Goal: Information Seeking & Learning: Learn about a topic

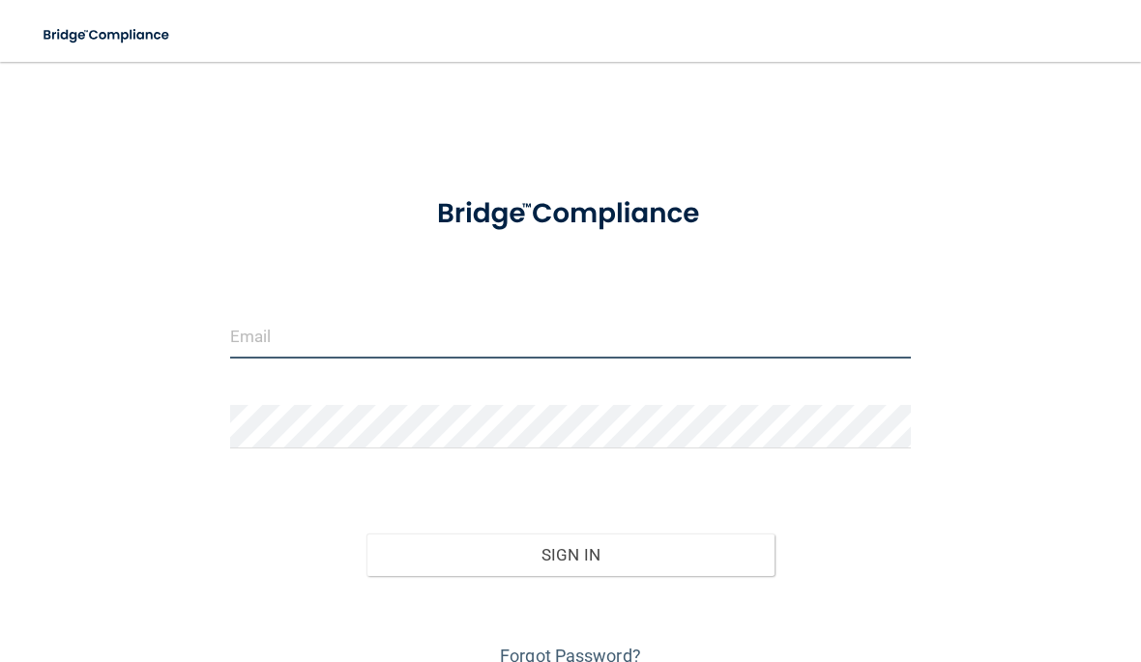
click at [338, 358] on input "email" at bounding box center [570, 337] width 681 height 44
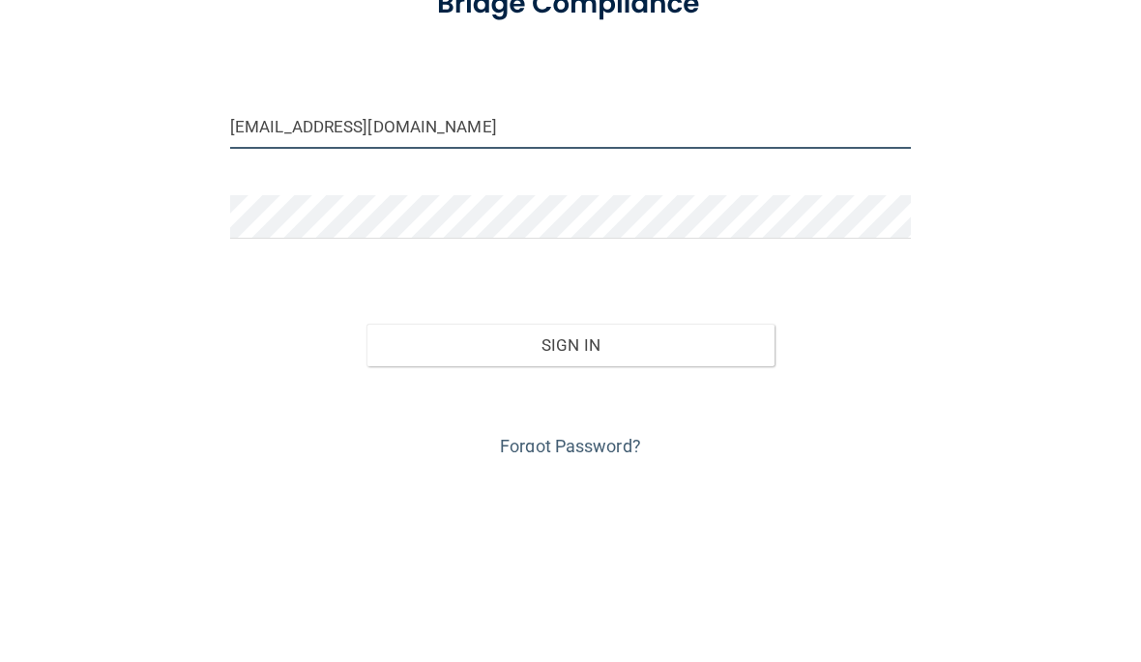
type input "[EMAIL_ADDRESS][DOMAIN_NAME]"
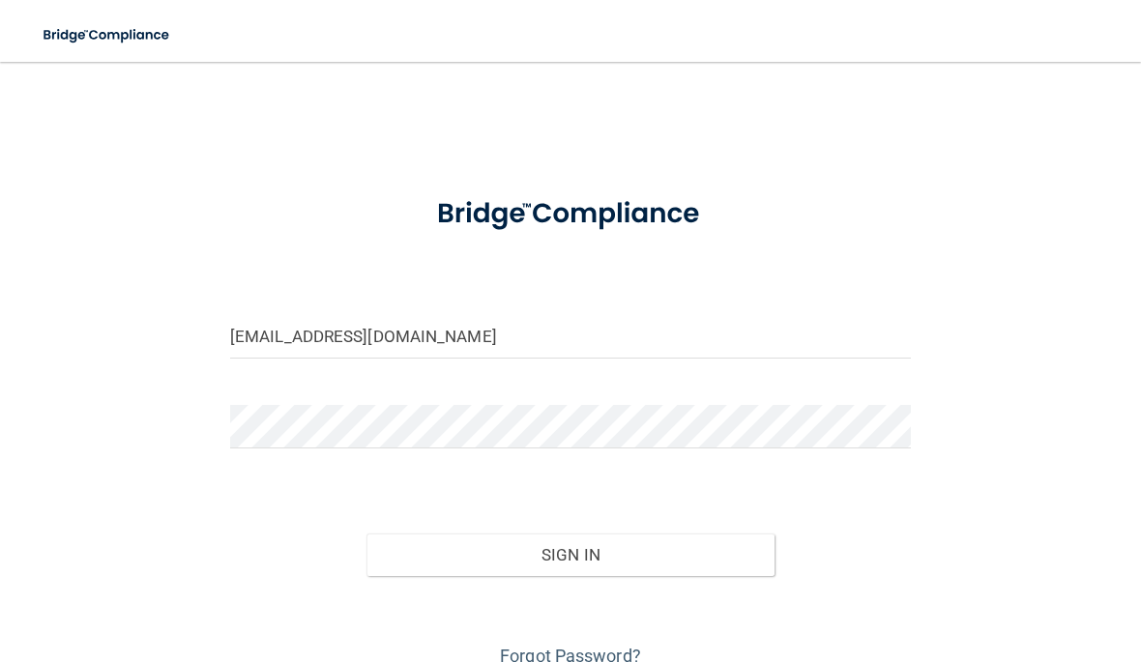
click at [567, 557] on button "Sign In" at bounding box center [570, 555] width 408 height 43
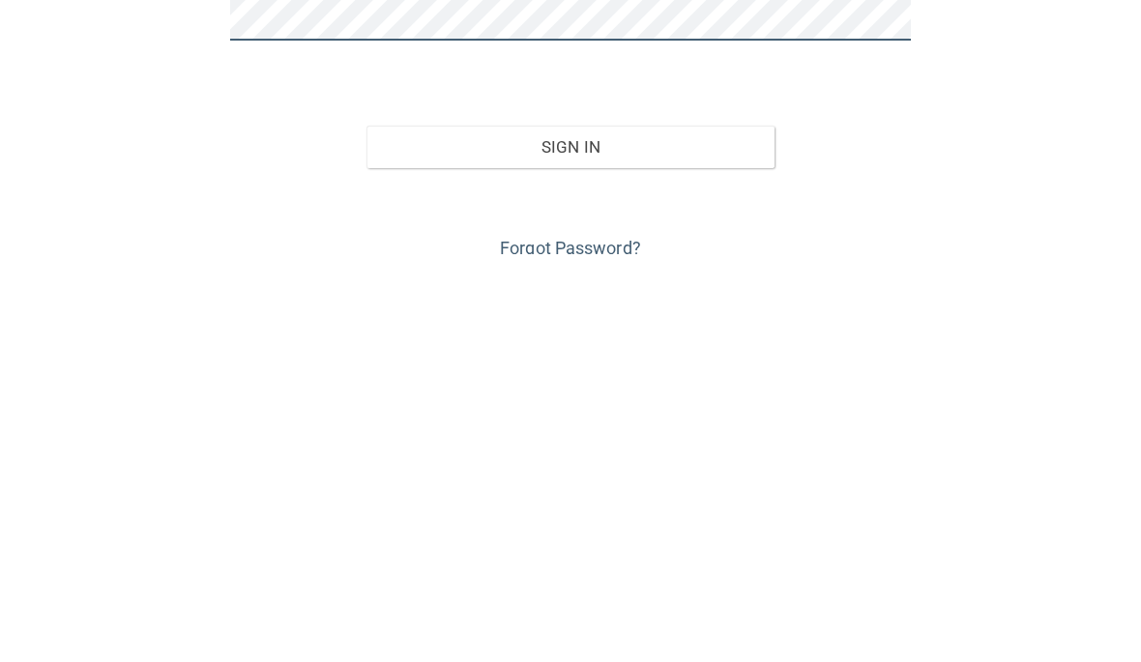
click at [569, 534] on button "Sign In" at bounding box center [570, 555] width 408 height 43
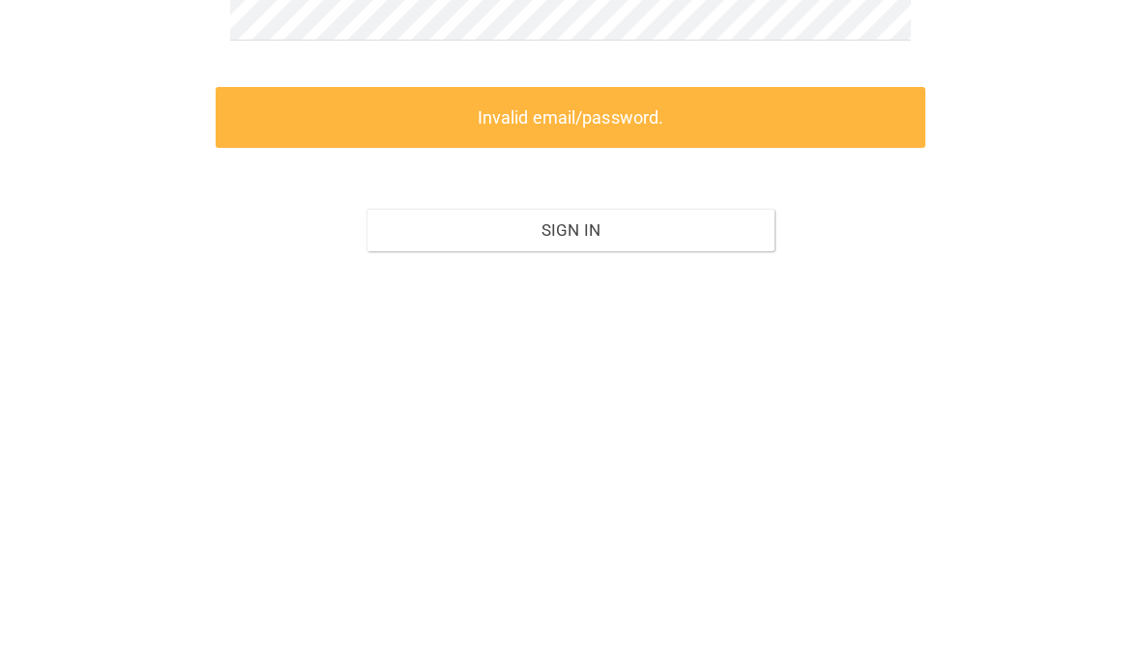
click at [590, 495] on label "Invalid email/password." at bounding box center [571, 525] width 710 height 61
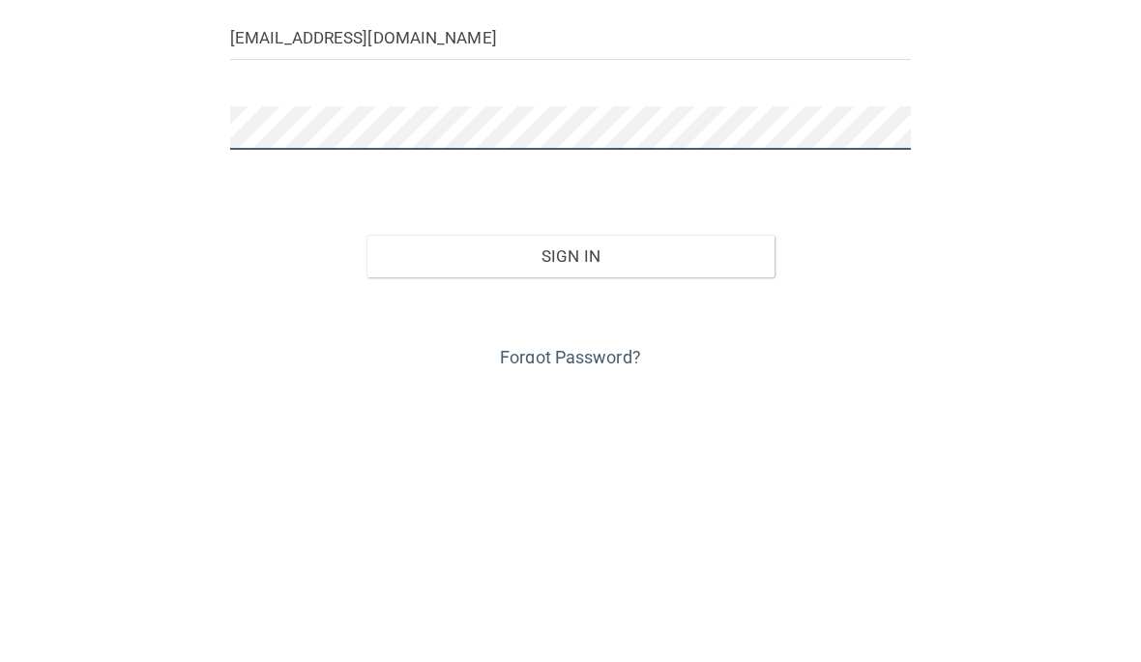
click at [569, 534] on button "Sign In" at bounding box center [570, 555] width 408 height 43
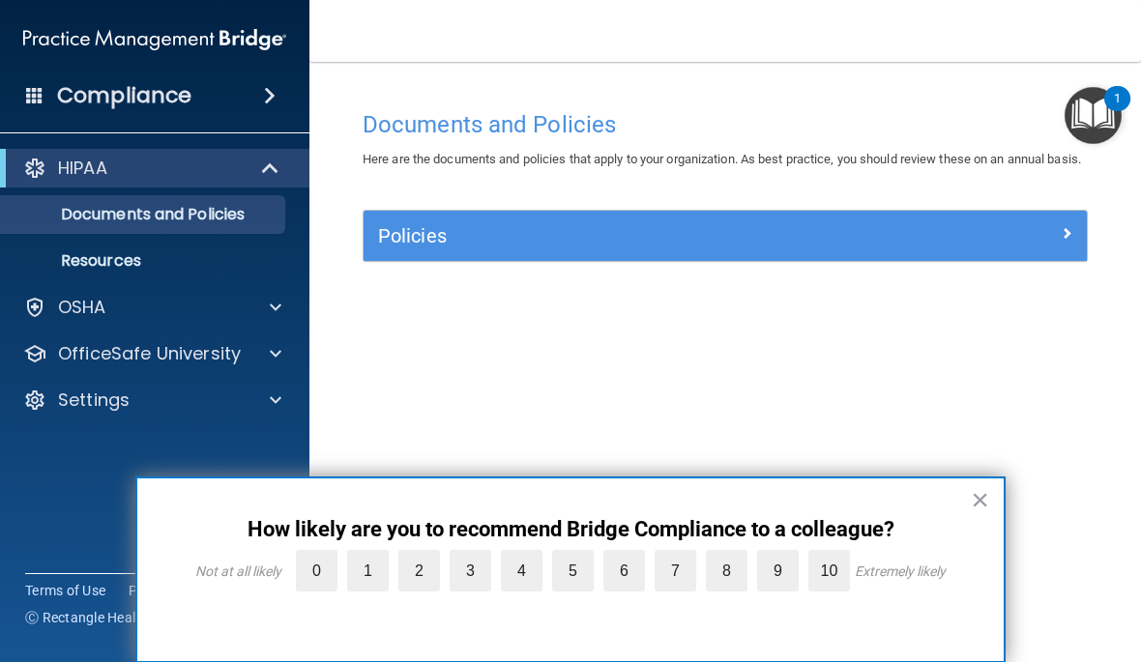
click at [840, 571] on label "10" at bounding box center [829, 571] width 42 height 42
click at [784, 555] on input "10" at bounding box center [784, 555] width 0 height 0
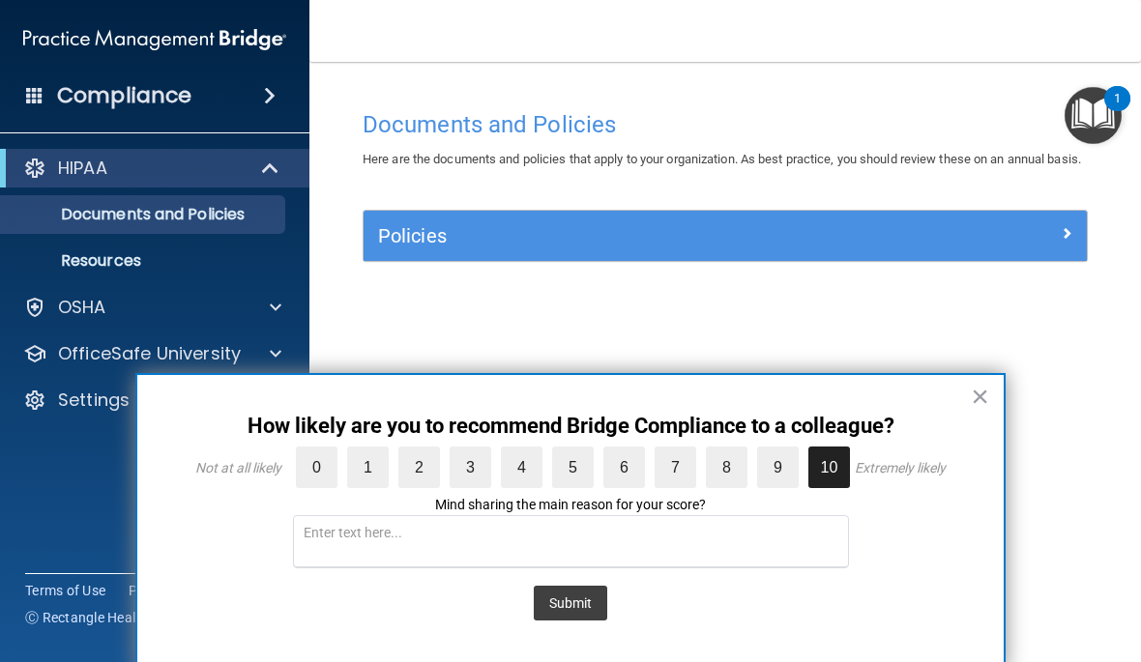
click at [577, 586] on button "Submit" at bounding box center [570, 603] width 73 height 35
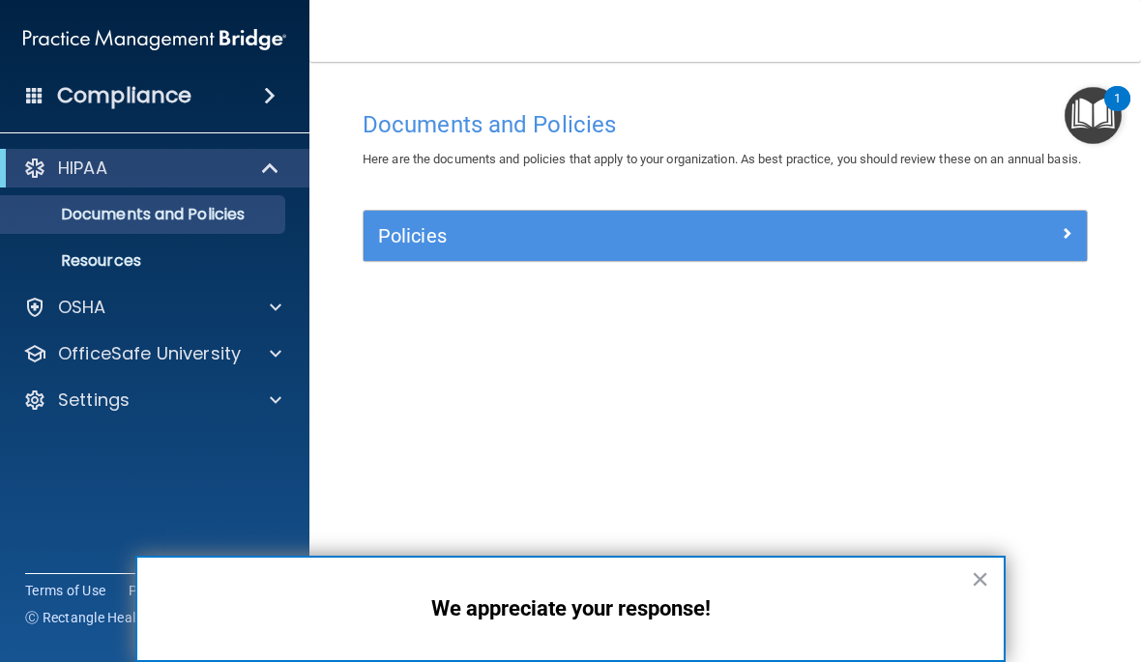
click at [988, 580] on button "×" at bounding box center [980, 579] width 18 height 31
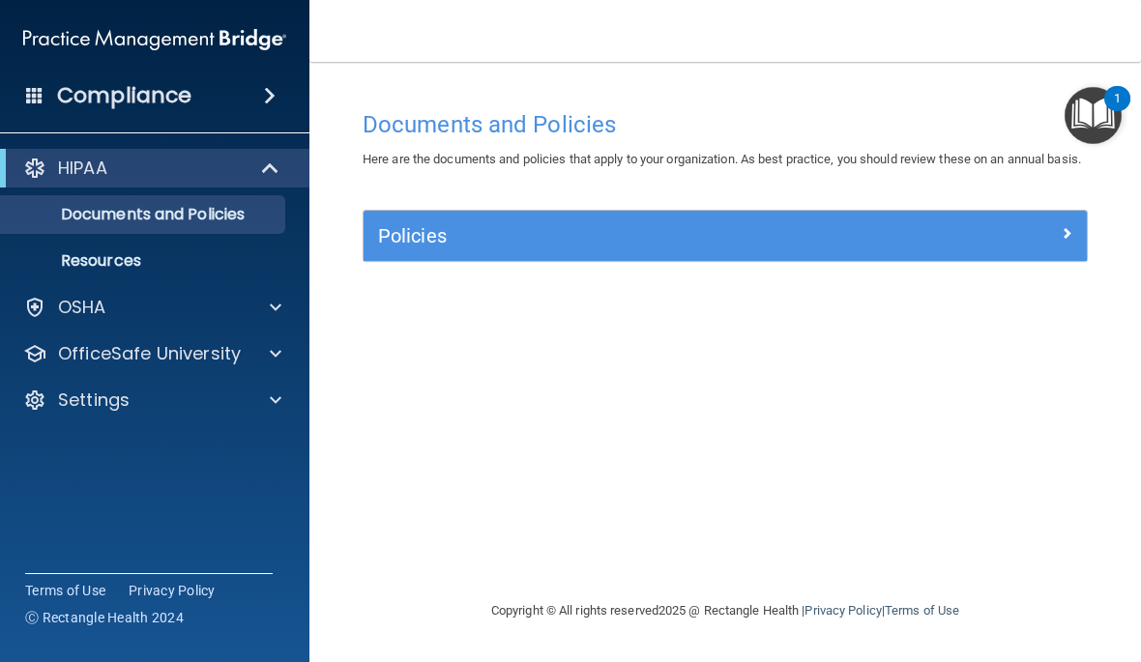
click at [258, 170] on div at bounding box center [271, 168] width 47 height 23
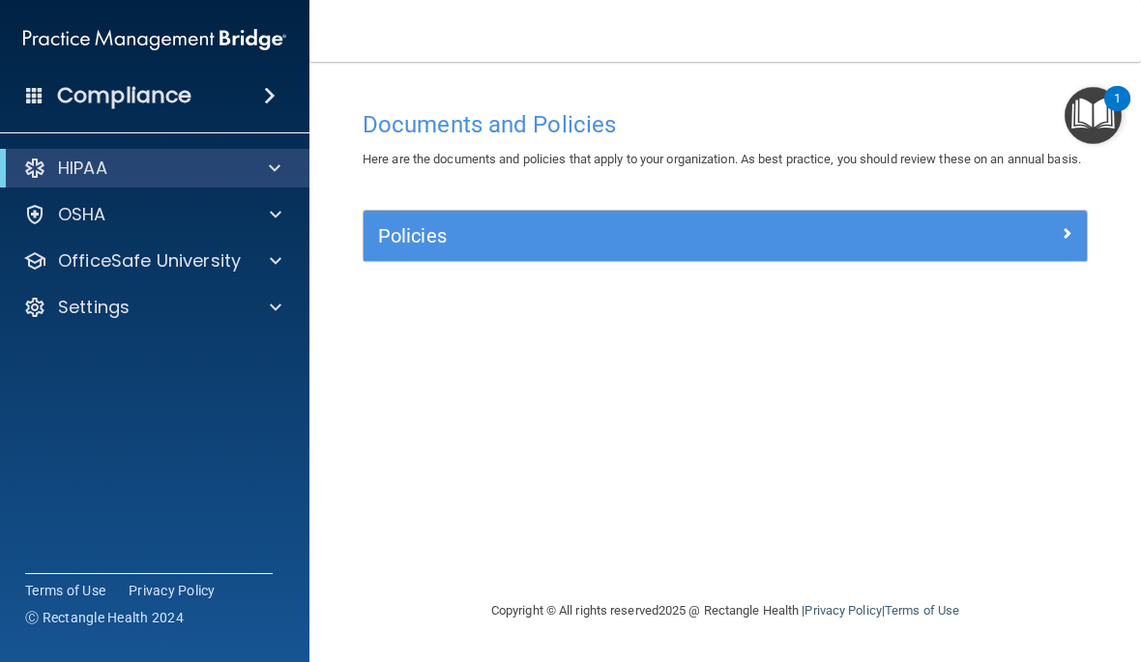
click at [271, 178] on span at bounding box center [275, 168] width 12 height 23
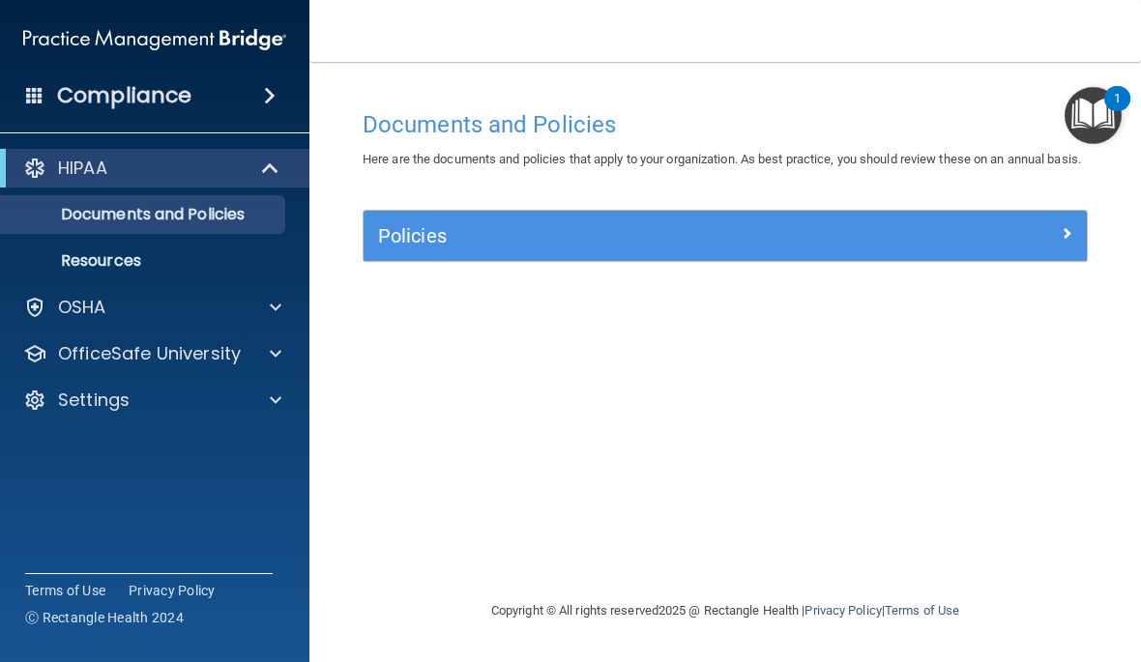
click at [178, 217] on p "Documents and Policies" at bounding box center [145, 214] width 264 height 19
click at [1080, 244] on div at bounding box center [996, 231] width 181 height 23
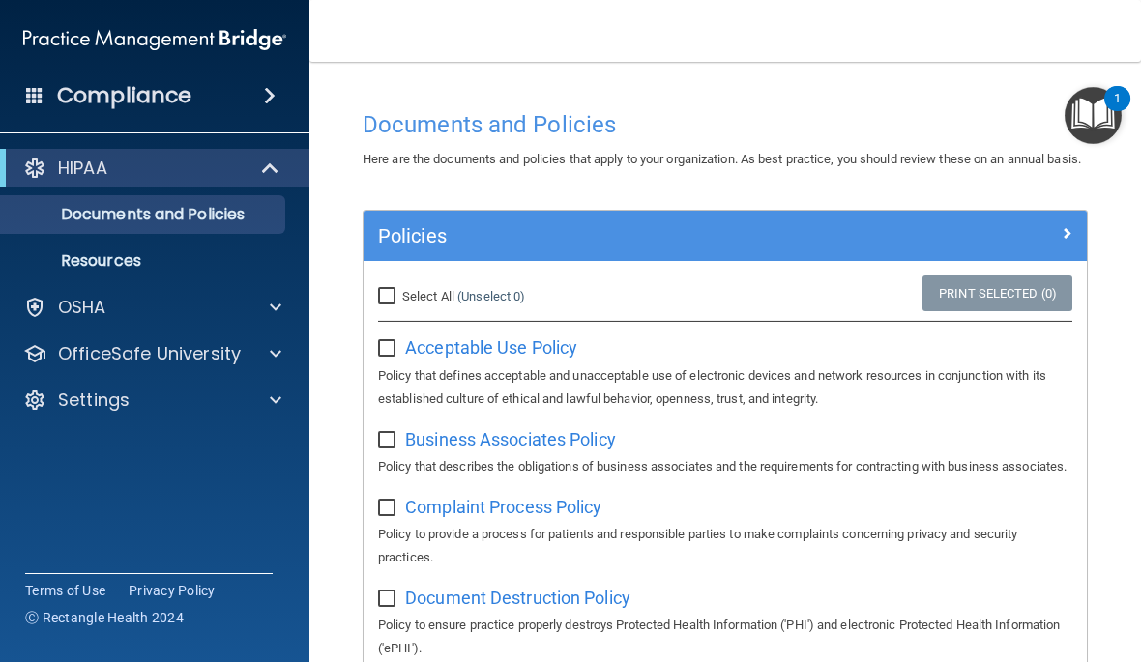
click at [82, 256] on p "Resources" at bounding box center [145, 260] width 264 height 19
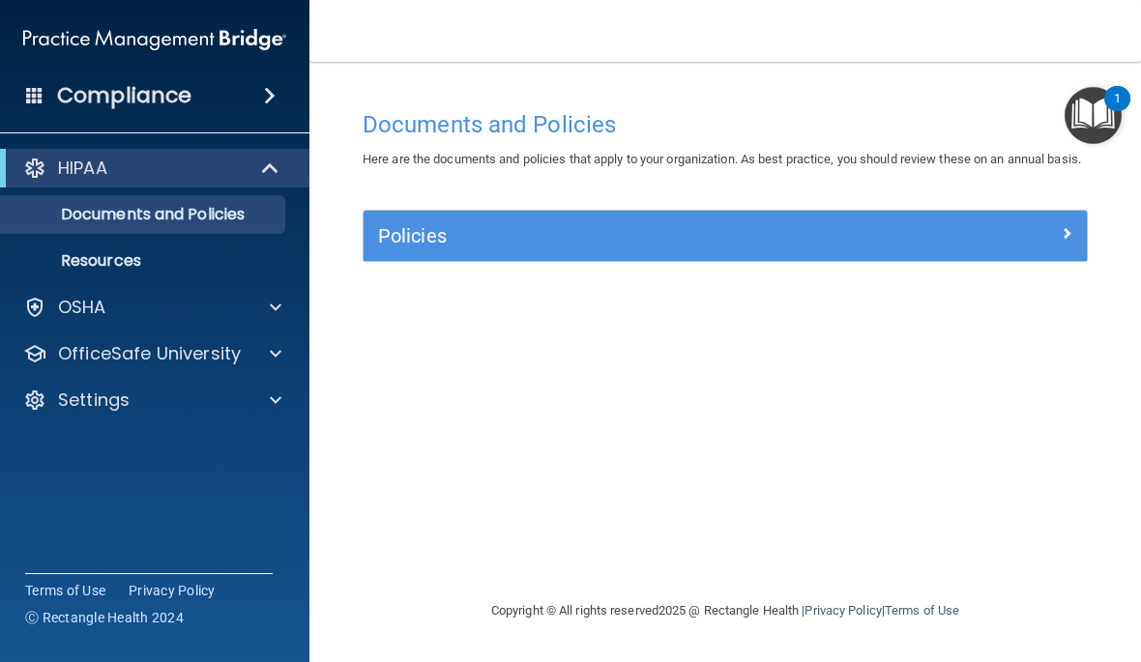
click at [1051, 244] on div at bounding box center [996, 231] width 181 height 23
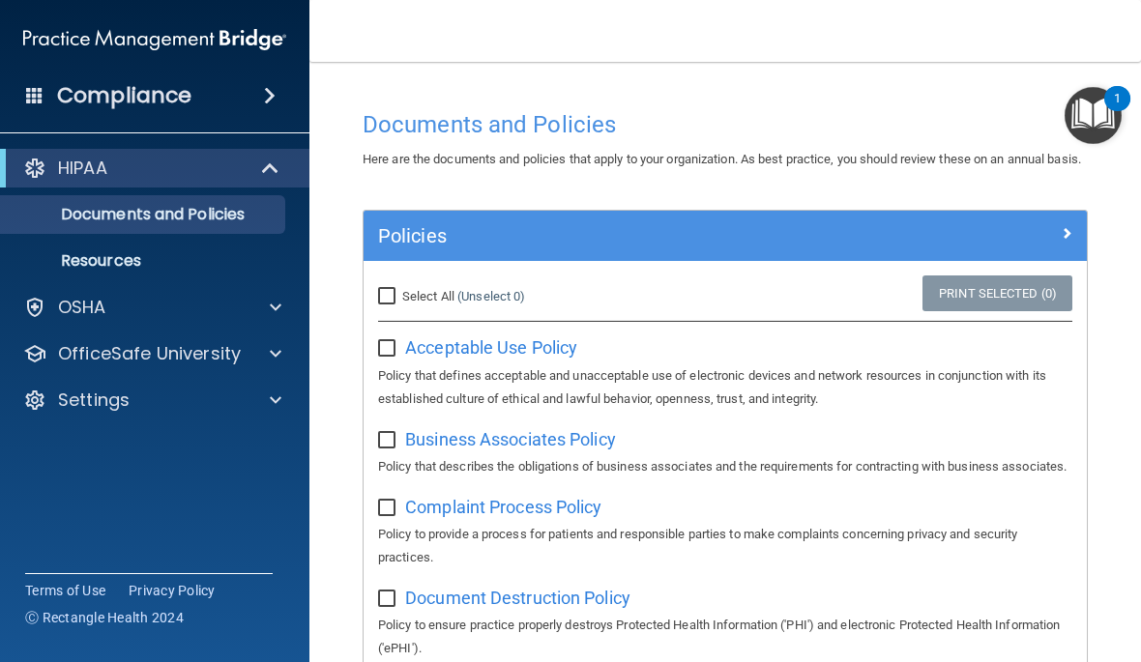
click at [393, 357] on input "checkbox" at bounding box center [389, 348] width 22 height 15
checkbox input "true"
click at [393, 449] on input "checkbox" at bounding box center [389, 440] width 22 height 15
checkbox input "true"
click at [413, 517] on span "Complaint Process Policy" at bounding box center [503, 507] width 196 height 20
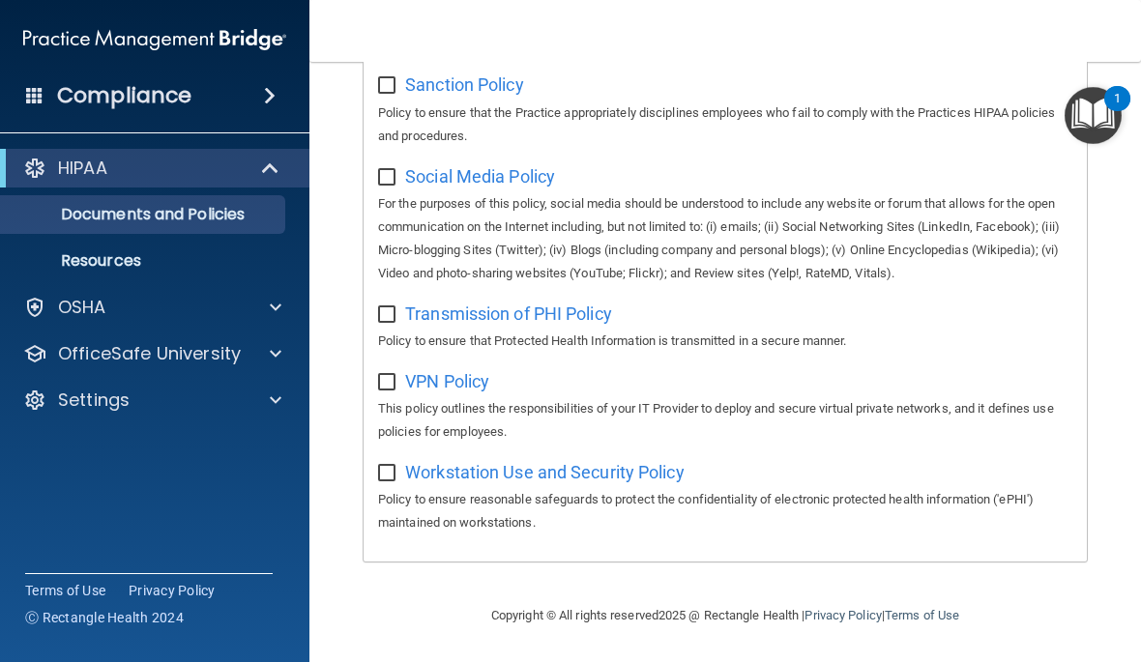
scroll to position [1671, 0]
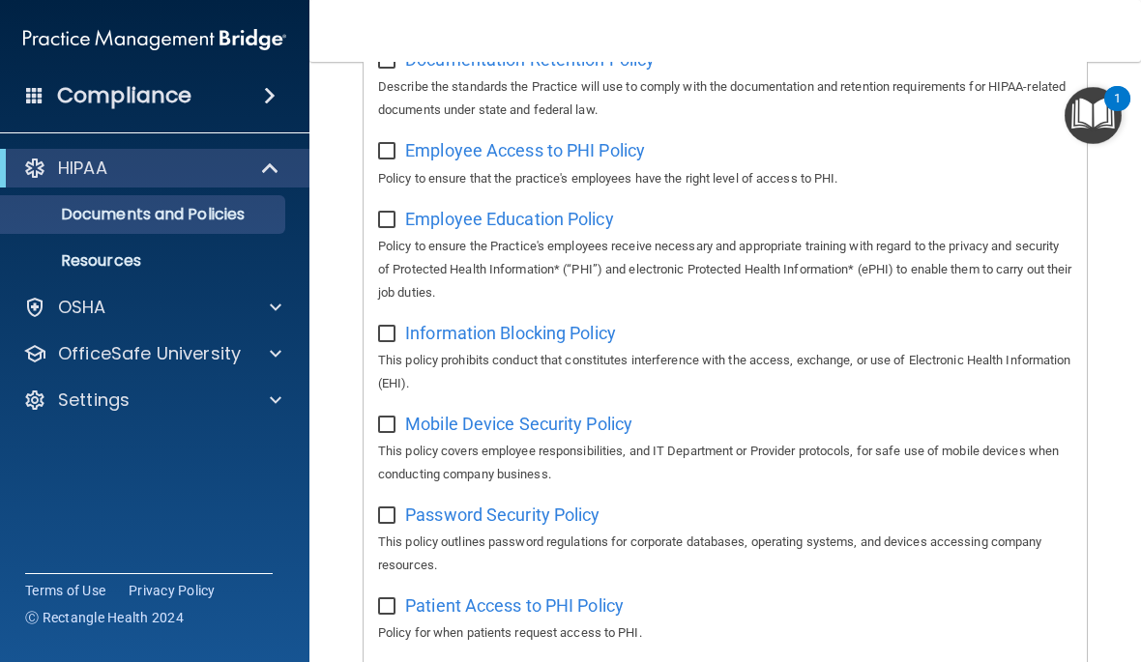
click at [124, 90] on h4 "Compliance" at bounding box center [124, 95] width 134 height 27
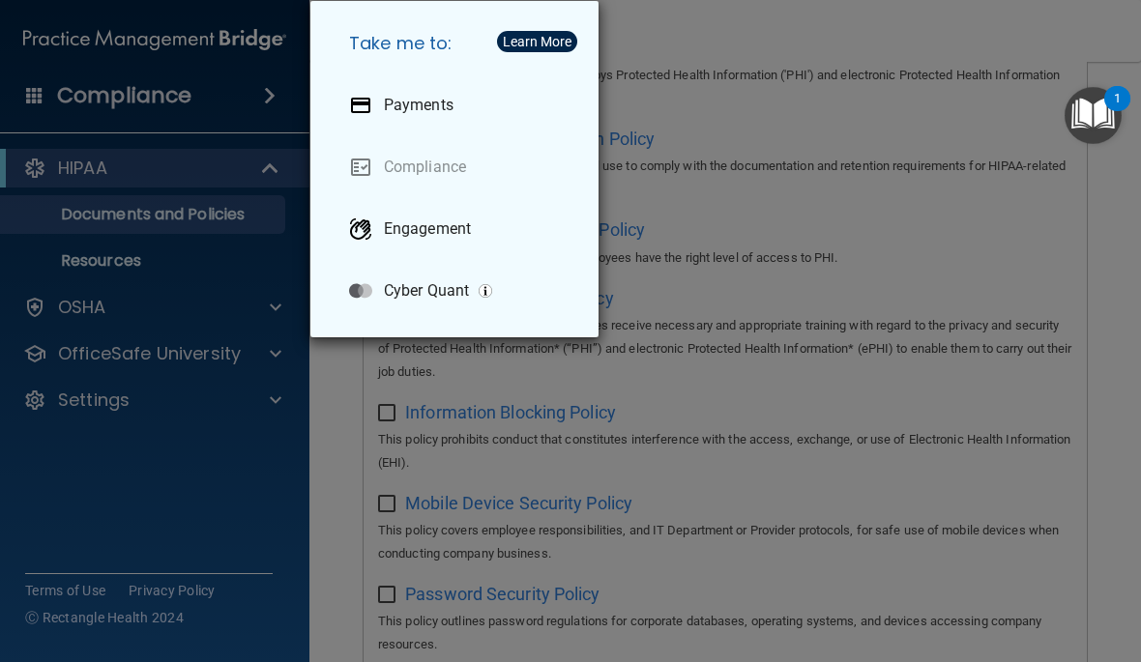
scroll to position [549, 0]
click at [131, 89] on div "Take me to: Payments Compliance Engagement Cyber Quant" at bounding box center [570, 331] width 1141 height 662
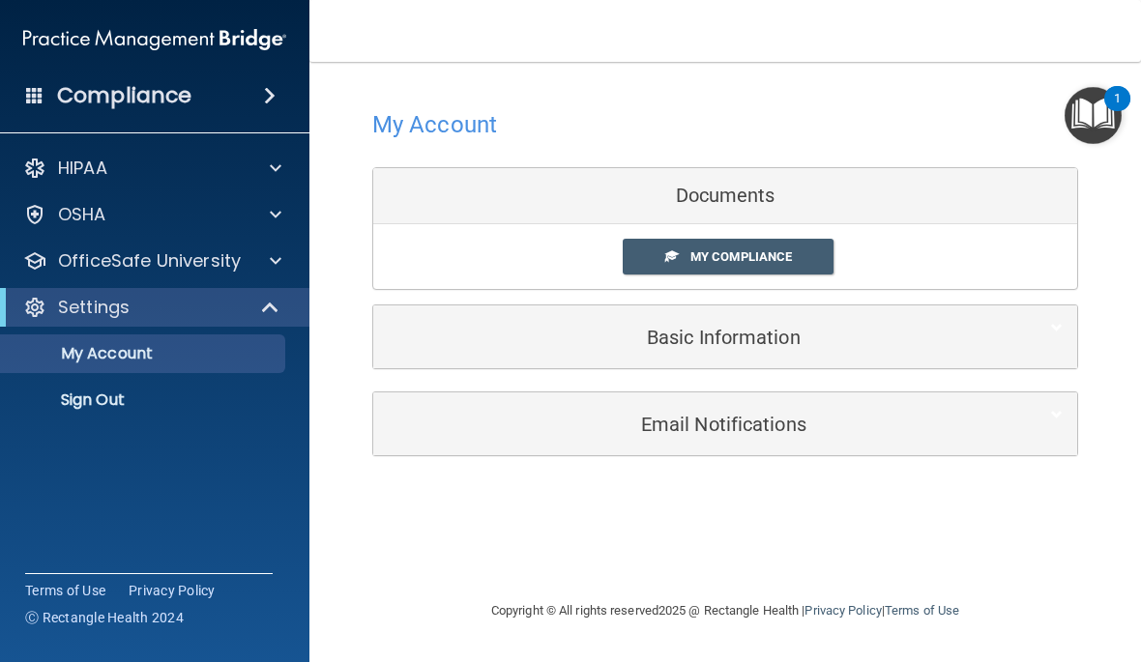
click at [200, 261] on p "OfficeSafe University" at bounding box center [149, 260] width 183 height 23
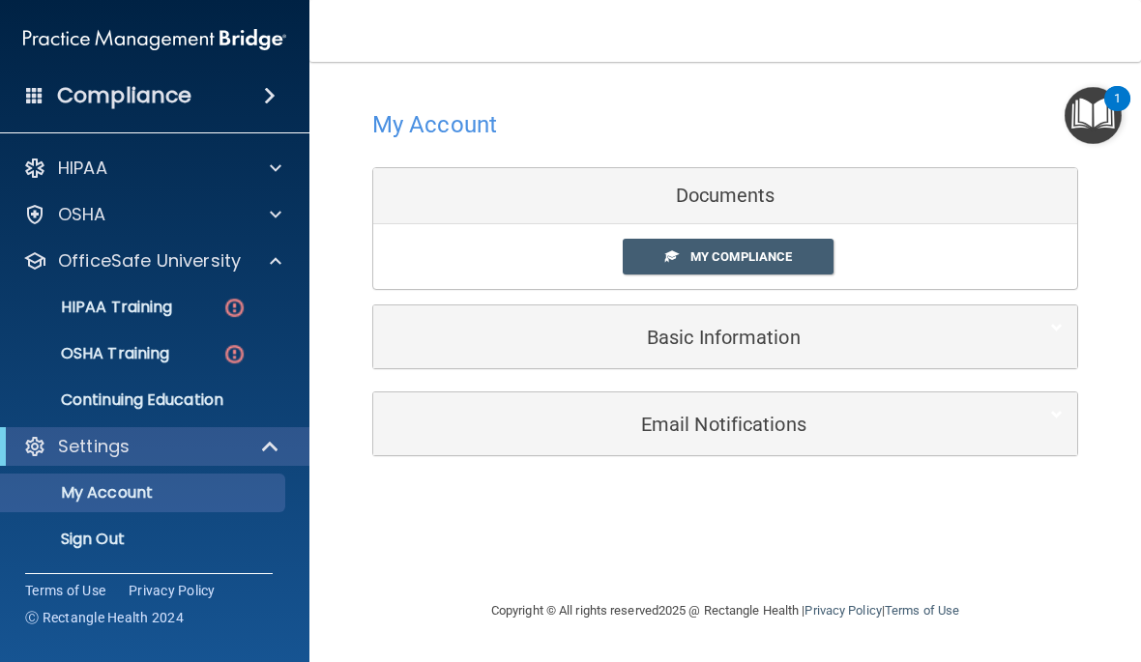
click at [173, 294] on link "HIPAA Training" at bounding box center [133, 307] width 305 height 39
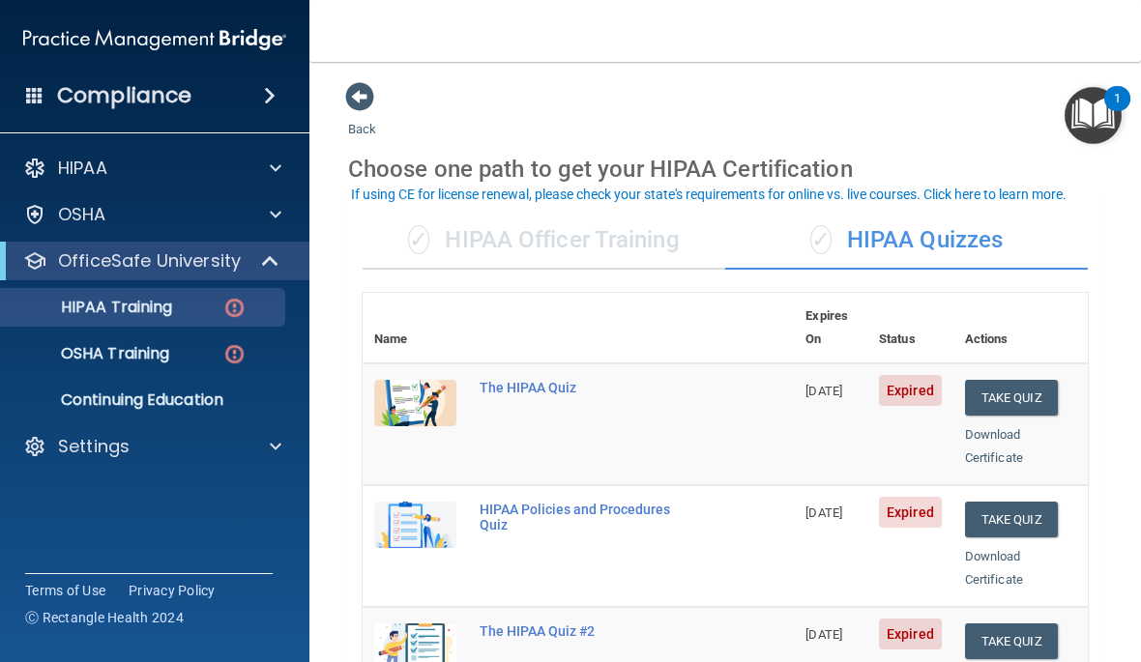
click at [1018, 380] on button "Take Quiz" at bounding box center [1011, 398] width 93 height 36
click at [428, 380] on img at bounding box center [415, 403] width 82 height 46
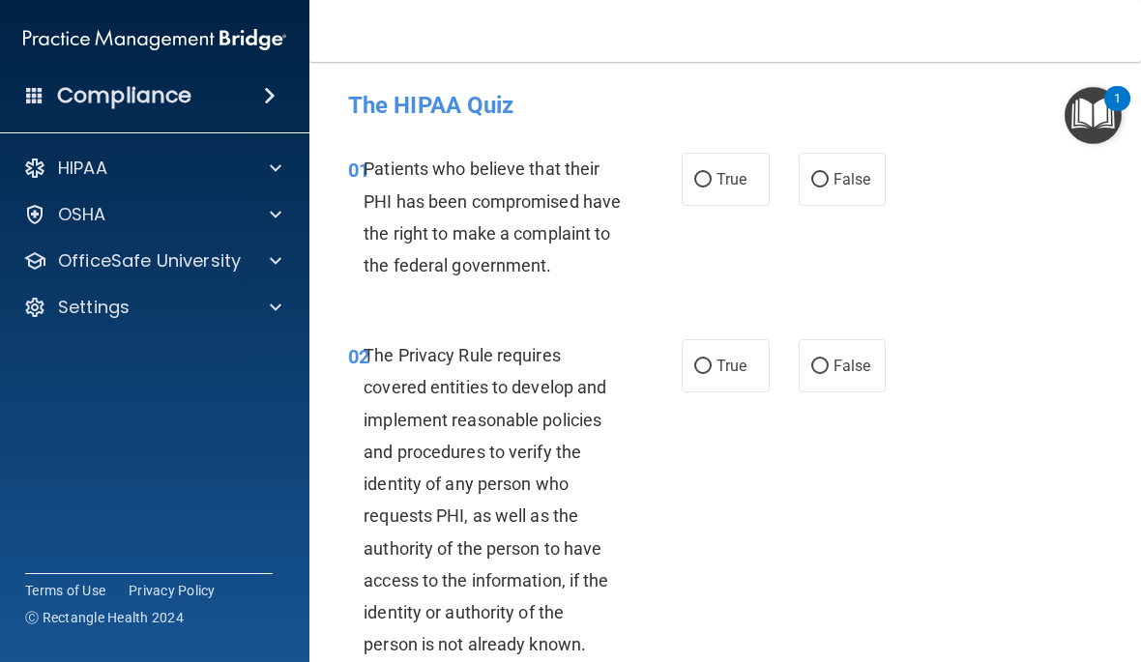
click at [1100, 120] on img "Open Resource Center, 1 new notification" at bounding box center [1092, 115] width 57 height 57
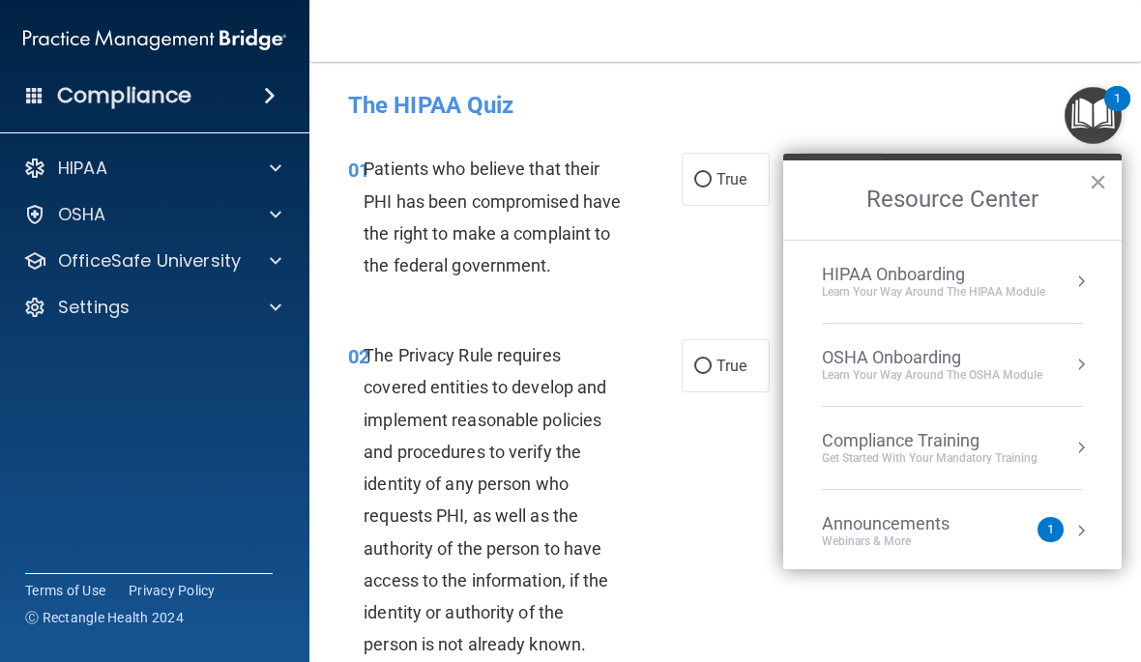
click at [1098, 180] on button "×" at bounding box center [1098, 181] width 18 height 31
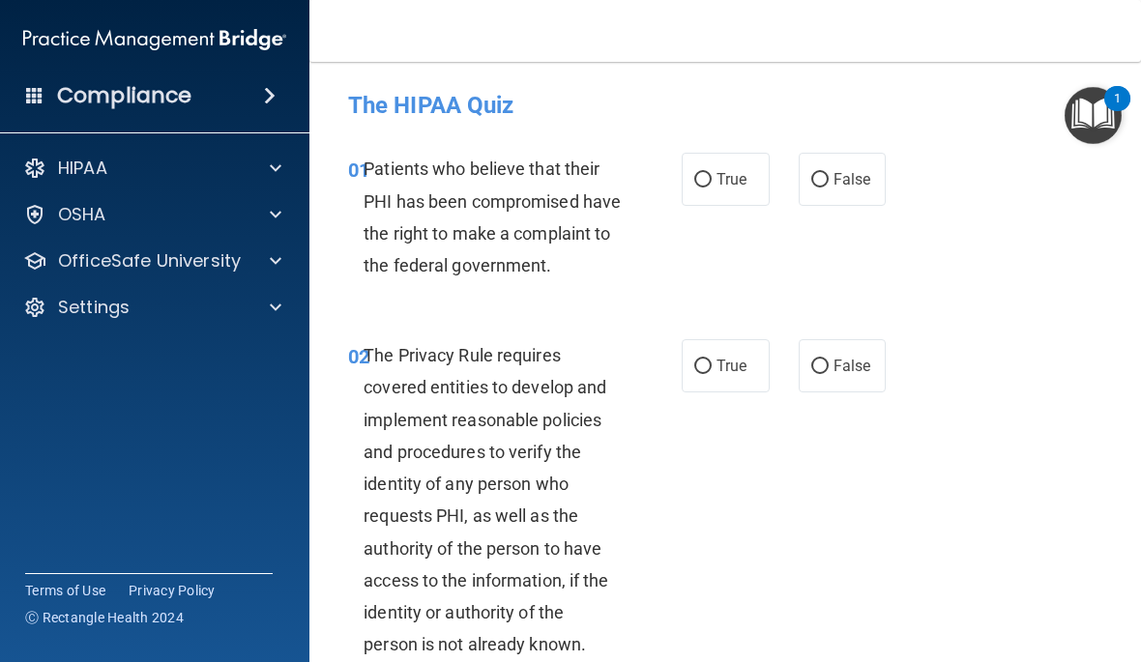
click at [140, 173] on div "HIPAA" at bounding box center [129, 168] width 240 height 23
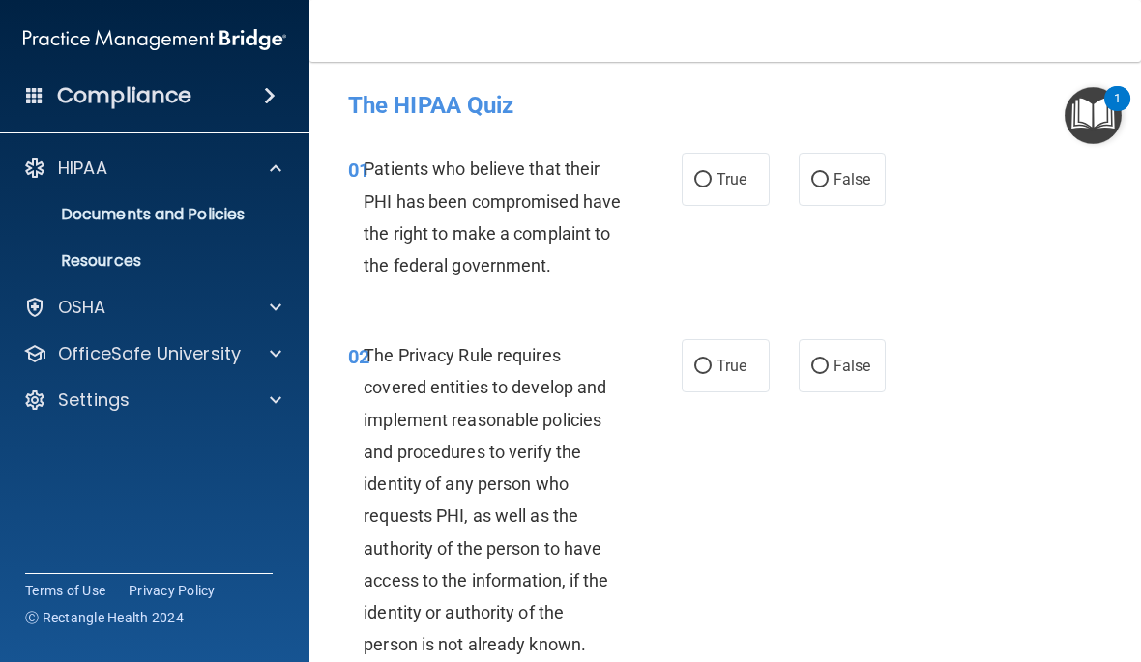
click at [140, 263] on p "Resources" at bounding box center [145, 260] width 264 height 19
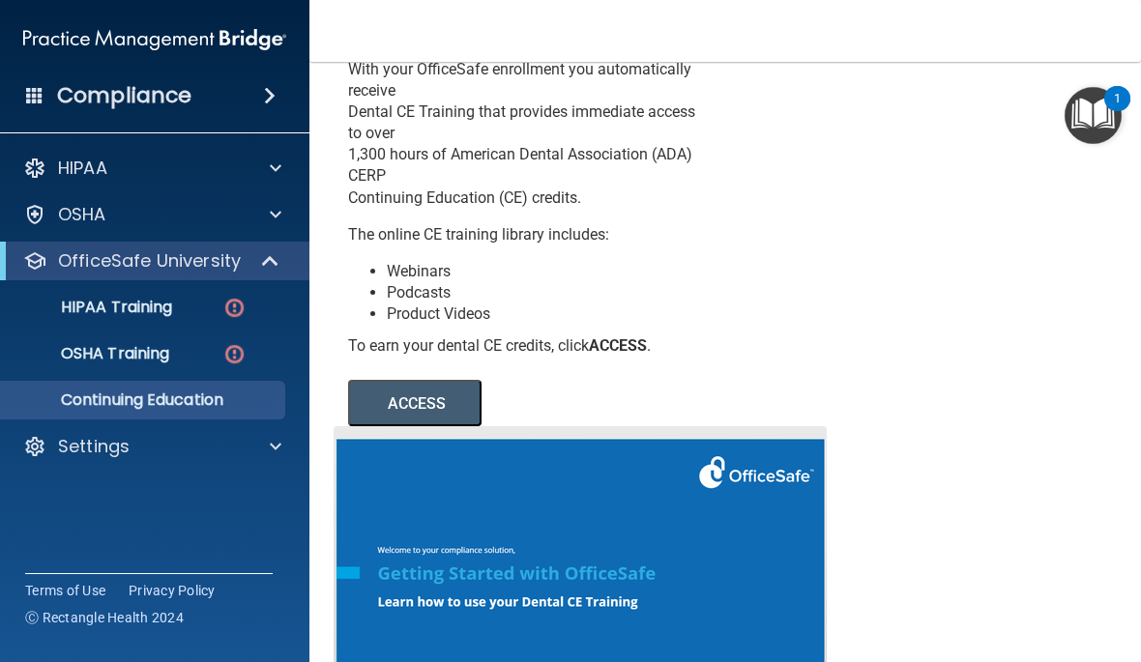
scroll to position [80, 0]
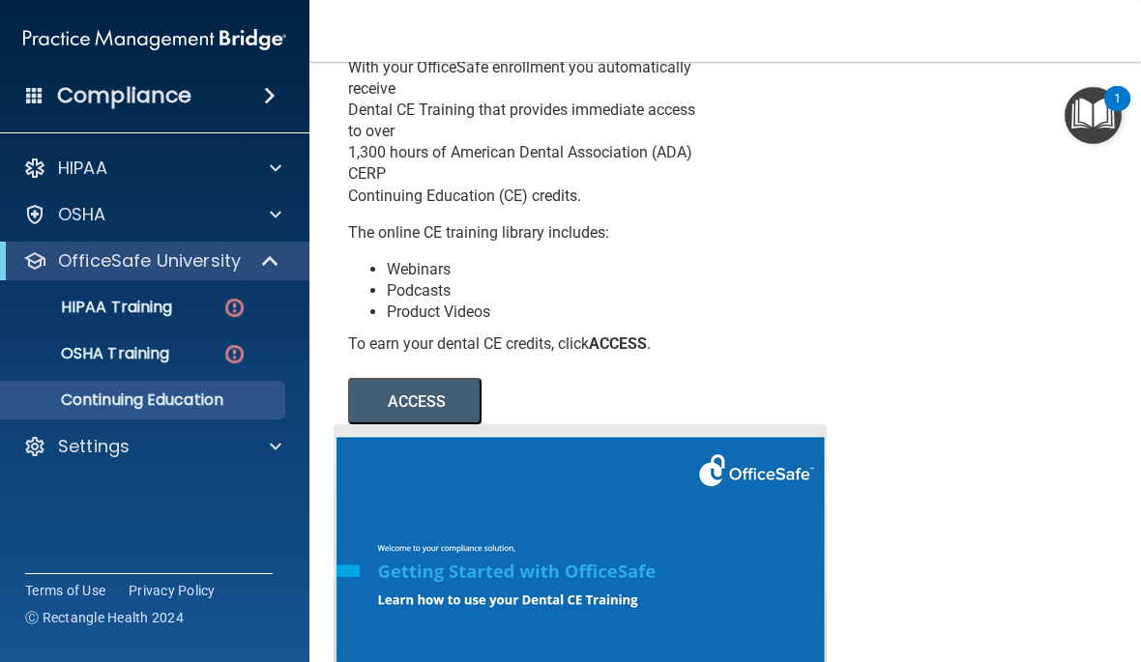
click at [160, 304] on p "HIPAA Training" at bounding box center [93, 307] width 160 height 19
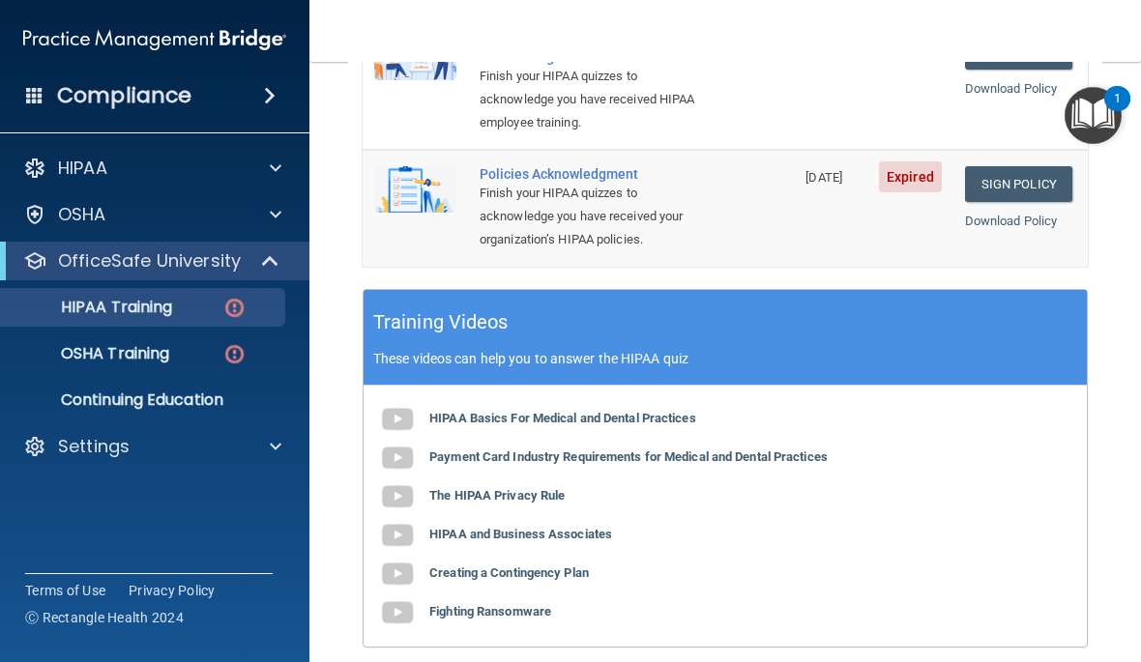
scroll to position [722, 0]
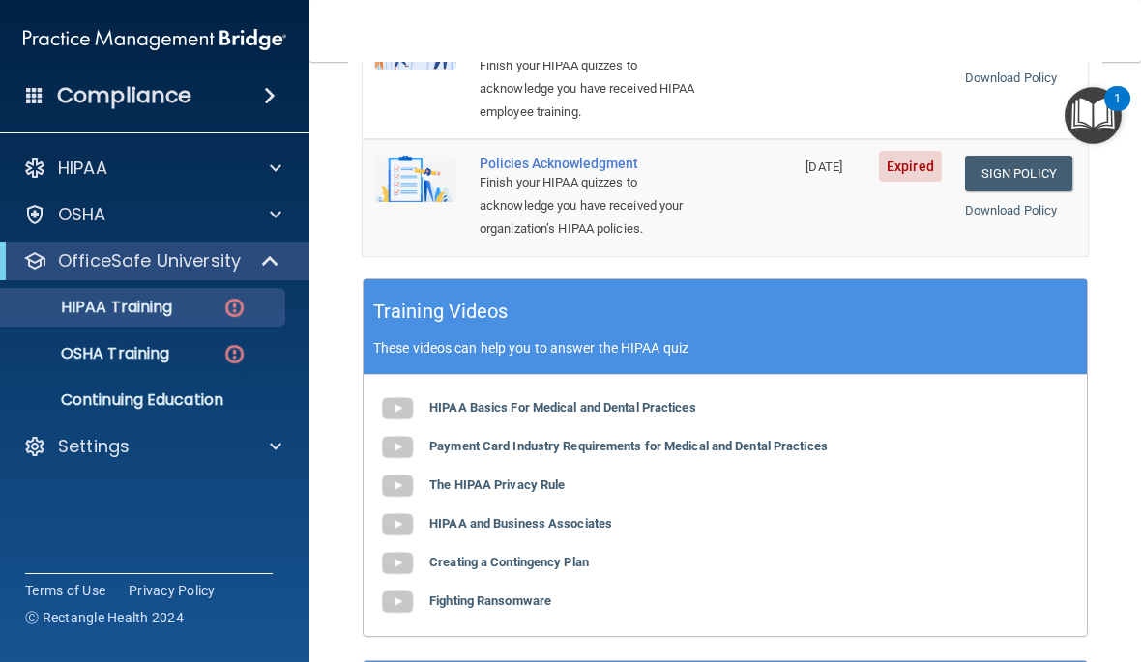
click at [403, 390] on img at bounding box center [397, 409] width 39 height 39
click at [208, 290] on link "HIPAA Training" at bounding box center [133, 307] width 305 height 39
click at [202, 315] on div "HIPAA Training" at bounding box center [145, 307] width 264 height 19
click at [1016, 156] on link "Sign Policy" at bounding box center [1018, 174] width 107 height 36
click at [571, 171] on div "Finish your HIPAA quizzes to acknowledge you have received your organization’s …" at bounding box center [589, 206] width 218 height 70
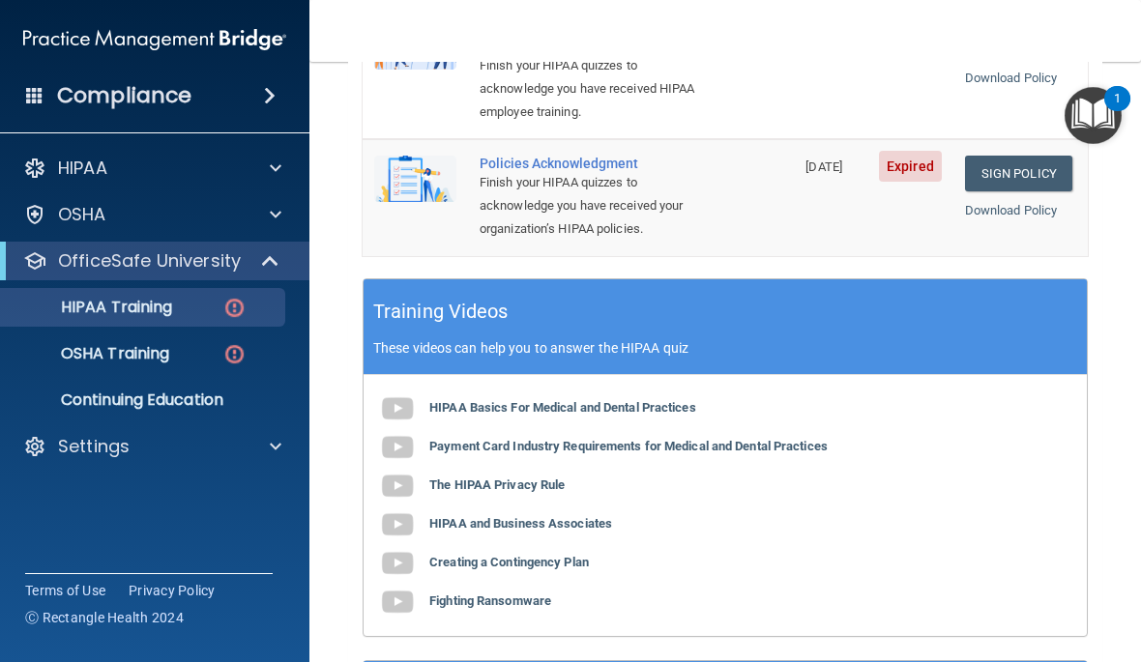
click at [436, 156] on img at bounding box center [415, 179] width 82 height 46
click at [1110, 204] on main "Back Choose one path to get your HIPAA Certification ✓ HIPAA Officer Training ✓…" at bounding box center [724, 362] width 831 height 600
click at [1022, 203] on link "Download Policy" at bounding box center [1011, 210] width 93 height 15
click at [422, 156] on img at bounding box center [415, 179] width 82 height 46
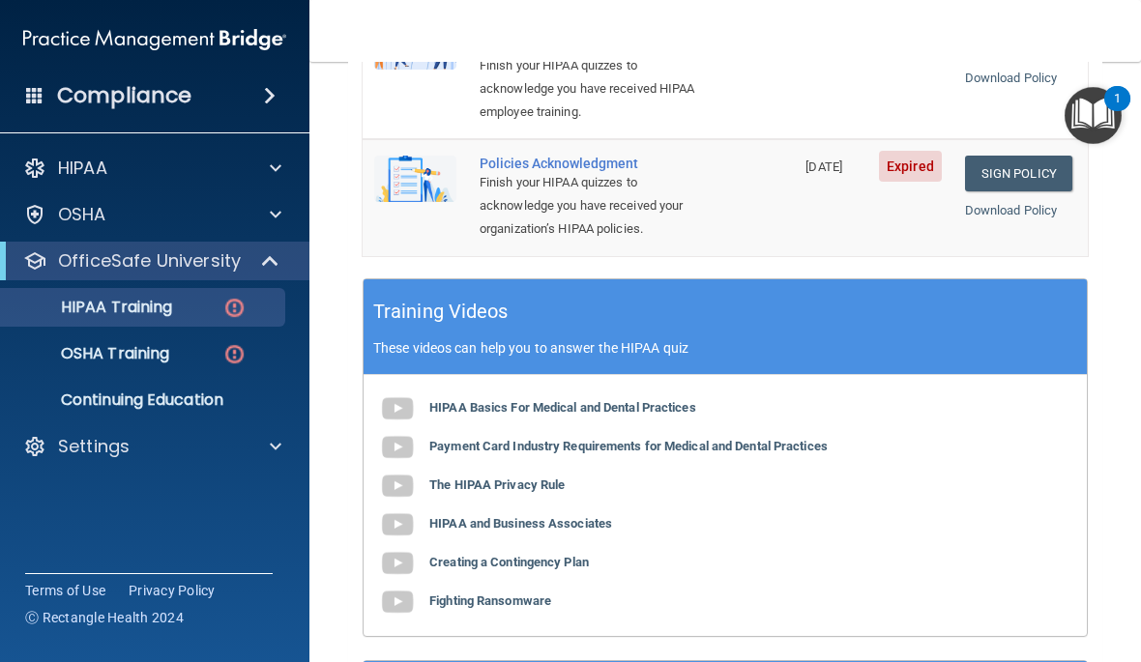
click at [603, 183] on div "Finish your HIPAA quizzes to acknowledge you have received your organization’s …" at bounding box center [589, 206] width 218 height 70
click at [190, 306] on div "HIPAA Training" at bounding box center [145, 307] width 264 height 19
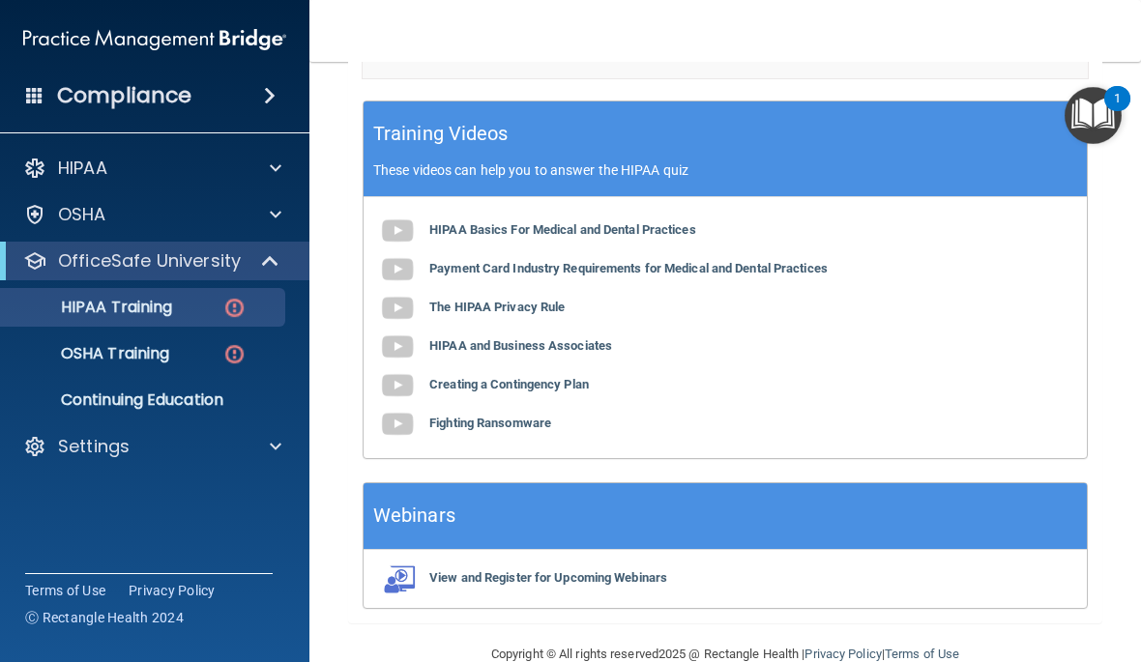
scroll to position [899, 0]
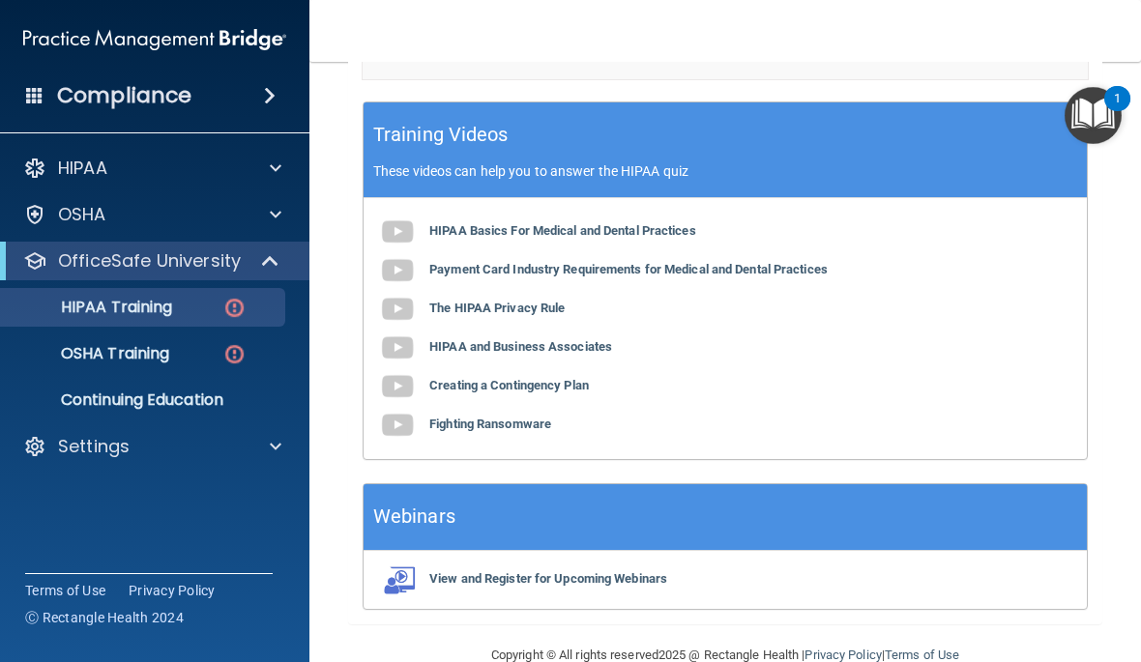
click at [147, 163] on div "HIPAA" at bounding box center [129, 168] width 240 height 23
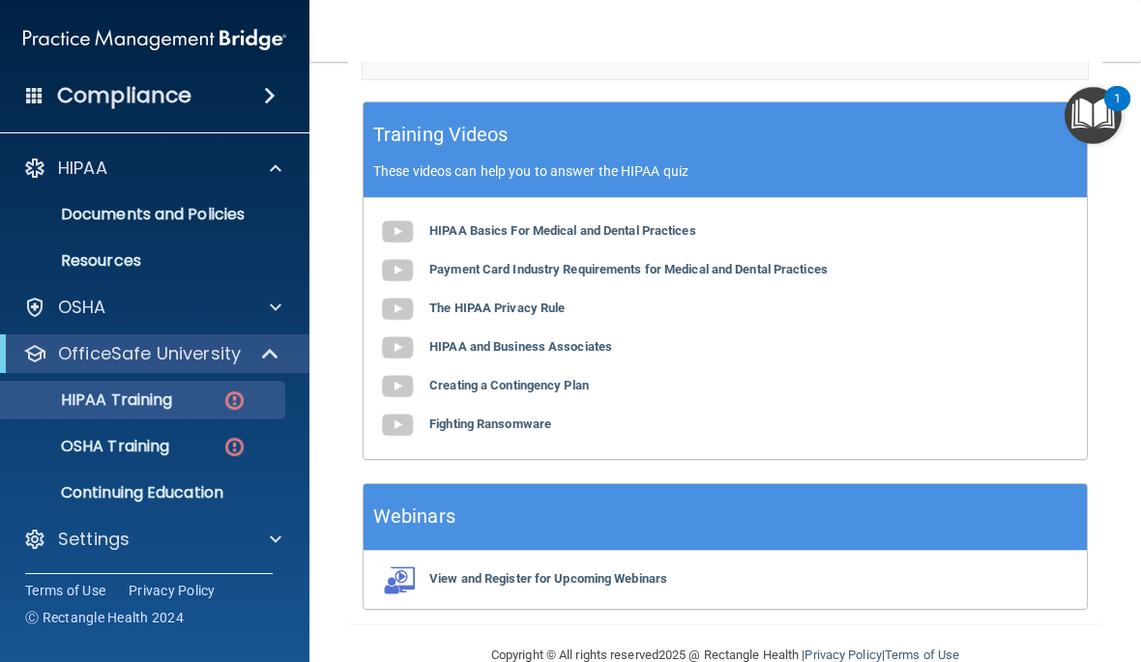
click at [178, 335] on div "OfficeSafe University" at bounding box center [154, 354] width 309 height 39
click at [196, 356] on p "OfficeSafe University" at bounding box center [149, 353] width 183 height 23
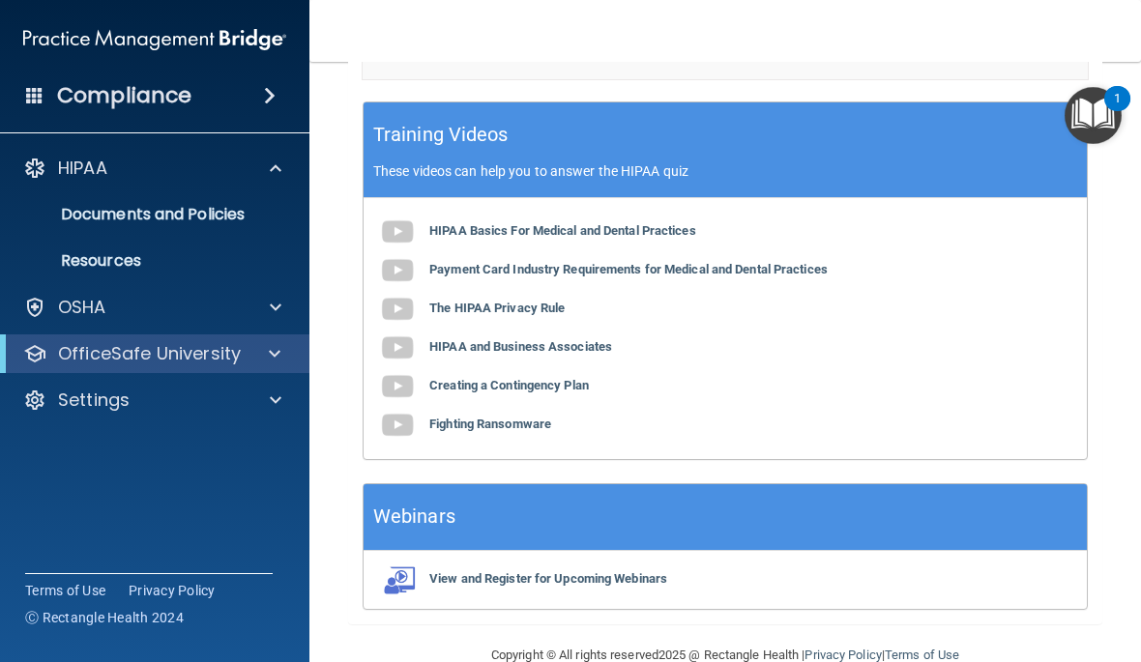
click at [259, 347] on div at bounding box center [271, 353] width 47 height 23
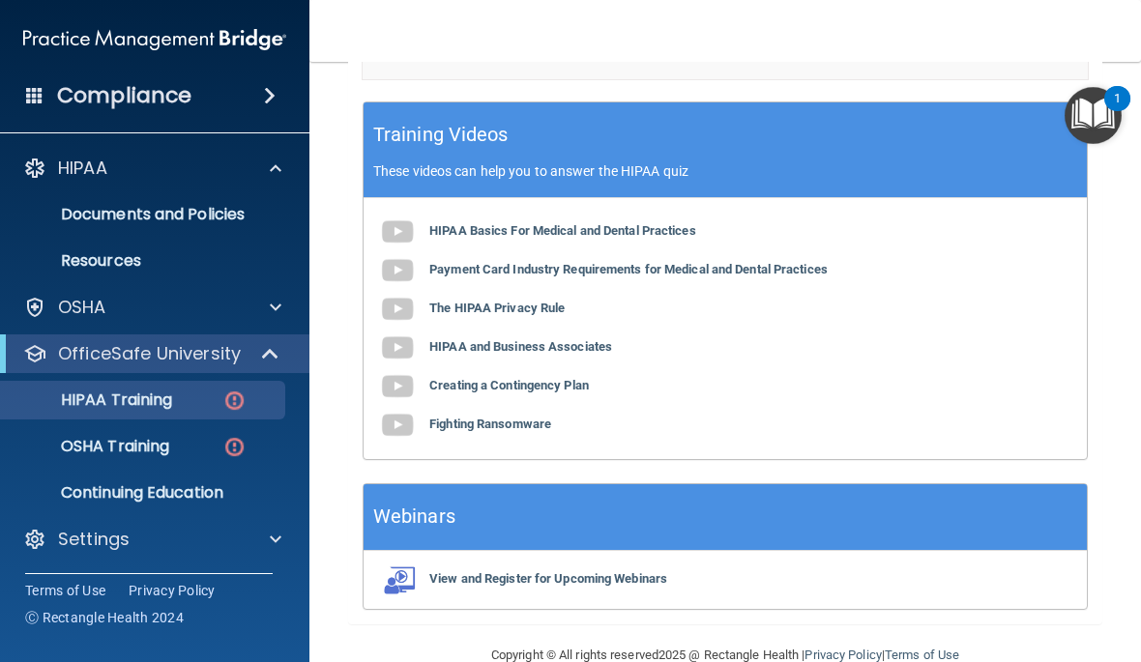
click at [178, 440] on div "OSHA Training" at bounding box center [145, 446] width 264 height 19
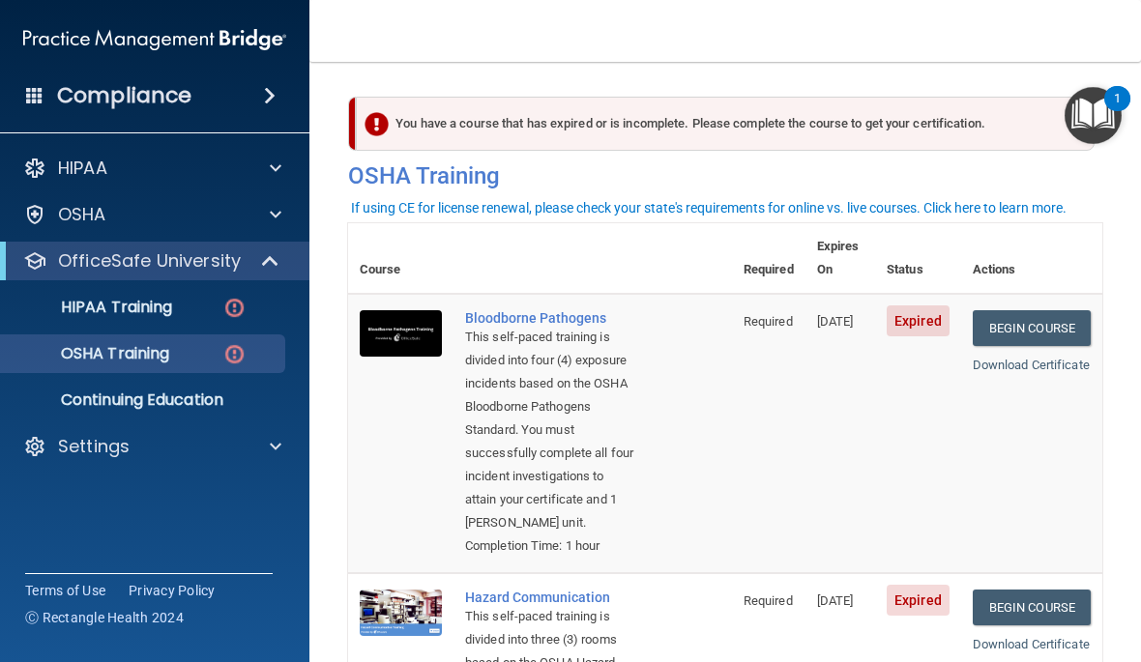
click at [409, 311] on img at bounding box center [401, 333] width 82 height 46
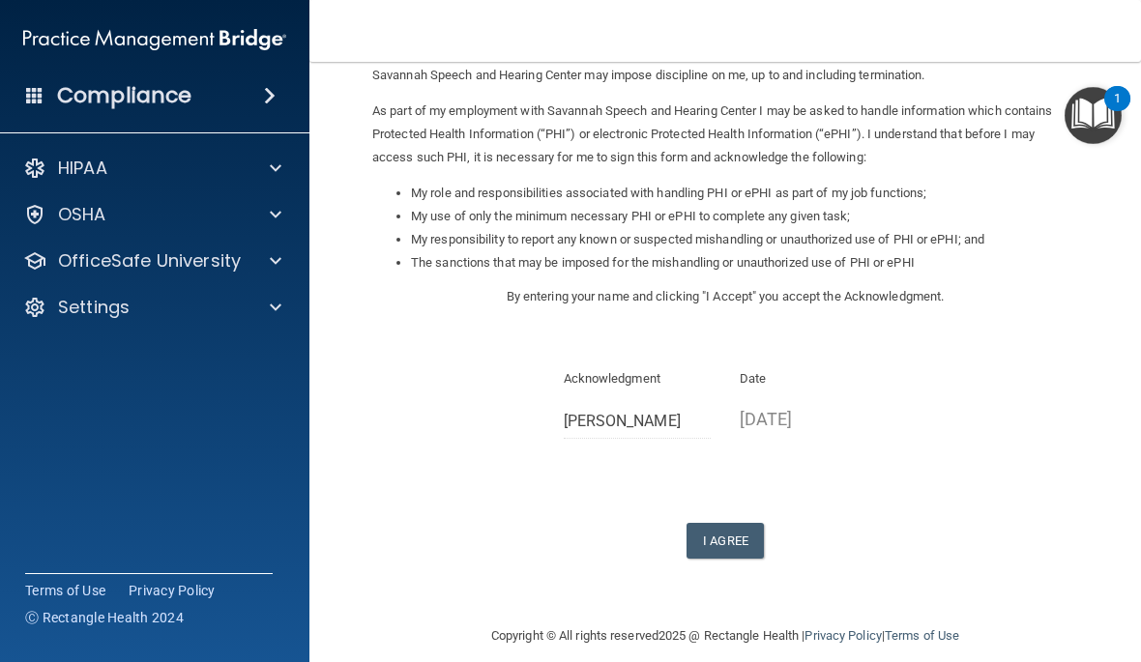
scroll to position [201, 0]
click at [729, 525] on button "I Agree" at bounding box center [724, 543] width 77 height 36
click at [720, 527] on button "I Agree" at bounding box center [724, 543] width 77 height 36
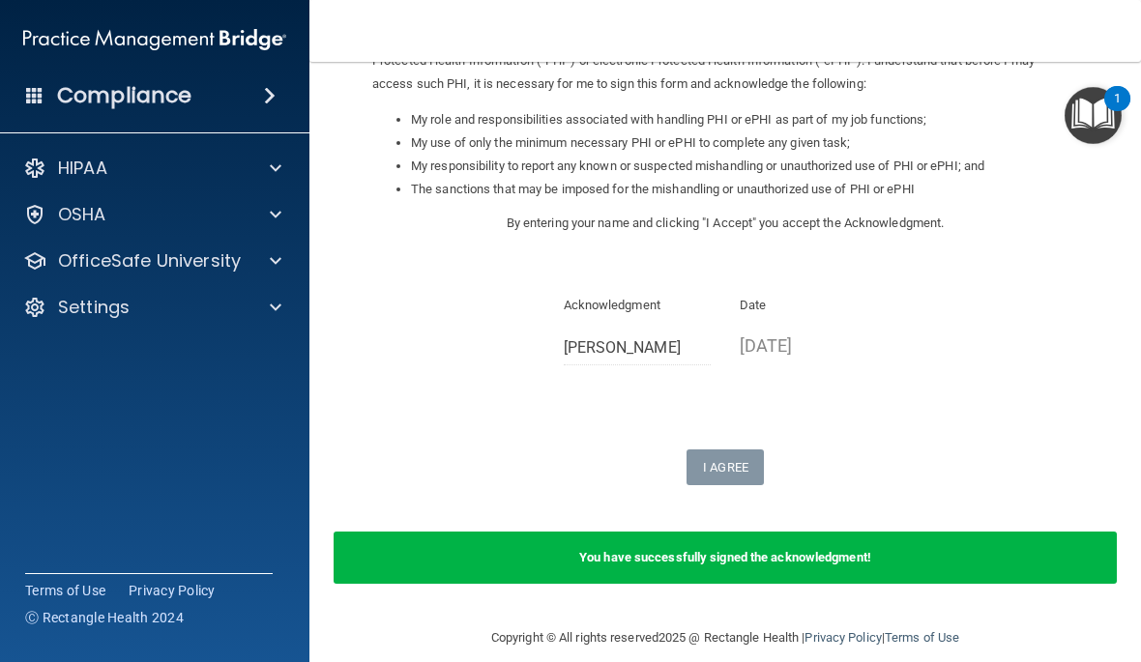
scroll to position [276, 0]
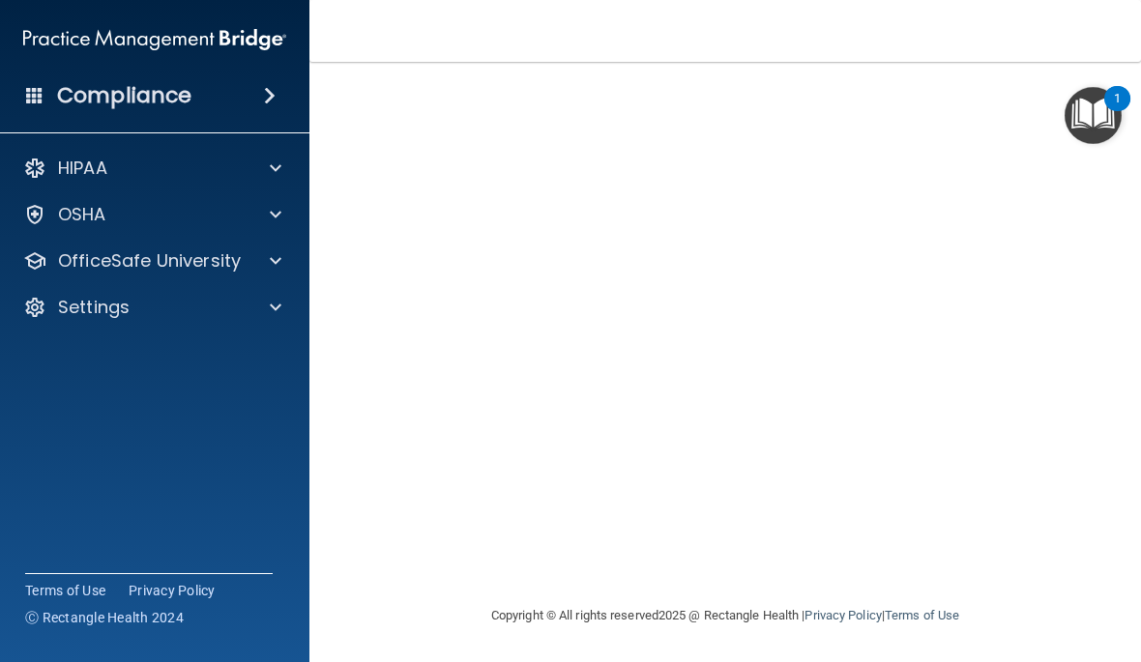
scroll to position [164, 0]
click at [1104, 116] on img "Open Resource Center, 1 new notification" at bounding box center [1092, 115] width 57 height 57
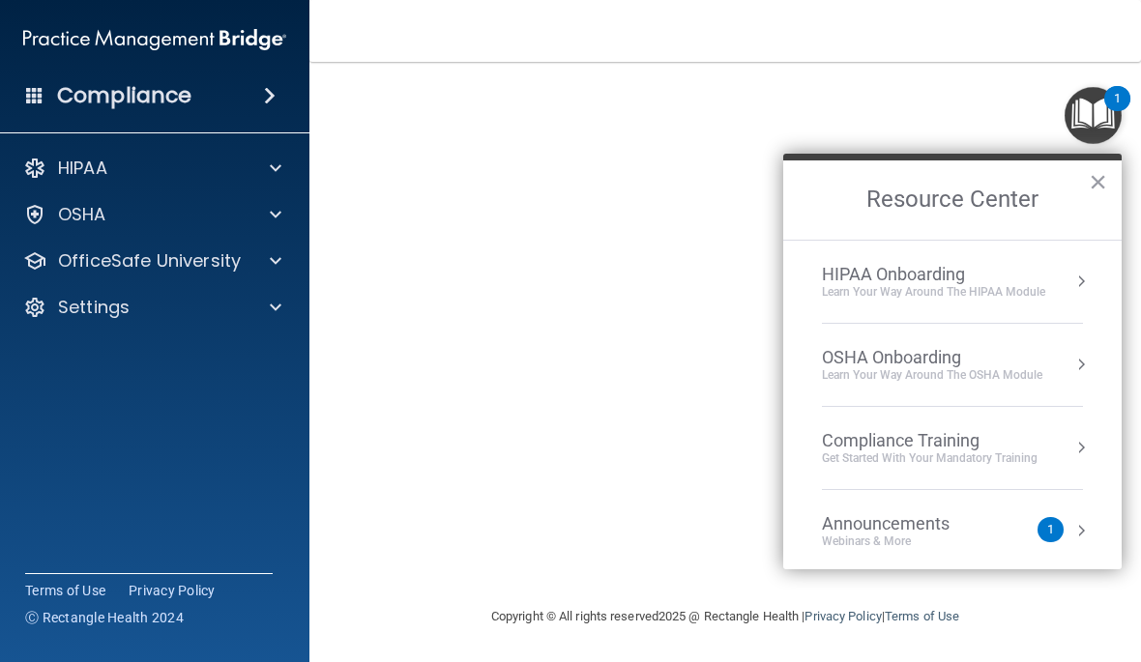
click at [1093, 193] on button "×" at bounding box center [1098, 181] width 18 height 31
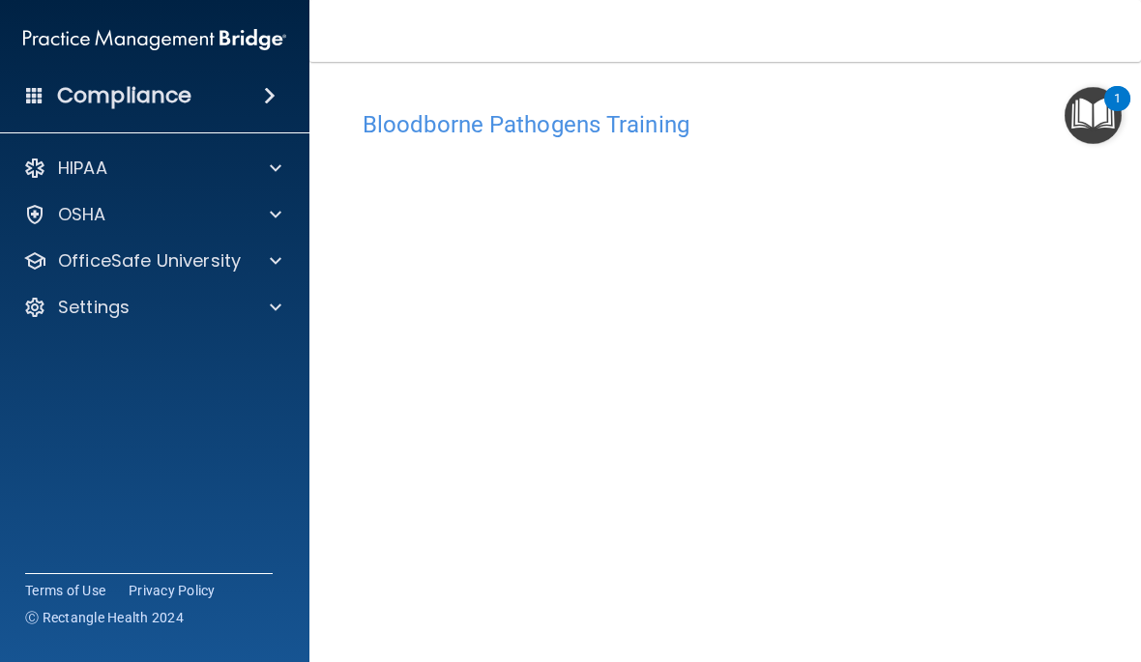
scroll to position [54, 0]
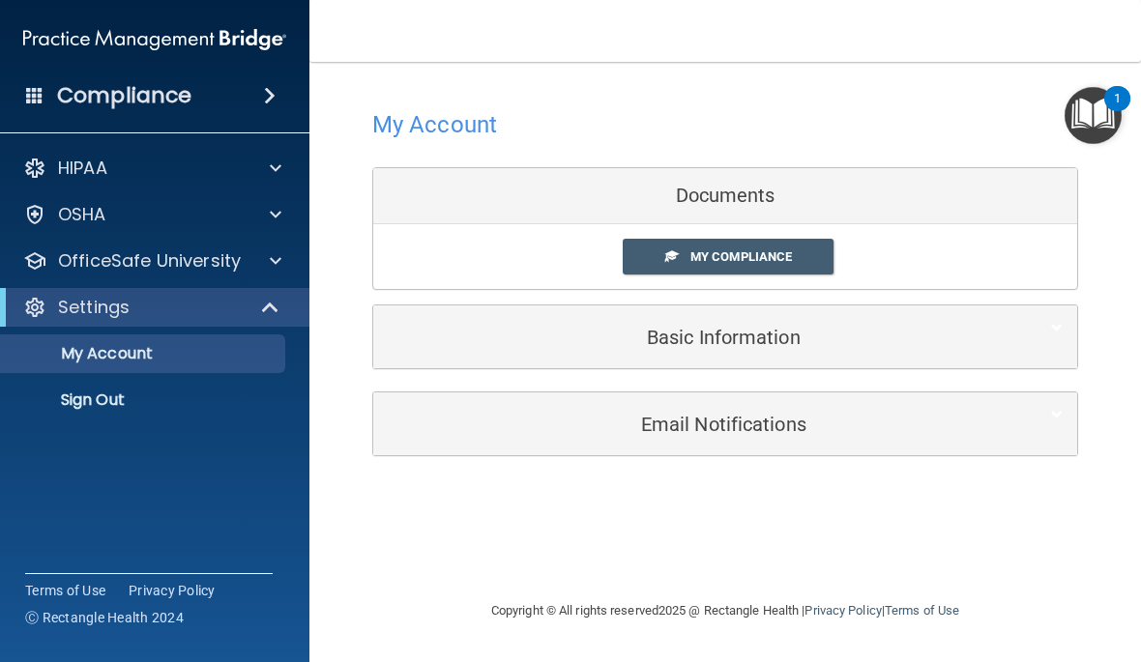
click at [975, 19] on nav "Toggle navigation Cathy Nelson cnelson@speechandhearingsav.org Manage My Enterp…" at bounding box center [724, 31] width 831 height 62
click at [124, 313] on p "Settings" at bounding box center [94, 307] width 72 height 23
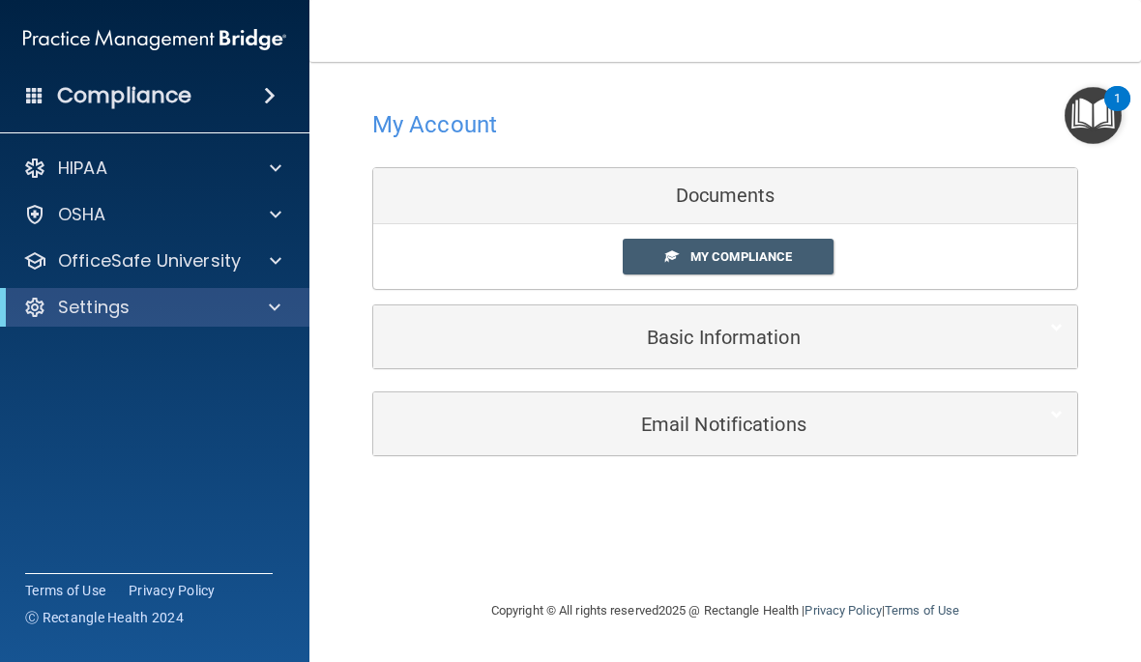
click at [185, 260] on p "OfficeSafe University" at bounding box center [149, 260] width 183 height 23
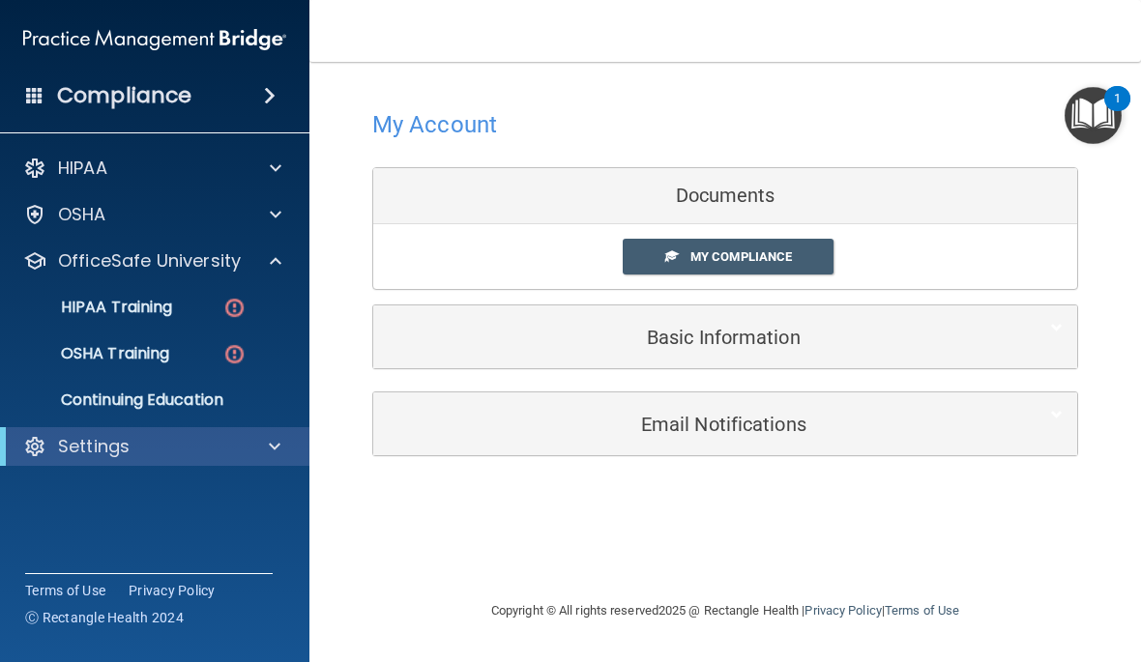
click at [233, 301] on img at bounding box center [234, 308] width 24 height 24
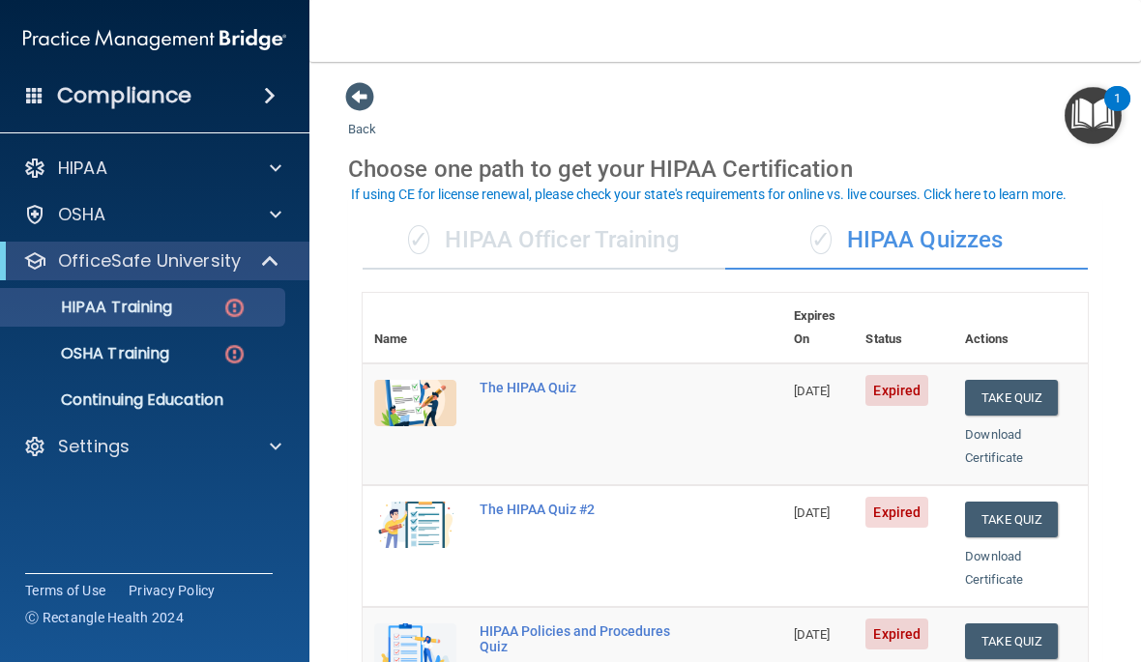
click at [1043, 502] on button "Take Quiz" at bounding box center [1011, 520] width 93 height 36
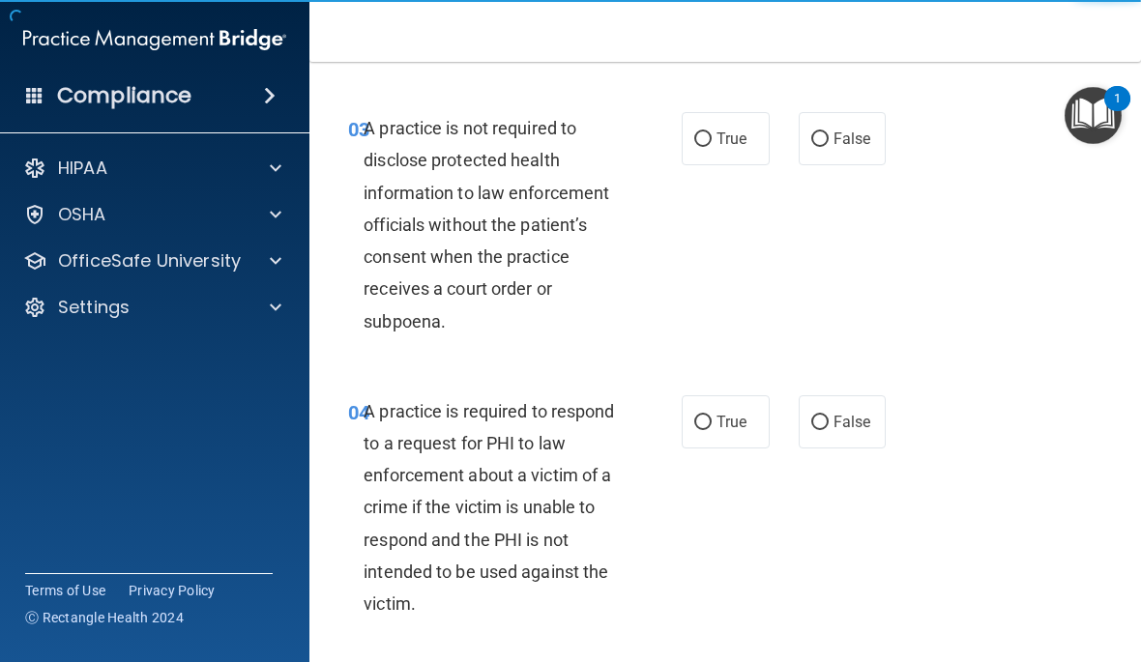
scroll to position [575, 0]
click at [191, 265] on p "OfficeSafe University" at bounding box center [149, 260] width 183 height 23
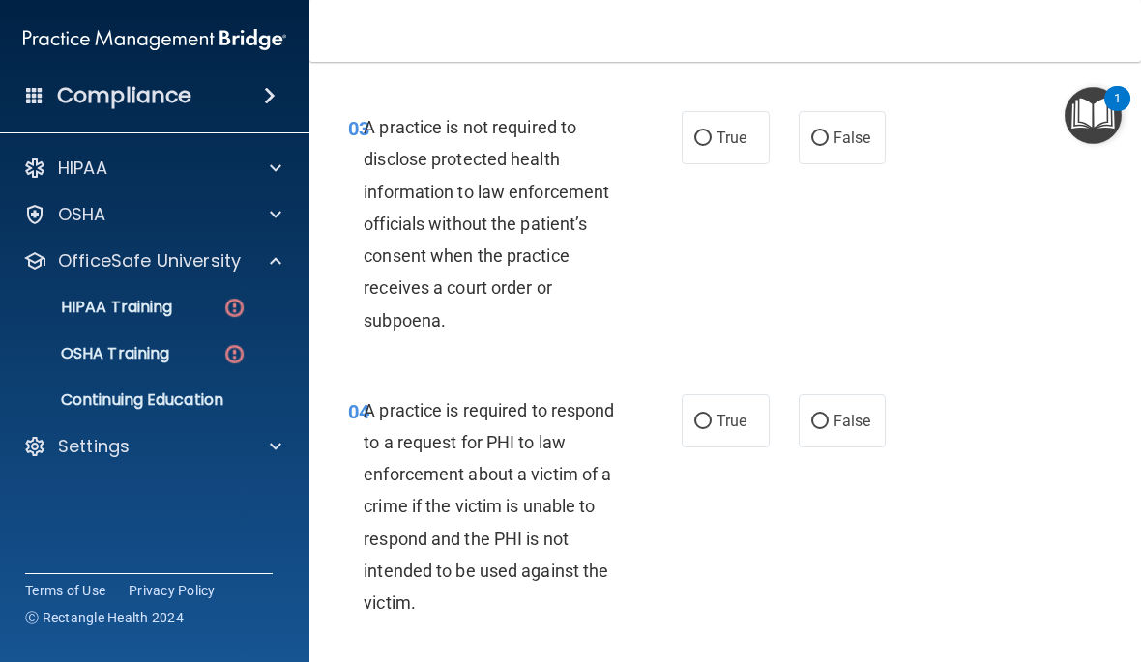
click at [181, 310] on div "HIPAA Training" at bounding box center [145, 307] width 264 height 19
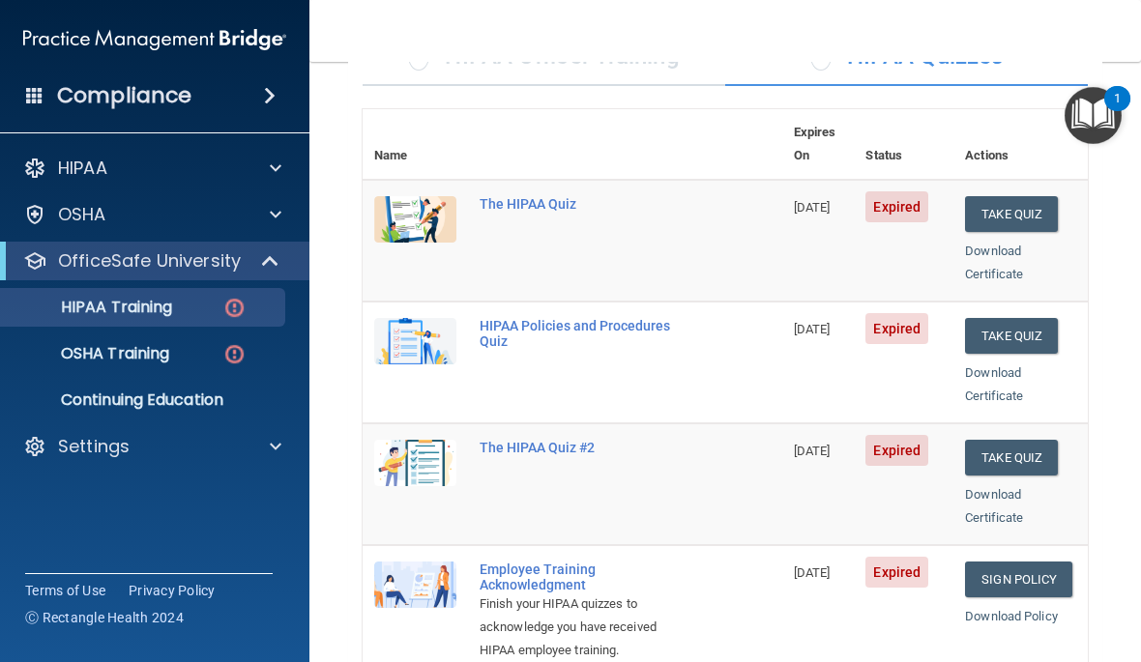
scroll to position [156, 0]
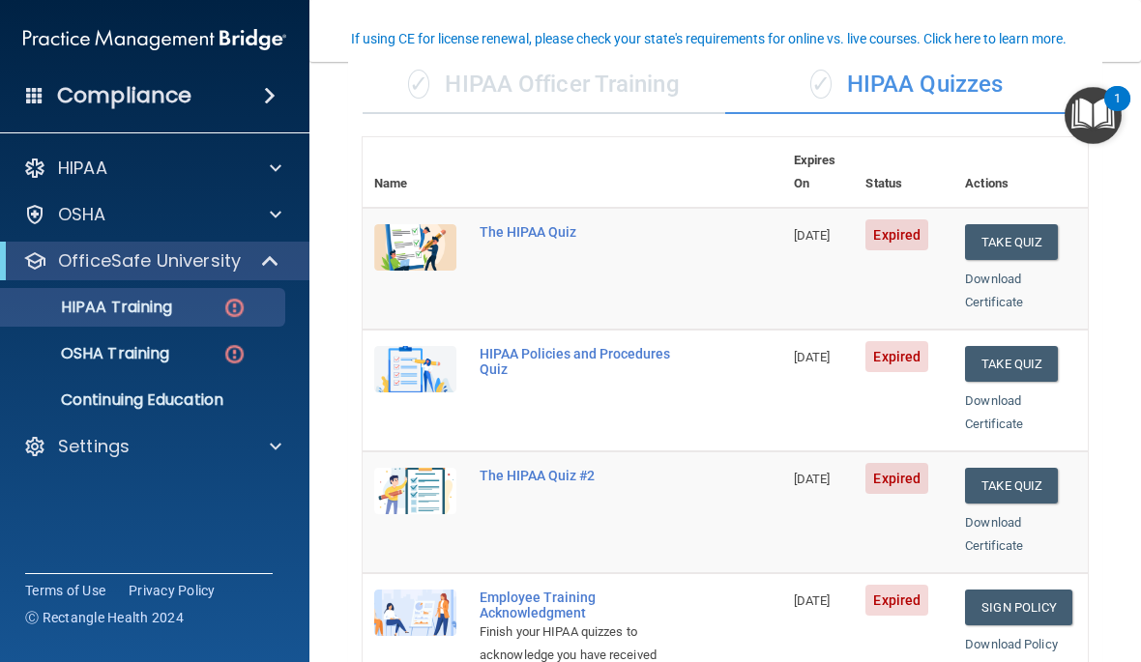
click at [236, 299] on img at bounding box center [234, 308] width 24 height 24
click at [433, 224] on img at bounding box center [415, 247] width 82 height 46
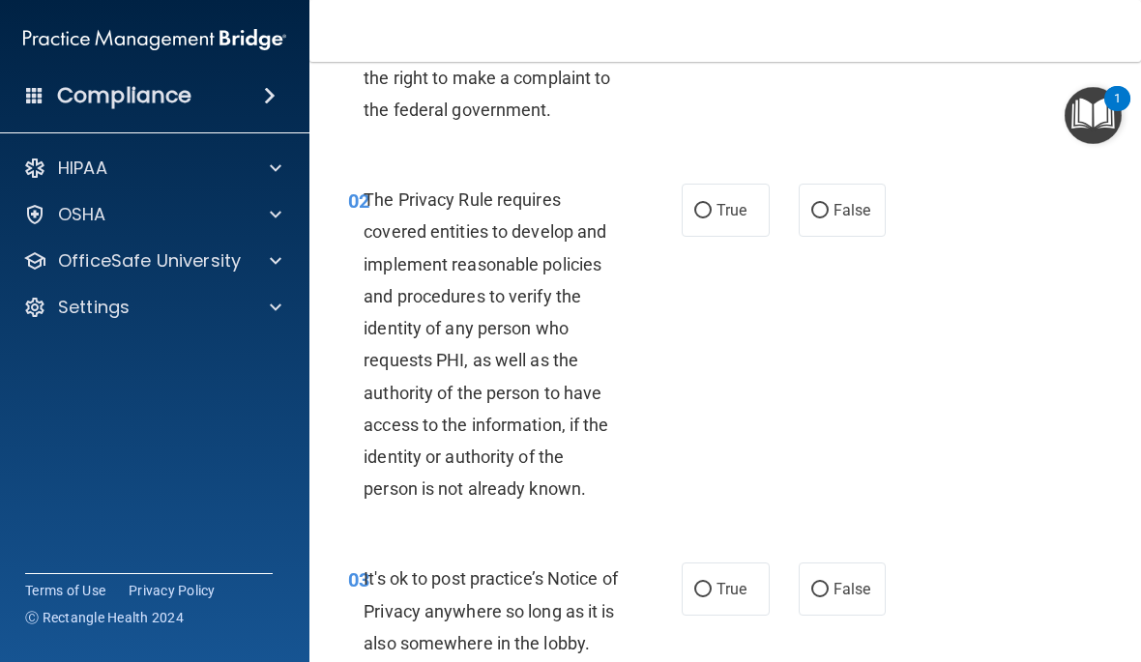
click at [205, 266] on p "OfficeSafe University" at bounding box center [149, 260] width 183 height 23
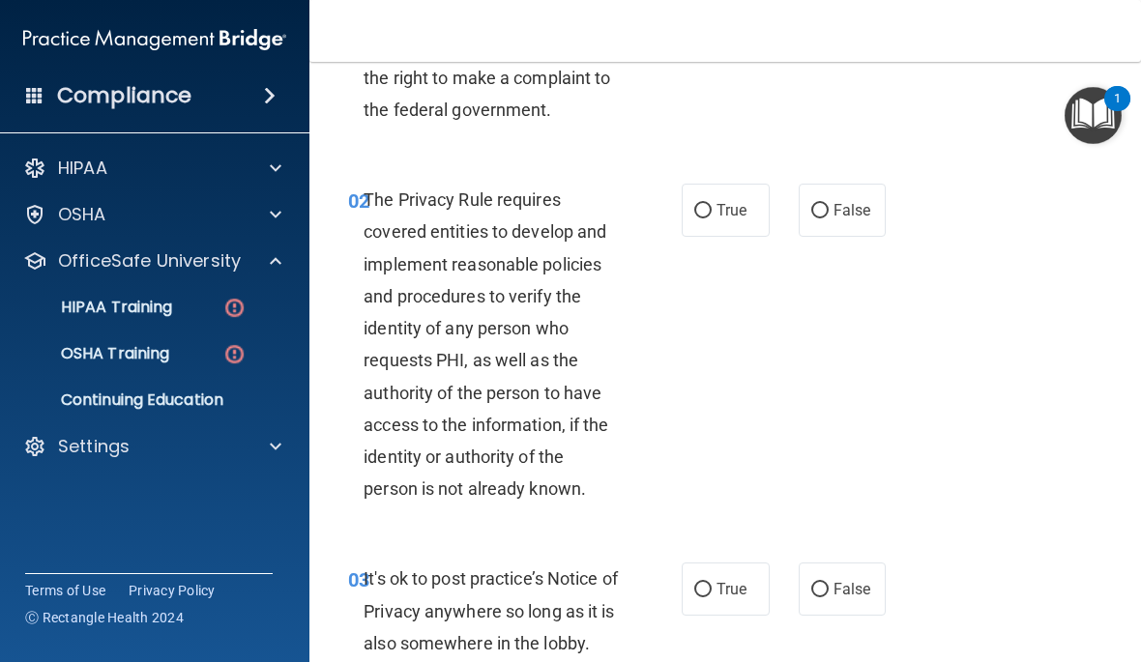
click at [230, 393] on p "Continuing Education" at bounding box center [145, 400] width 264 height 19
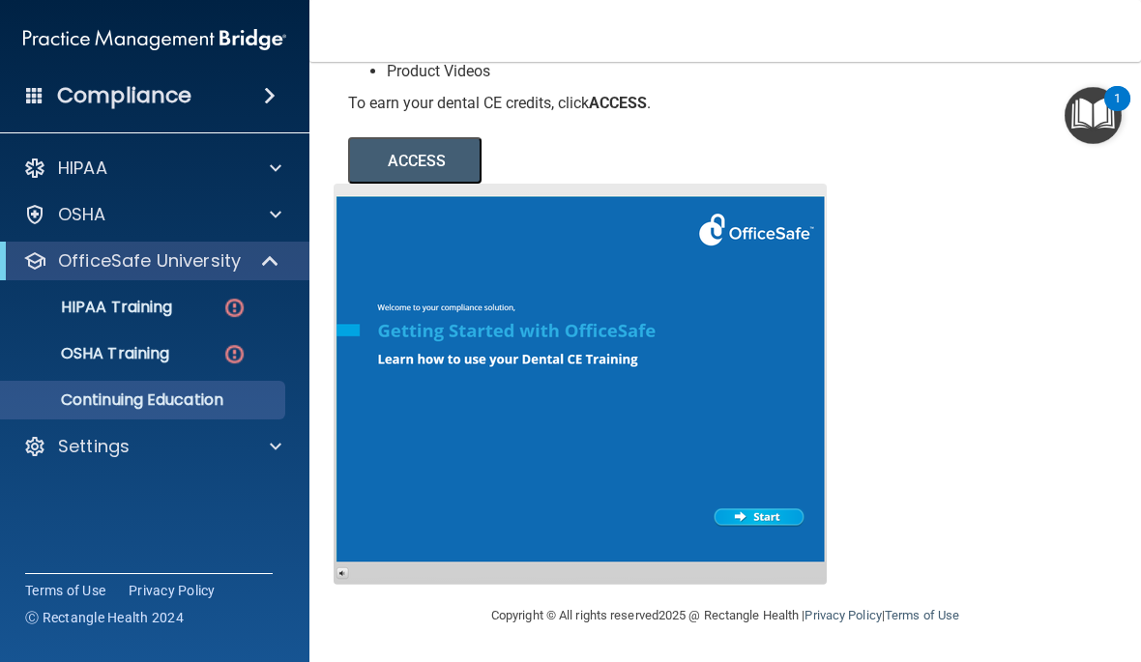
scroll to position [320, 0]
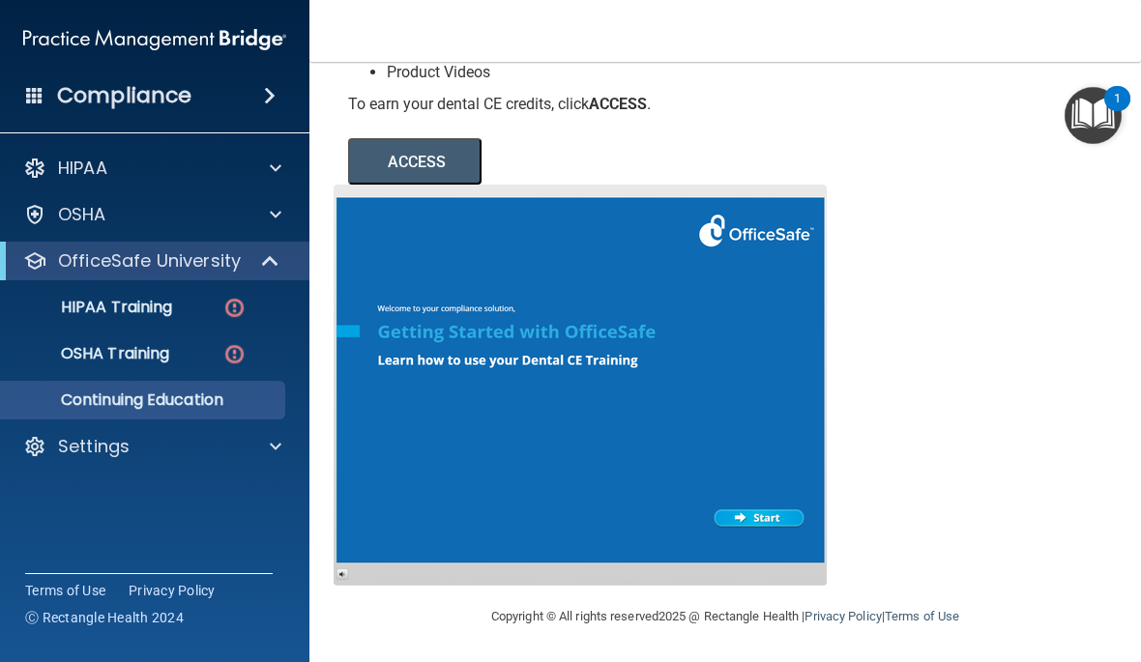
click at [768, 523] on div at bounding box center [580, 385] width 493 height 401
click at [184, 406] on p "Continuing Education" at bounding box center [145, 400] width 264 height 19
click at [142, 352] on p "OSHA Training" at bounding box center [91, 353] width 157 height 19
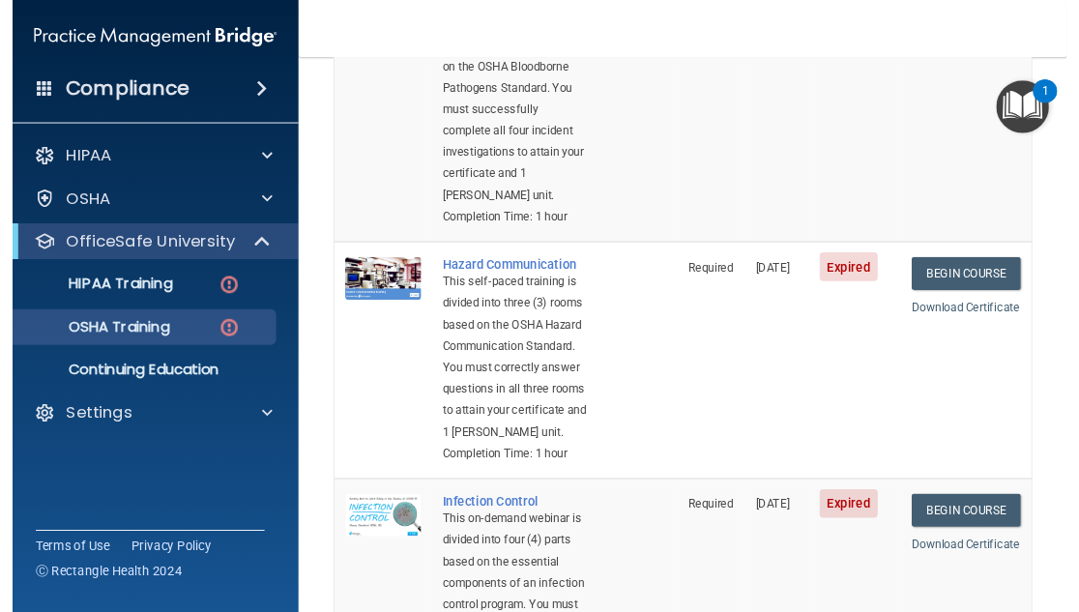
scroll to position [364, 0]
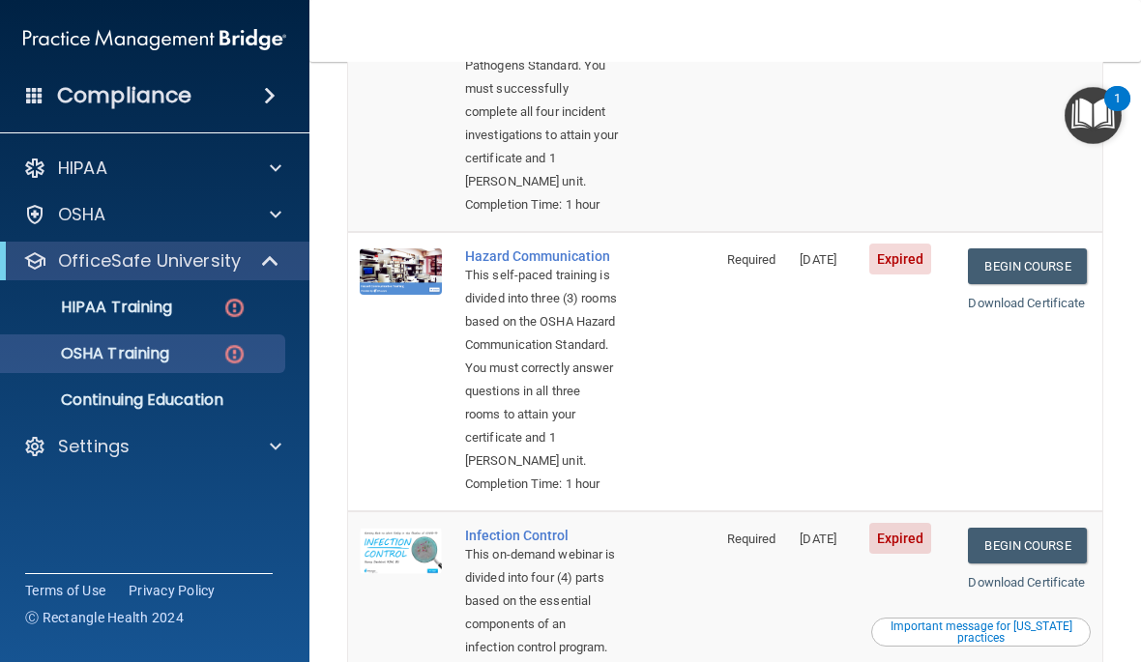
click at [409, 295] on img at bounding box center [401, 271] width 82 height 46
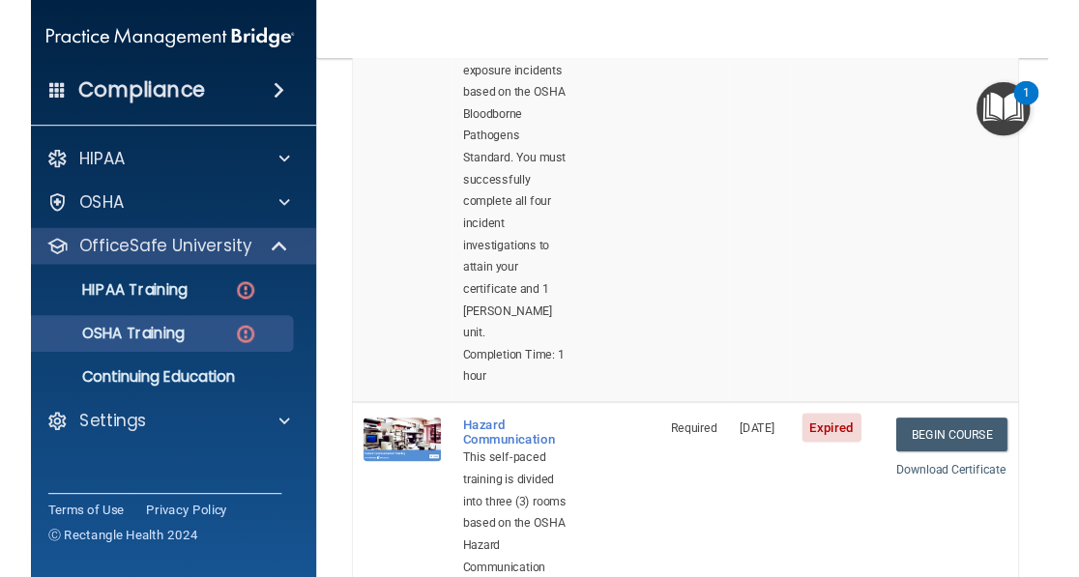
scroll to position [396, 0]
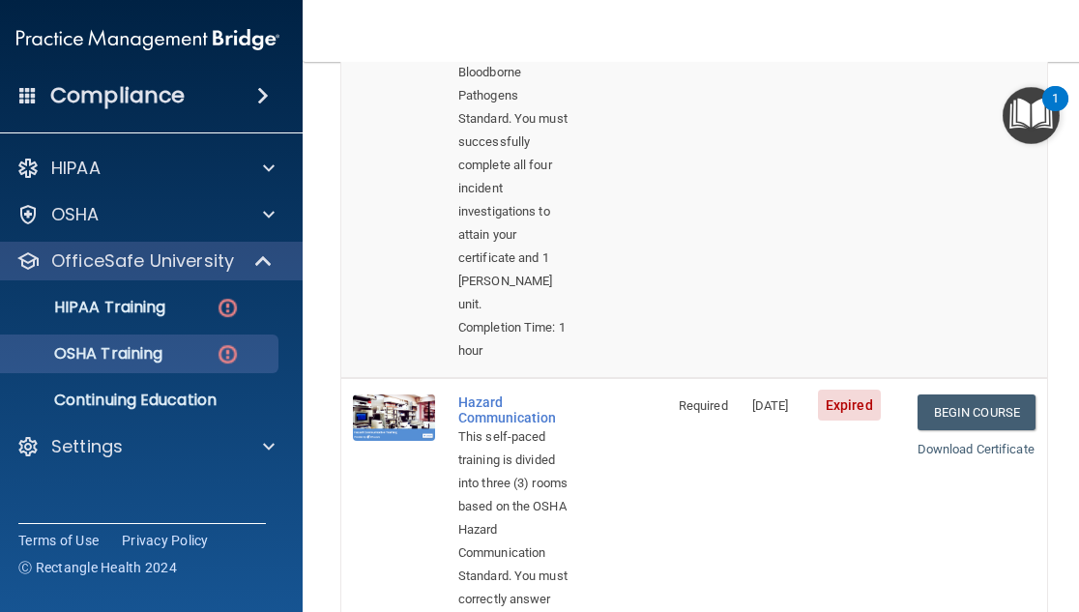
click at [385, 394] on img at bounding box center [394, 417] width 82 height 46
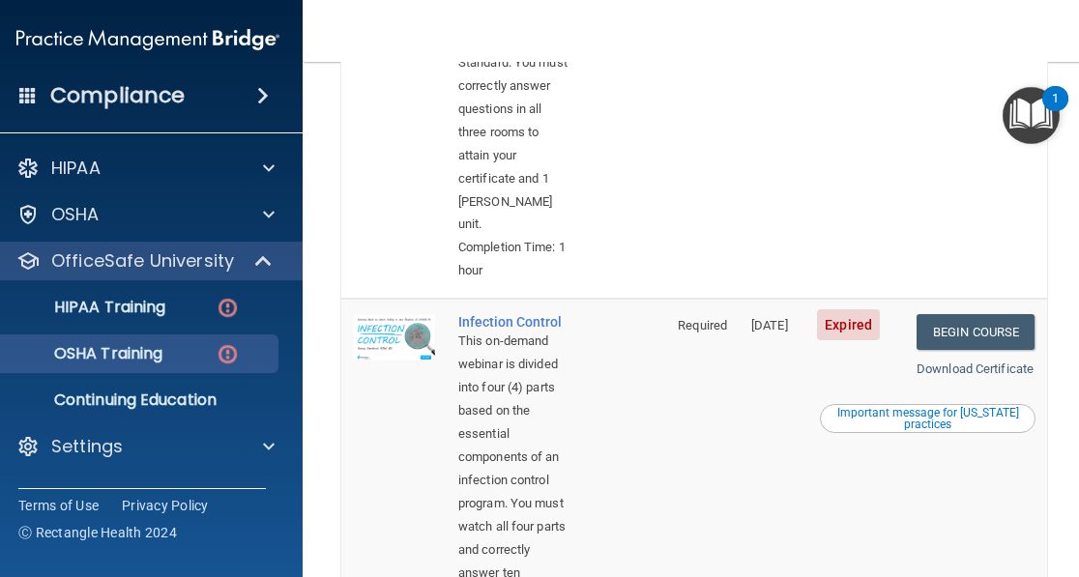
scroll to position [919, 0]
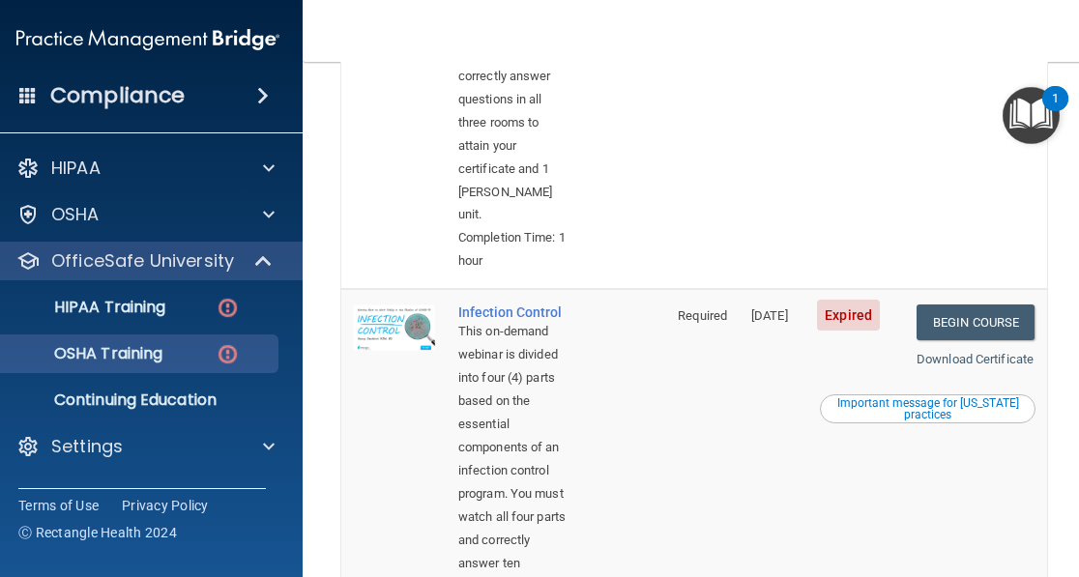
click at [400, 325] on img at bounding box center [394, 328] width 82 height 46
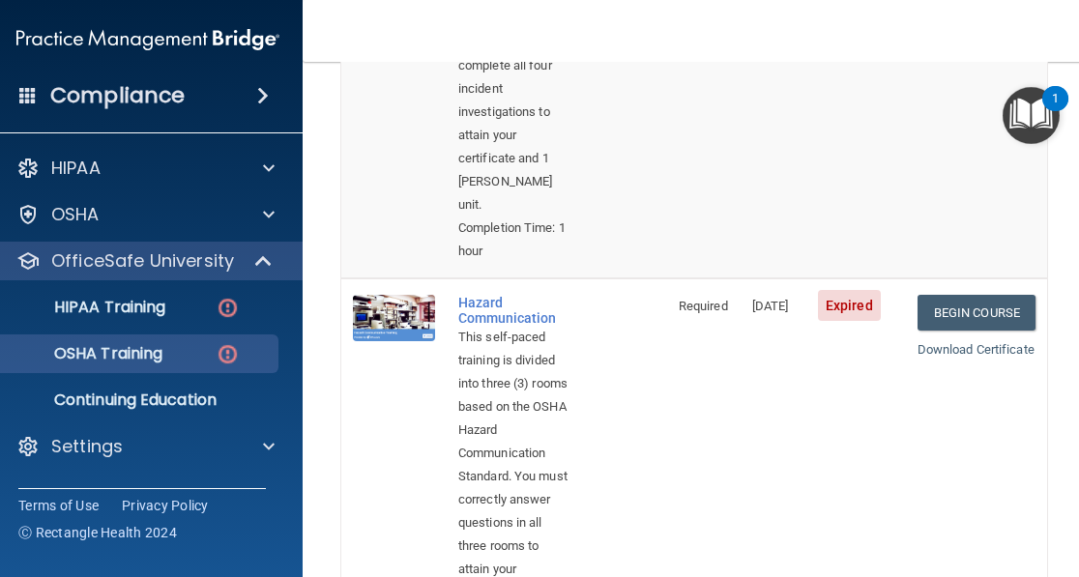
scroll to position [492, 0]
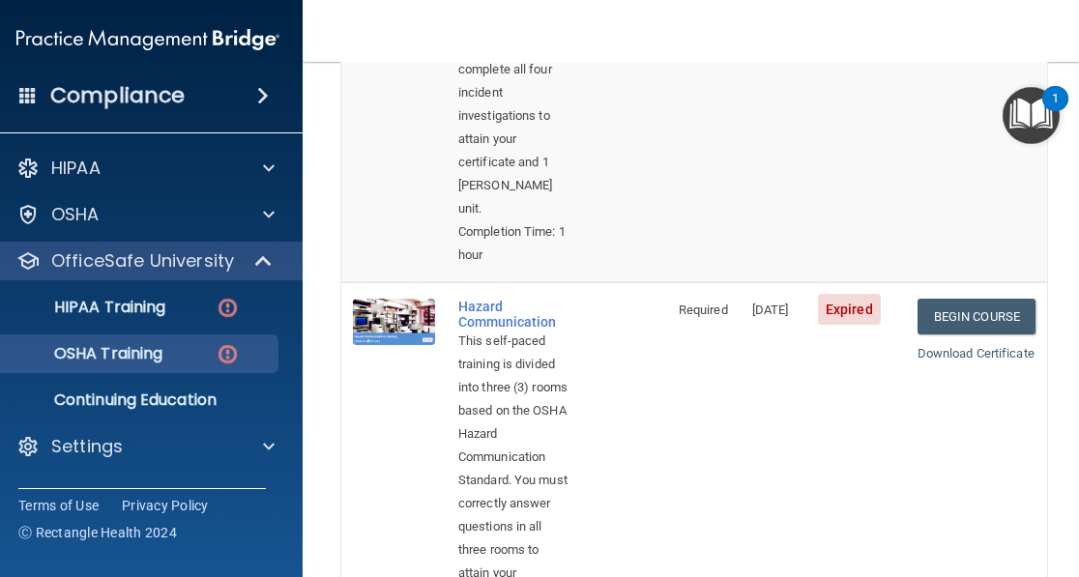
click at [961, 302] on link "Begin Course" at bounding box center [977, 317] width 118 height 36
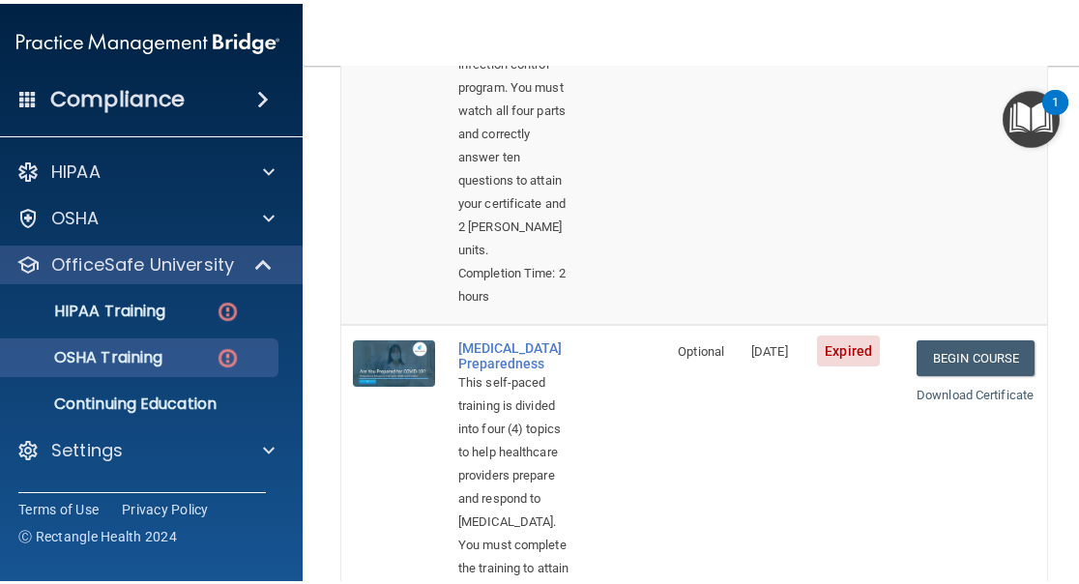
scroll to position [1334, 0]
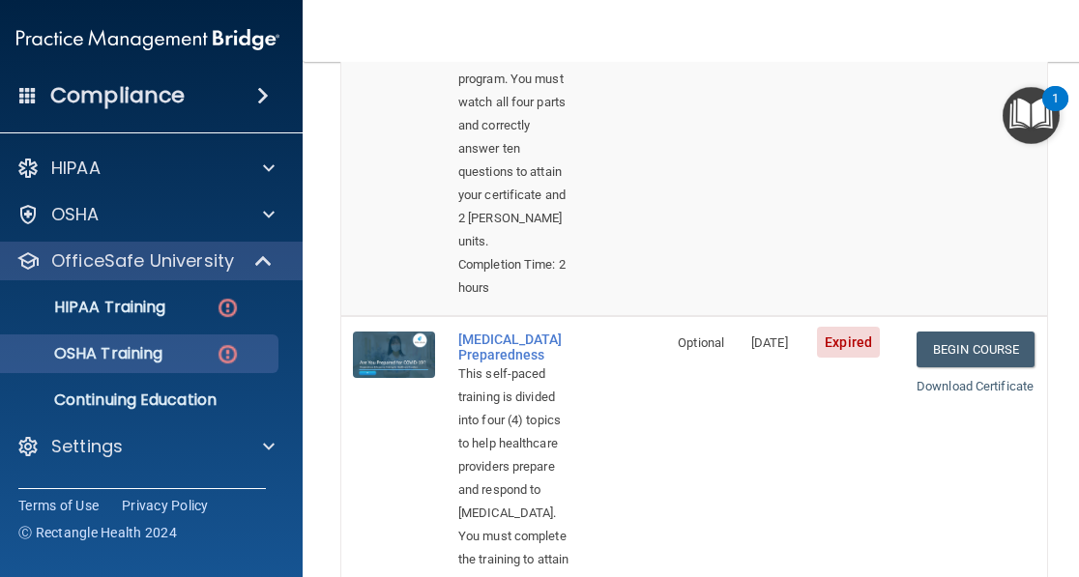
click at [993, 363] on link "Begin Course" at bounding box center [976, 350] width 118 height 36
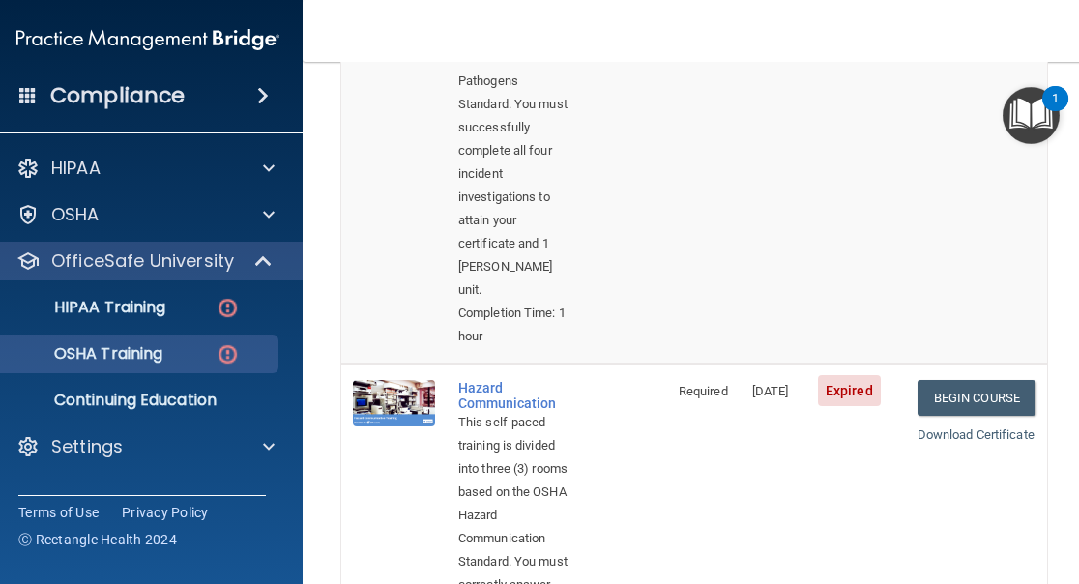
scroll to position [414, 0]
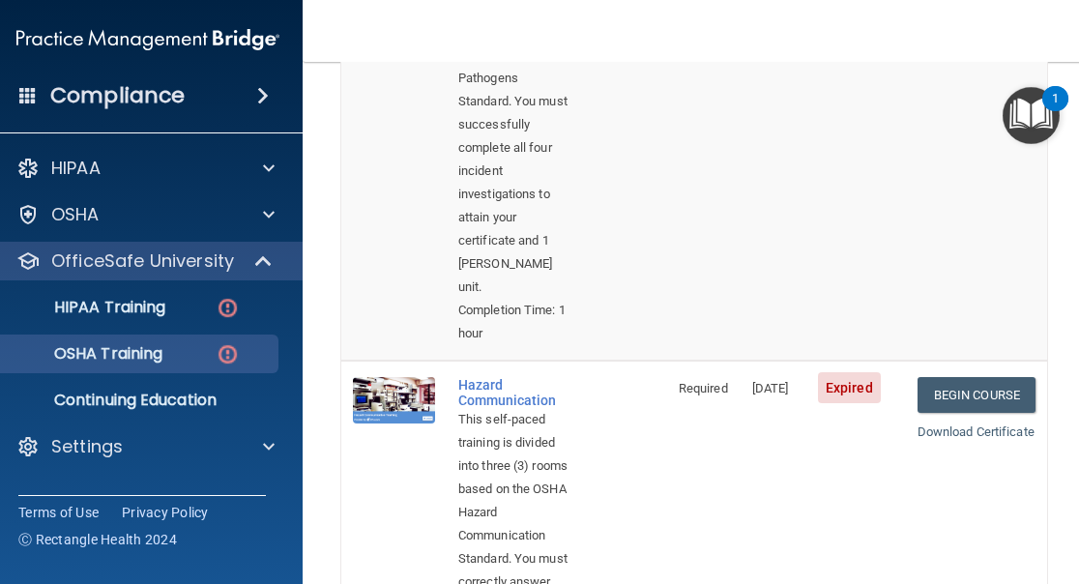
click at [975, 377] on link "Begin Course" at bounding box center [977, 395] width 118 height 36
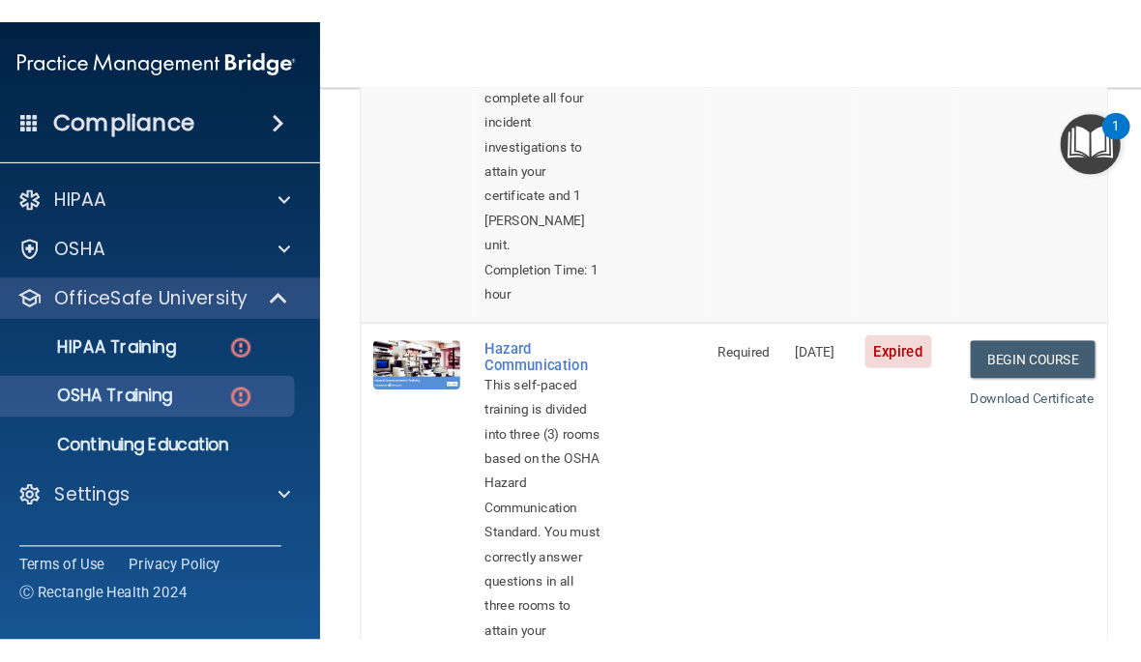
scroll to position [491, 0]
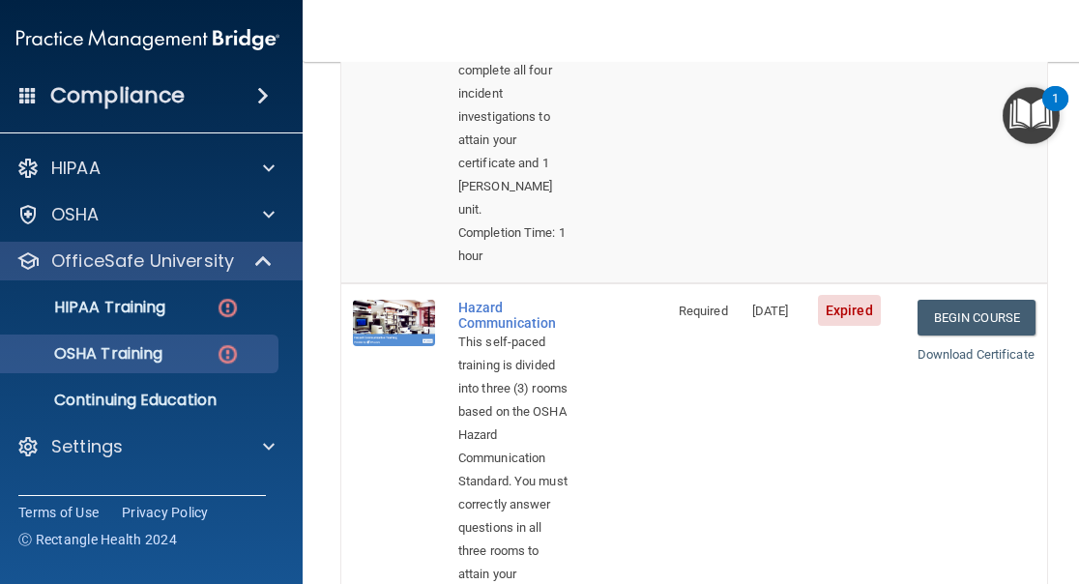
click at [984, 301] on link "Begin Course" at bounding box center [977, 318] width 118 height 36
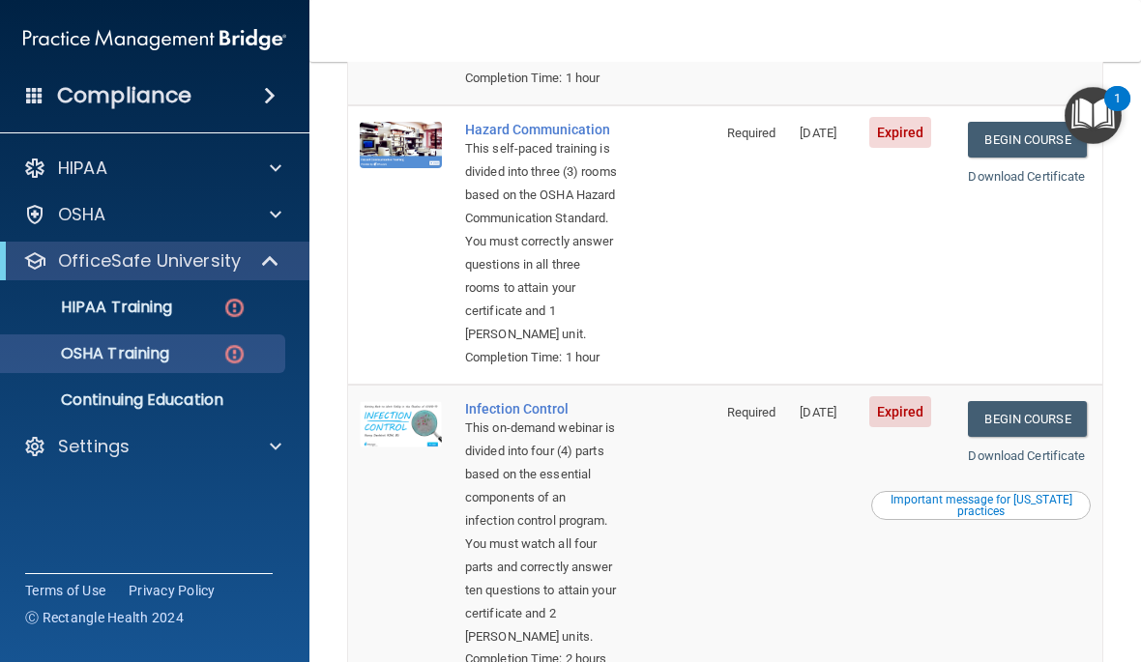
click at [1020, 158] on link "Begin Course" at bounding box center [1027, 140] width 118 height 36
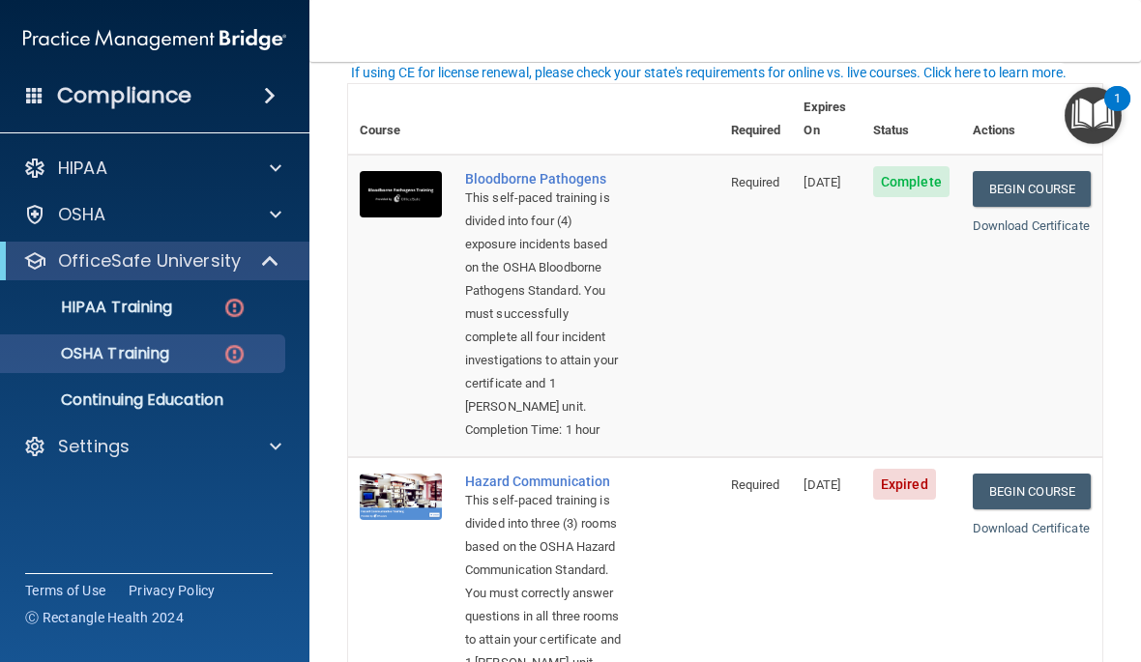
scroll to position [128, 0]
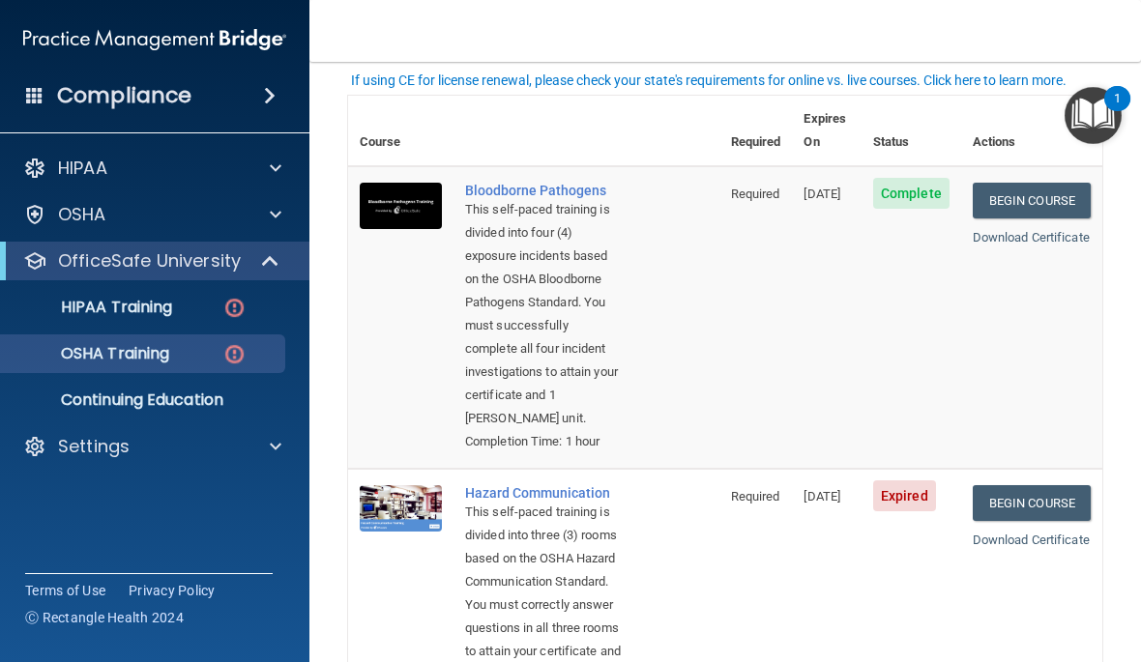
click at [1036, 521] on link "Begin Course" at bounding box center [1032, 503] width 118 height 36
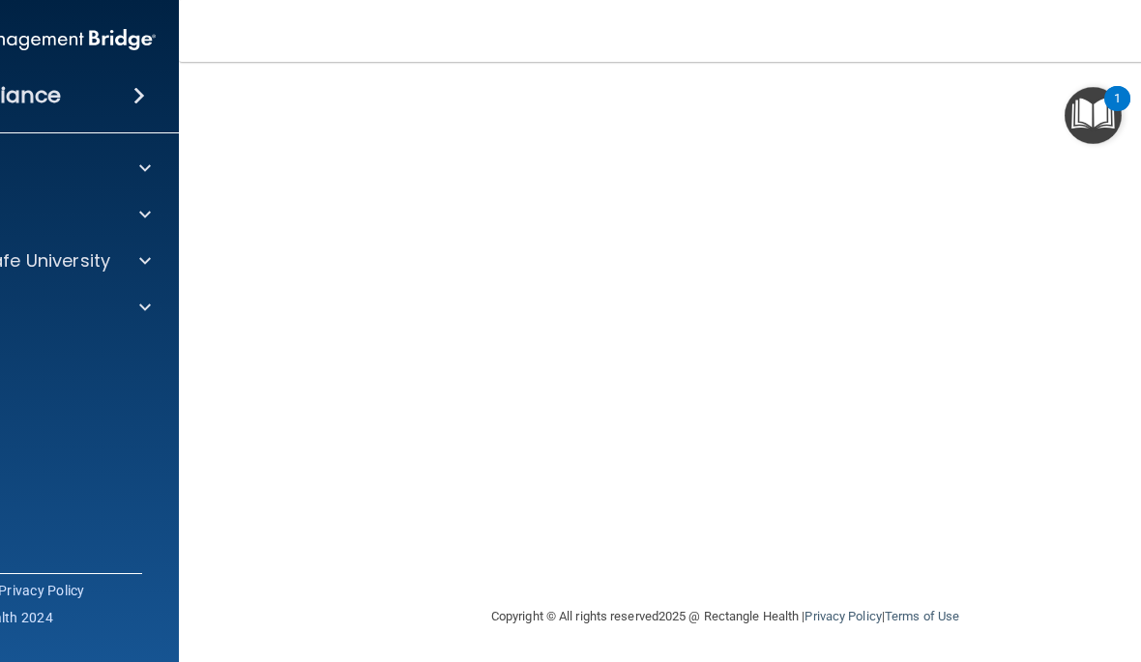
scroll to position [208, 0]
click at [1086, 131] on img "Open Resource Center, 1 new notification" at bounding box center [1092, 115] width 57 height 57
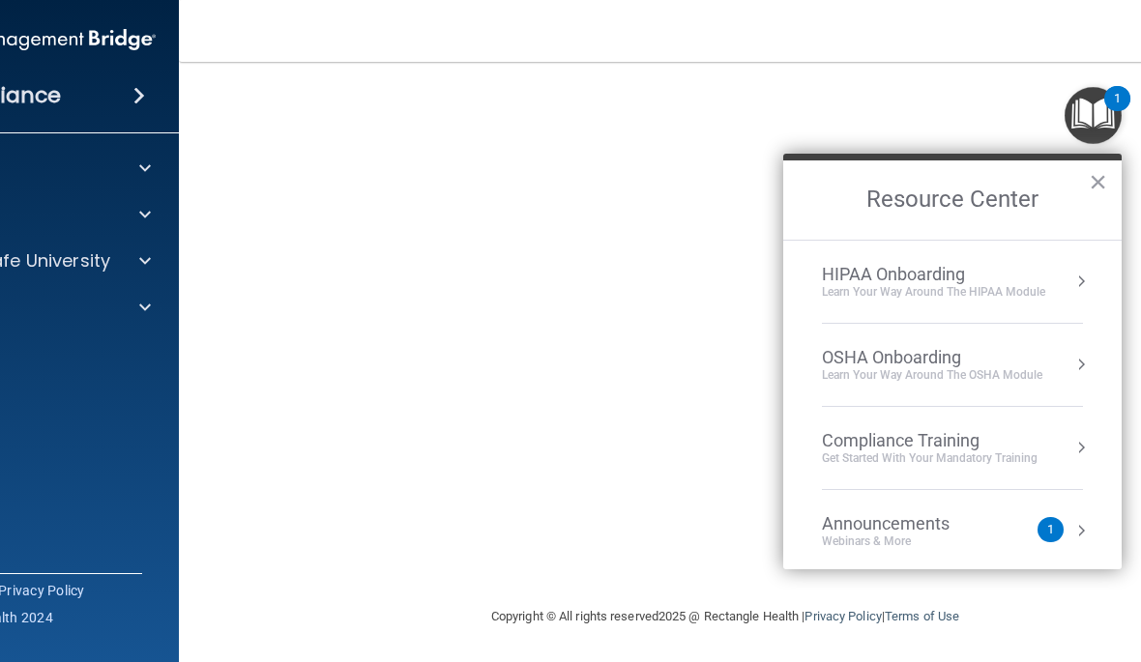
click at [1096, 196] on button "×" at bounding box center [1098, 181] width 18 height 31
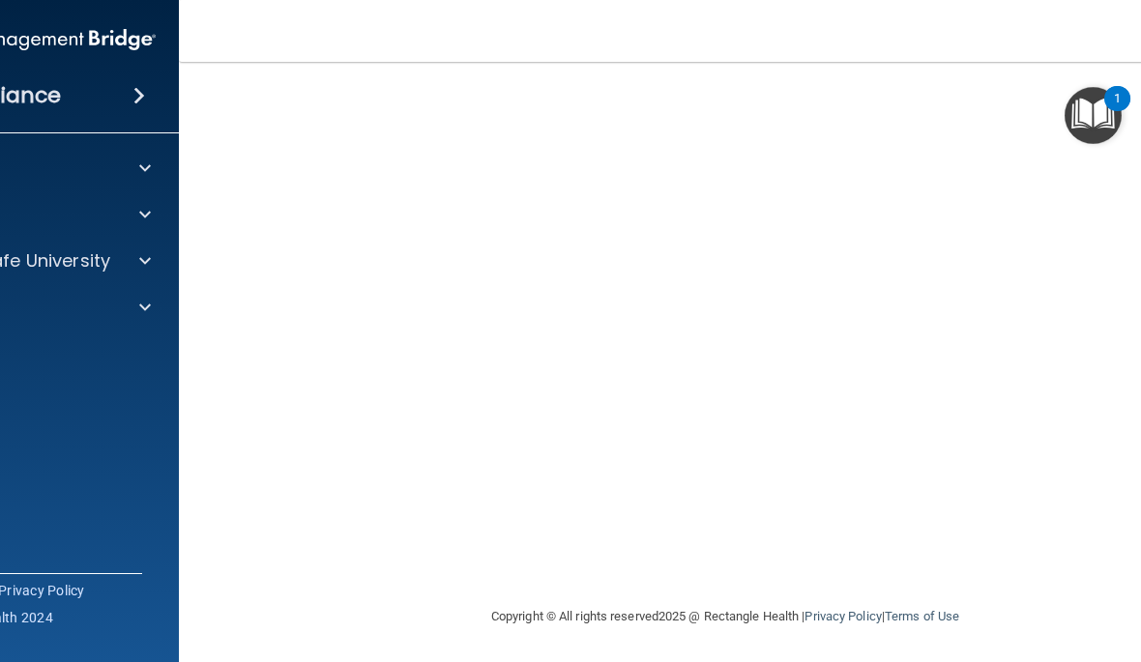
click at [1094, 135] on img "Open Resource Center, 1 new notification" at bounding box center [1092, 115] width 57 height 57
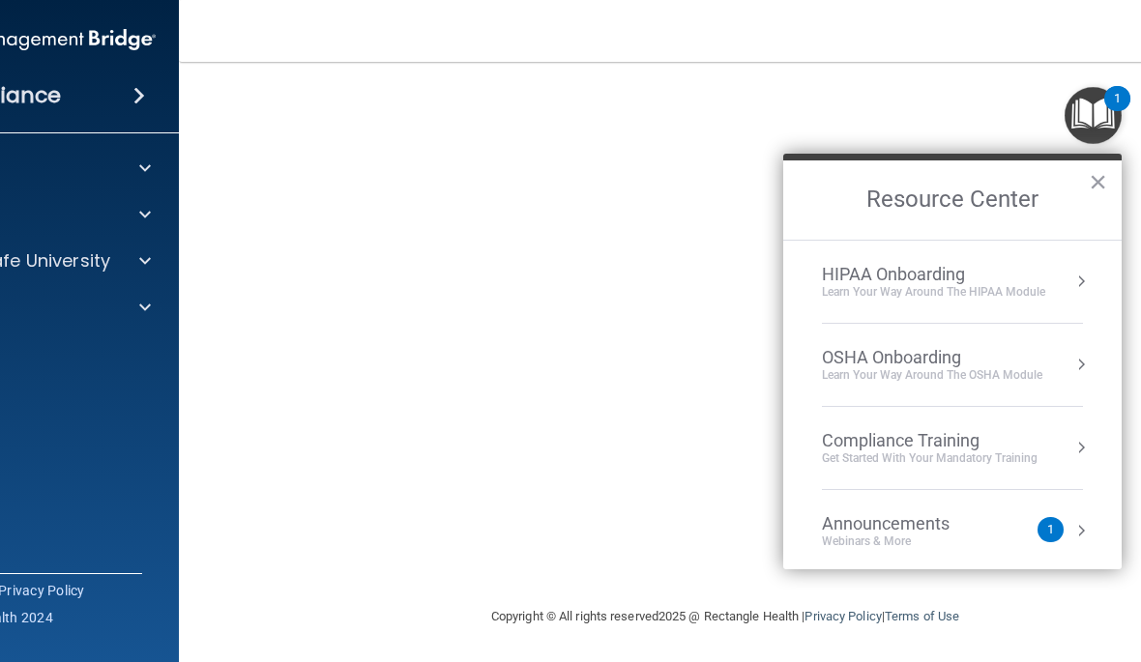
click at [1097, 180] on button "×" at bounding box center [1098, 181] width 18 height 31
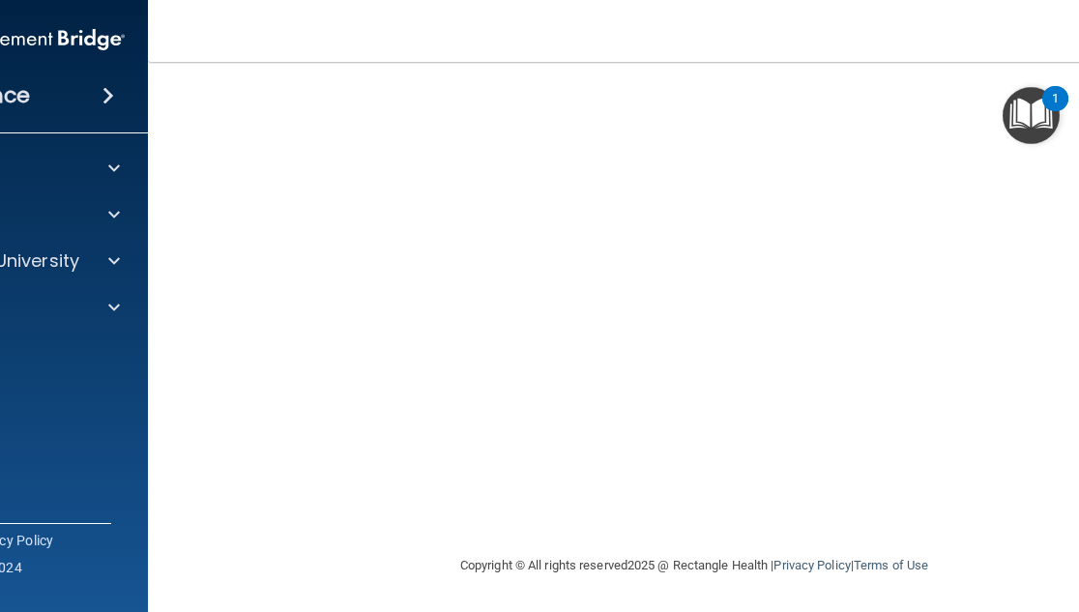
scroll to position [258, 0]
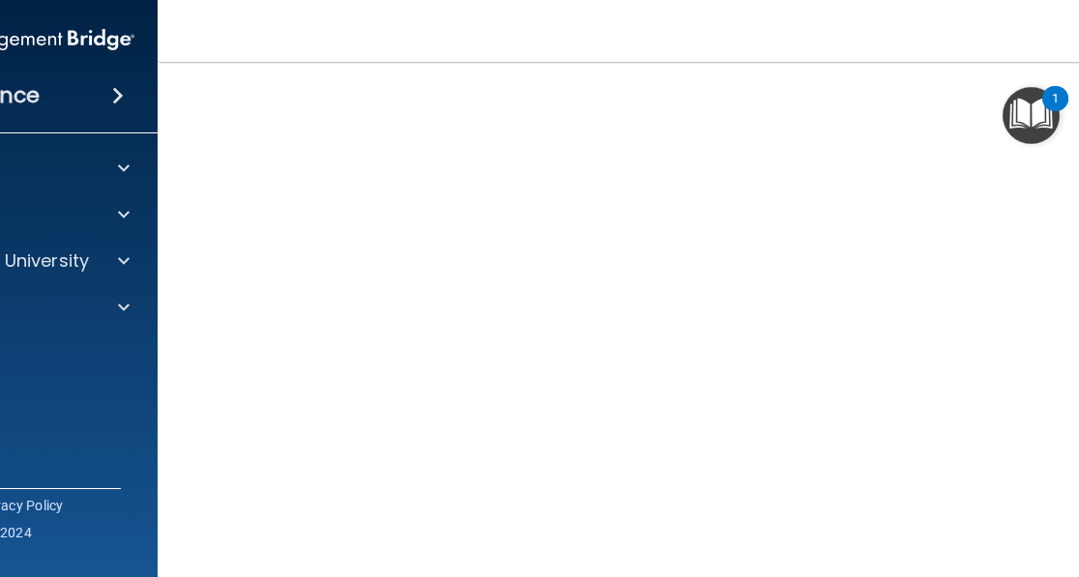
scroll to position [133, 0]
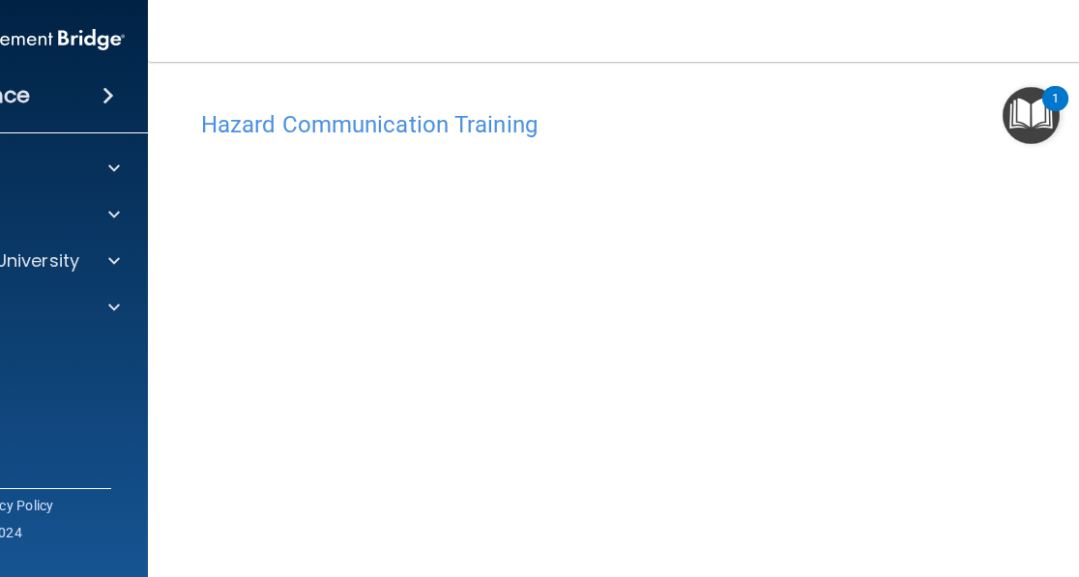
scroll to position [57, 0]
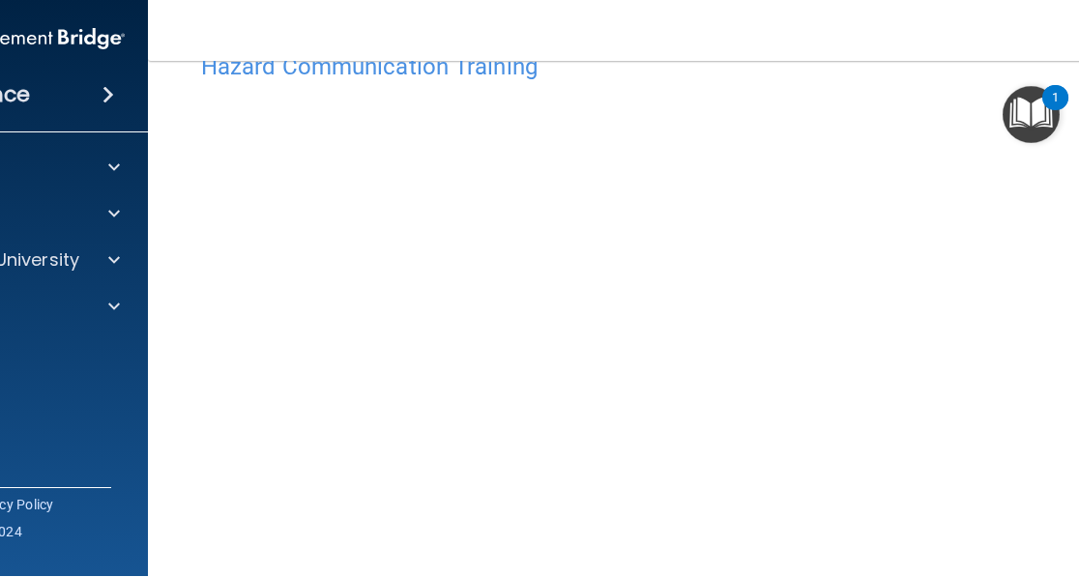
click at [1042, 116] on img "Open Resource Center, 1 new notification" at bounding box center [1031, 115] width 57 height 57
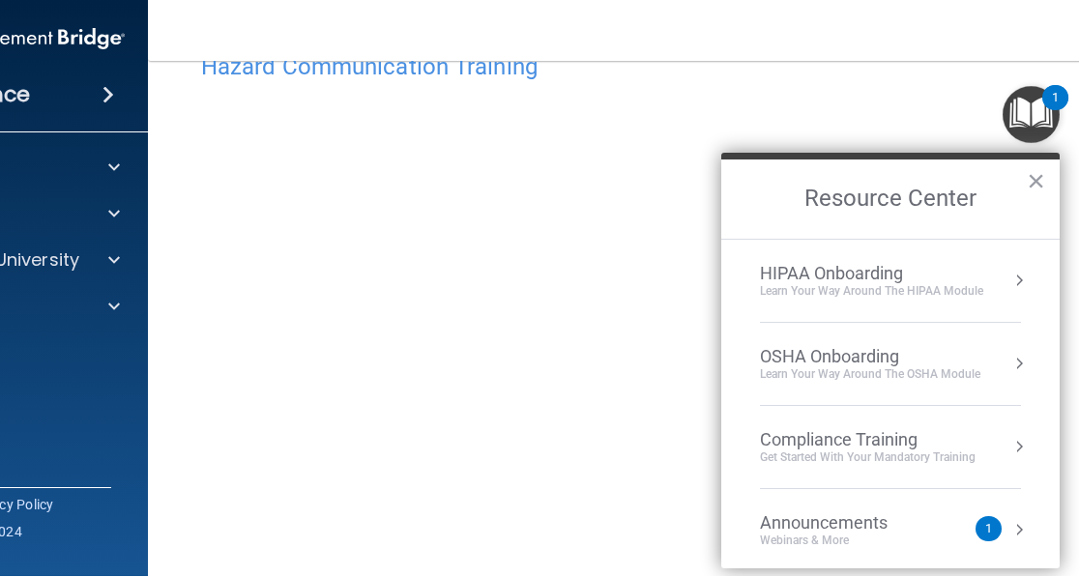
click at [1043, 176] on button "×" at bounding box center [1036, 181] width 18 height 31
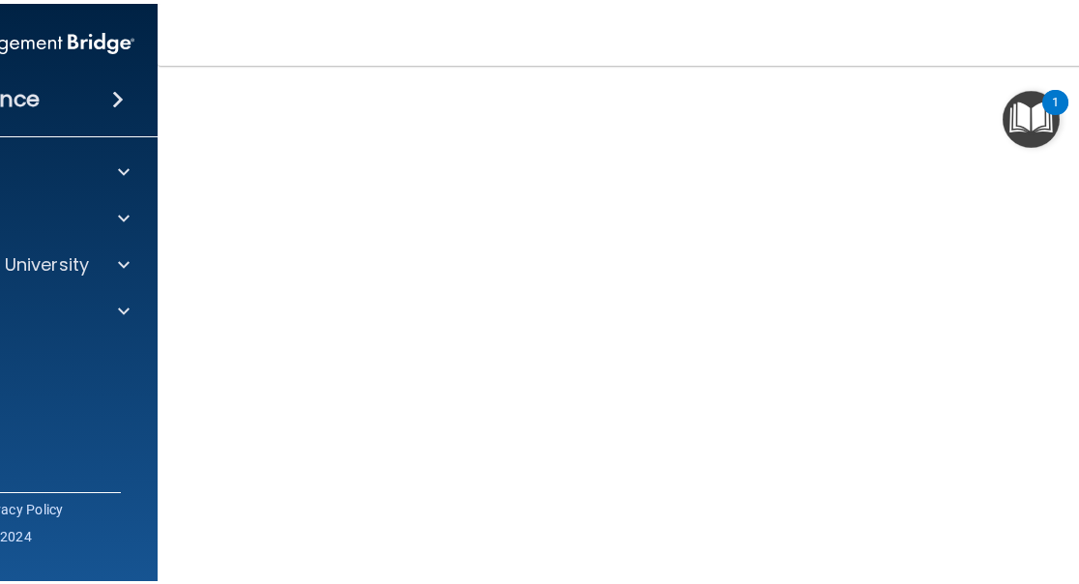
scroll to position [180, 0]
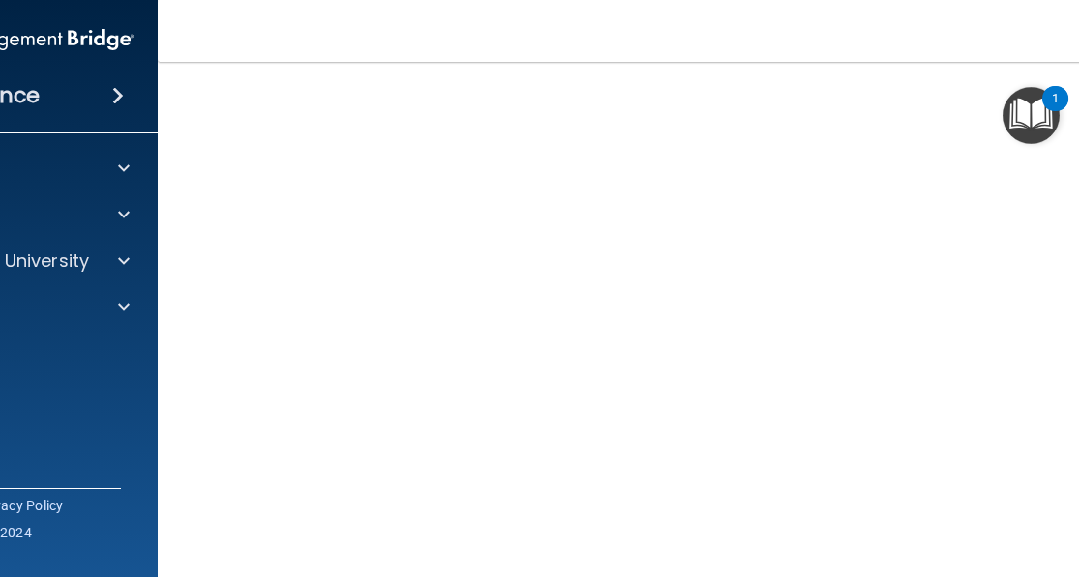
click at [1048, 33] on nav "Toggle navigation [PERSON_NAME] [EMAIL_ADDRESS][DOMAIN_NAME] Manage My Enterpri…" at bounding box center [694, 31] width 1073 height 62
click at [788, 39] on nav "Toggle navigation [PERSON_NAME] [EMAIL_ADDRESS][DOMAIN_NAME] Manage My Enterpri…" at bounding box center [694, 31] width 1073 height 62
click at [581, 47] on nav "Toggle navigation [PERSON_NAME] [EMAIL_ADDRESS][DOMAIN_NAME] Manage My Enterpri…" at bounding box center [694, 31] width 1073 height 62
click at [298, 33] on nav "Toggle navigation [PERSON_NAME] [EMAIL_ADDRESS][DOMAIN_NAME] Manage My Enterpri…" at bounding box center [694, 31] width 1073 height 62
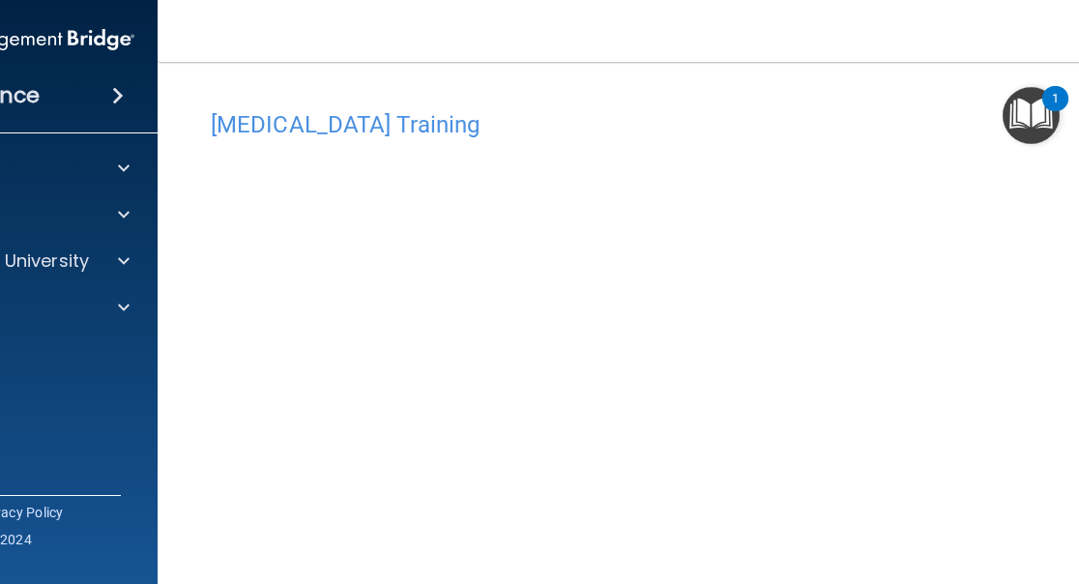
scroll to position [0, 0]
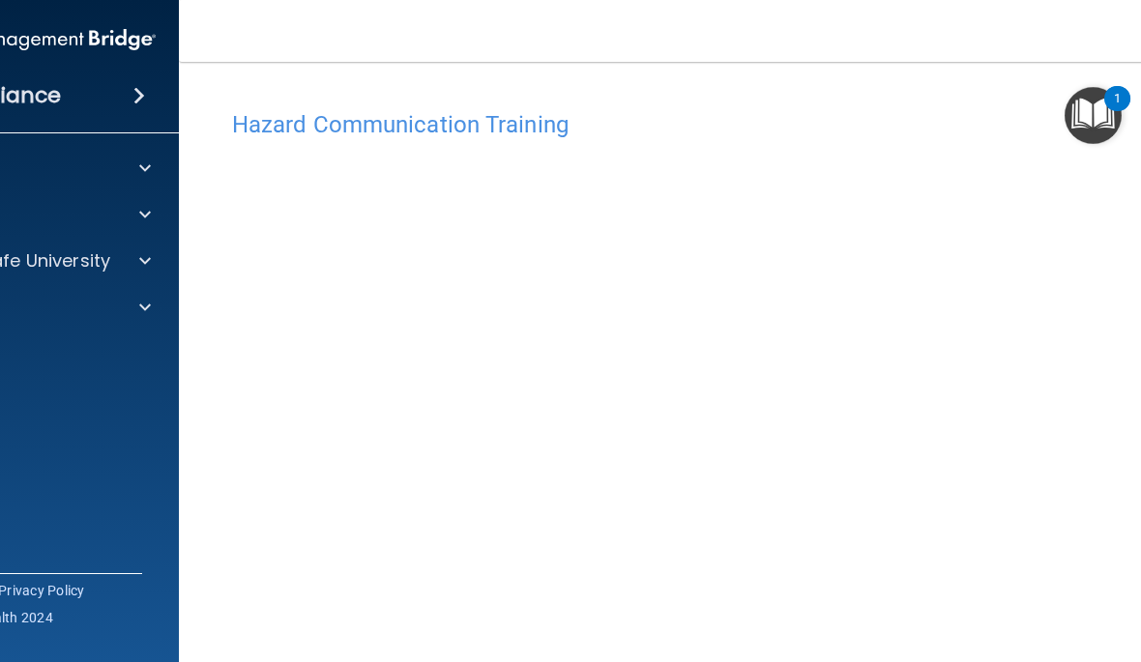
click at [1088, 102] on img "Open Resource Center, 1 new notification" at bounding box center [1092, 115] width 57 height 57
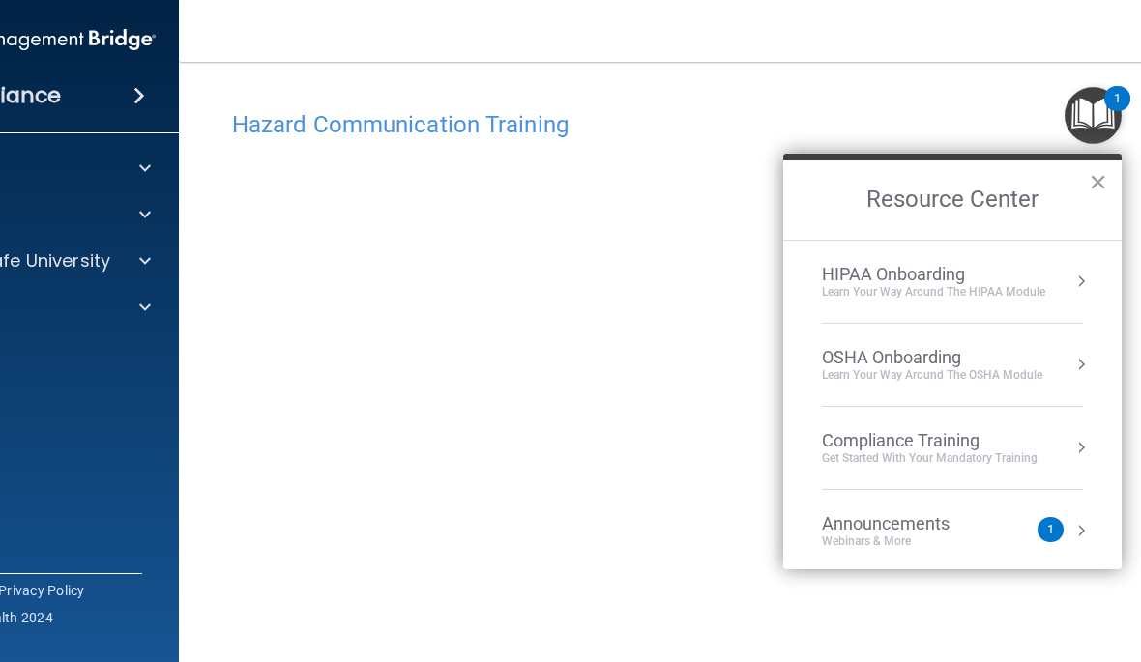
click at [1105, 186] on button "×" at bounding box center [1098, 181] width 18 height 31
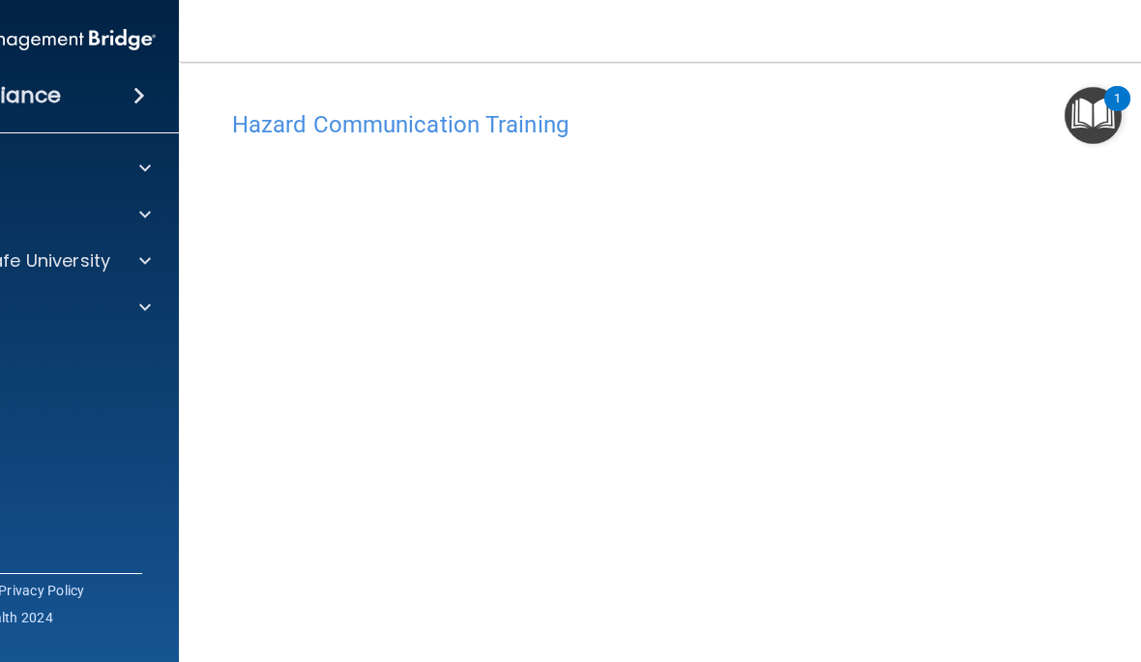
click at [1102, 99] on img "Open Resource Center, 1 new notification" at bounding box center [1092, 115] width 57 height 57
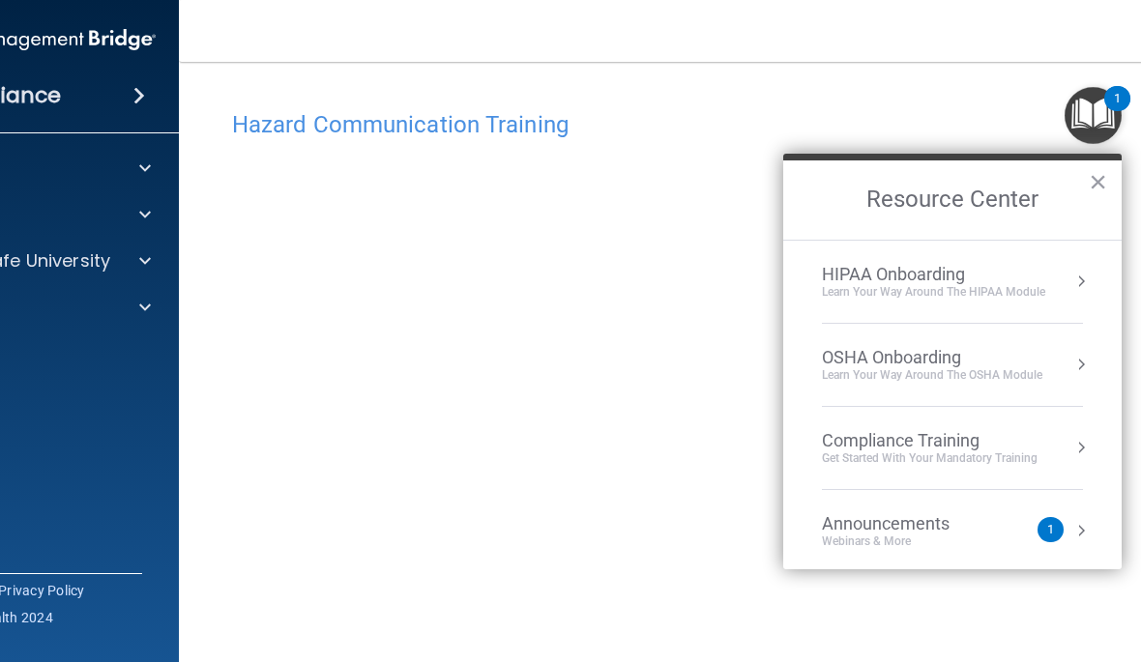
click at [1018, 291] on div "Learn Your Way around the HIPAA module" at bounding box center [933, 292] width 223 height 16
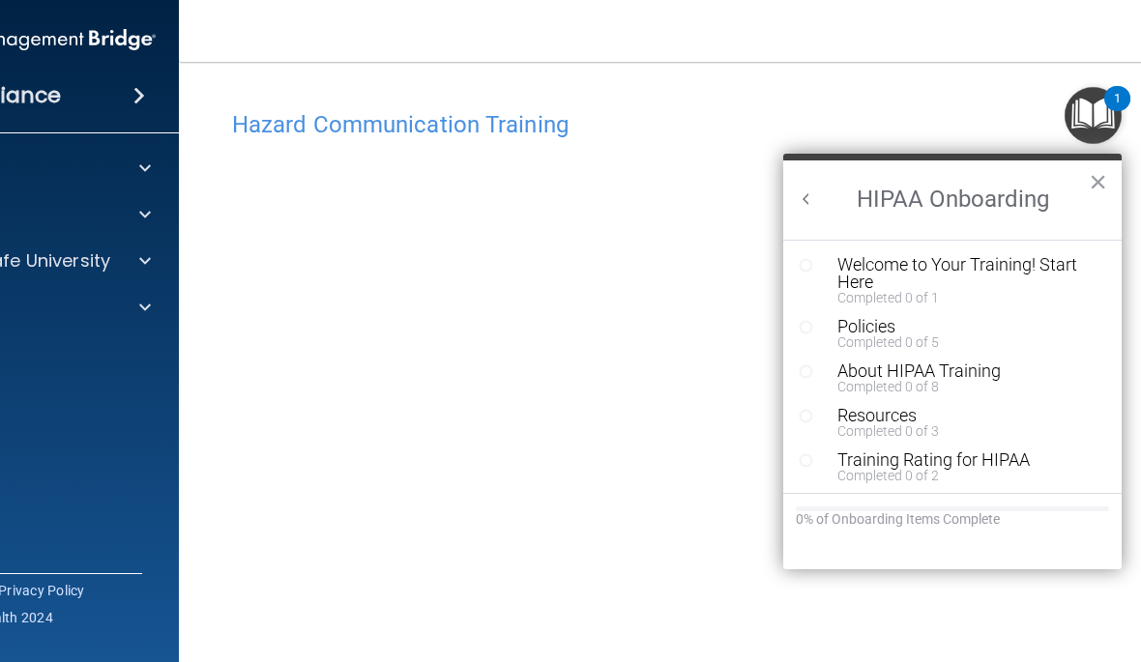
click at [1105, 186] on button "×" at bounding box center [1098, 181] width 18 height 31
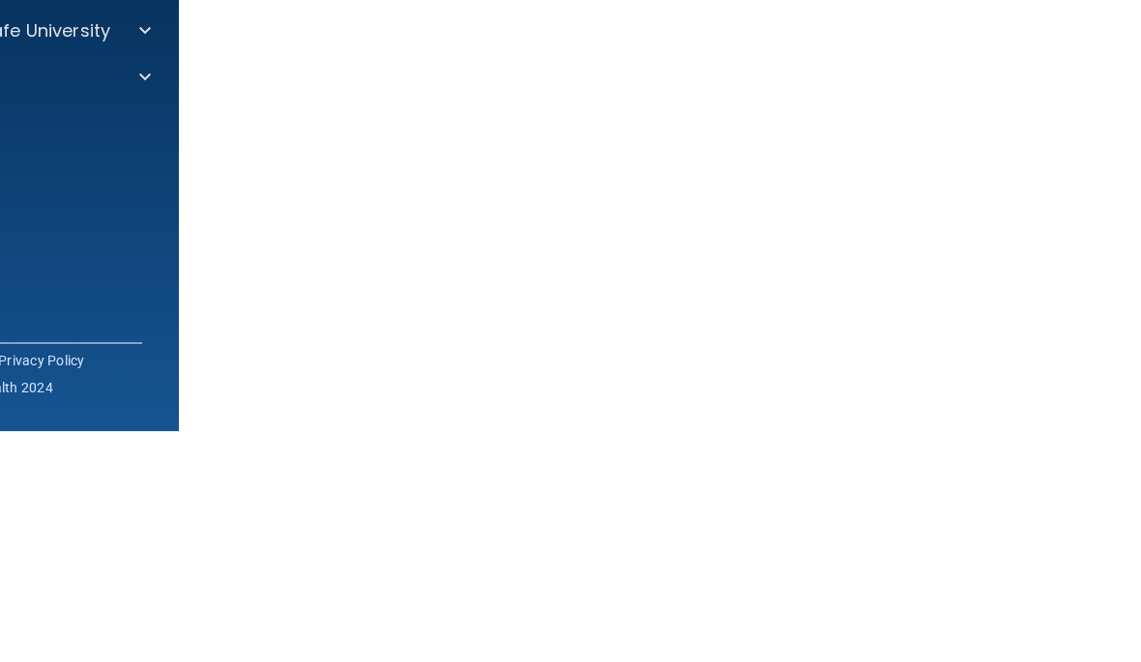
click at [144, 296] on span at bounding box center [145, 307] width 12 height 23
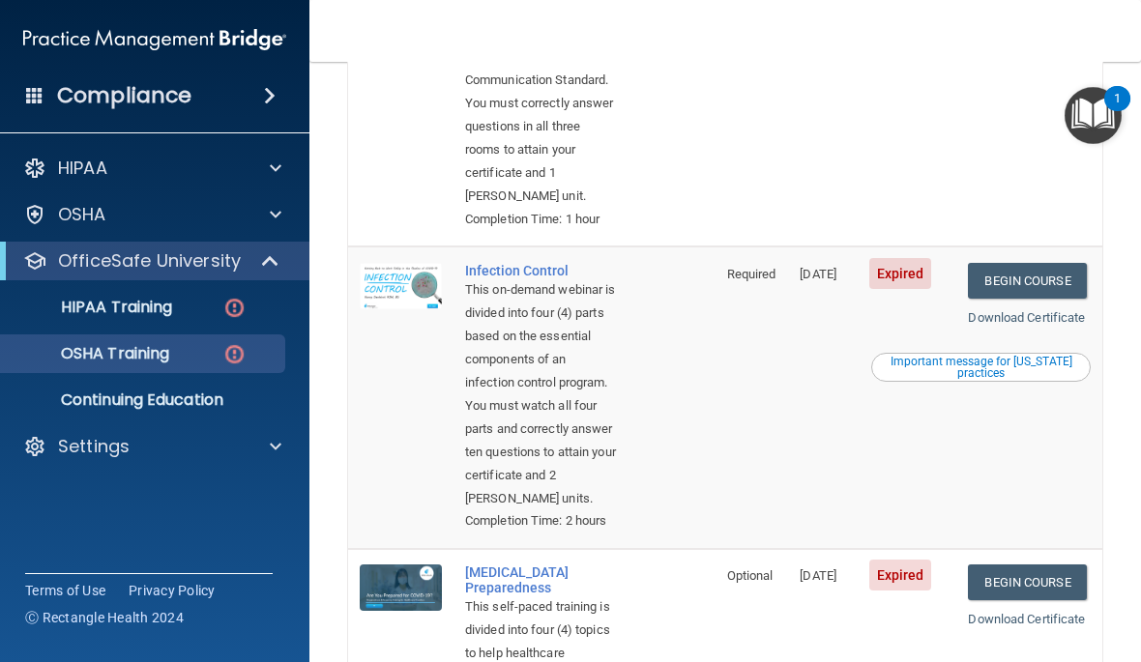
scroll to position [626, 0]
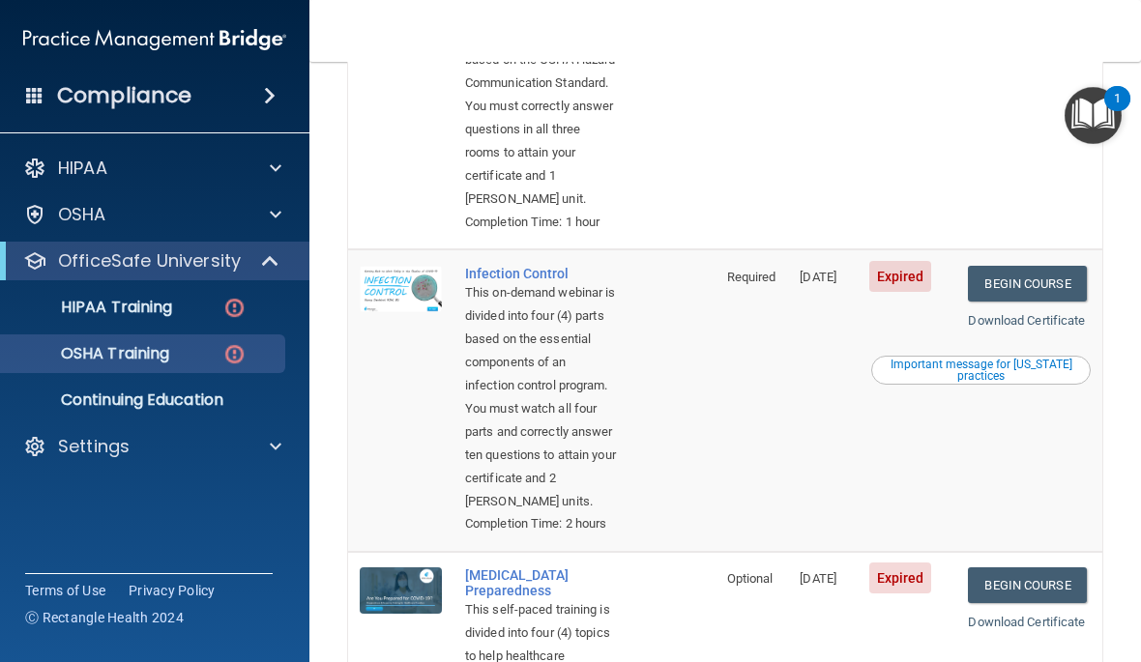
click at [1034, 302] on link "Begin Course" at bounding box center [1027, 284] width 118 height 36
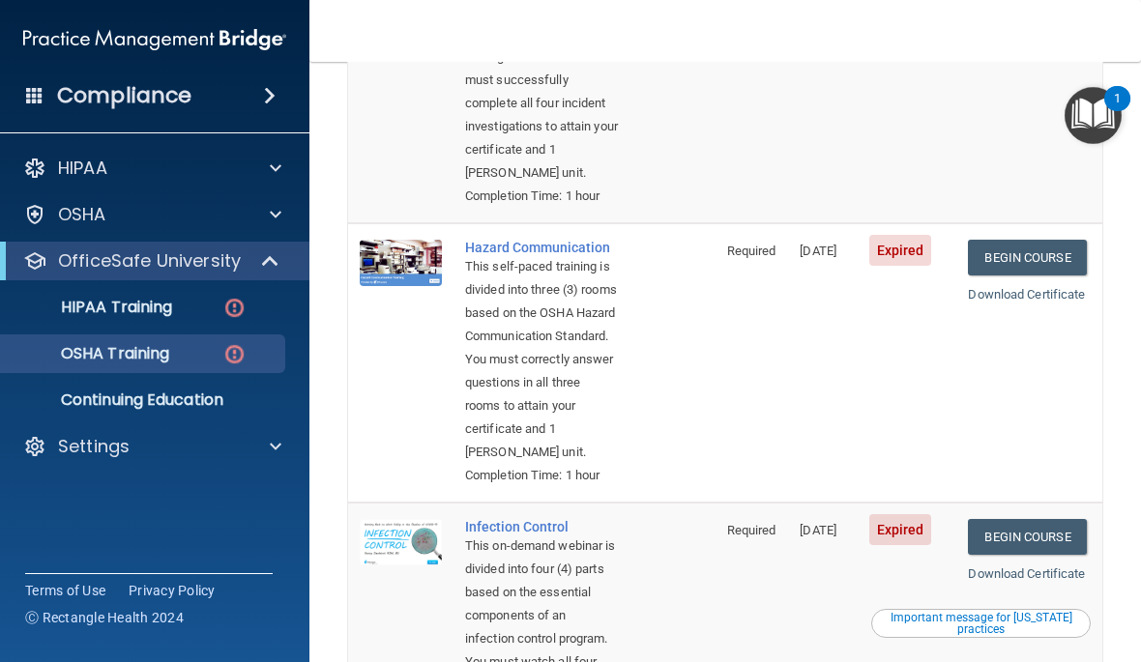
scroll to position [371, 0]
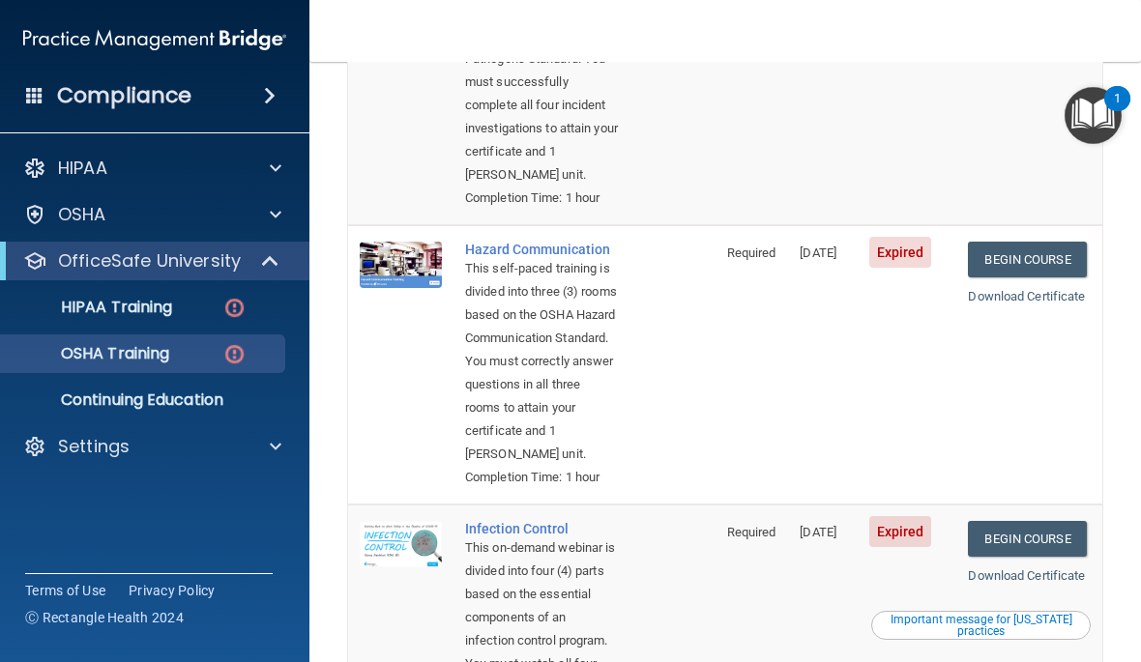
click at [1034, 277] on link "Begin Course" at bounding box center [1027, 260] width 118 height 36
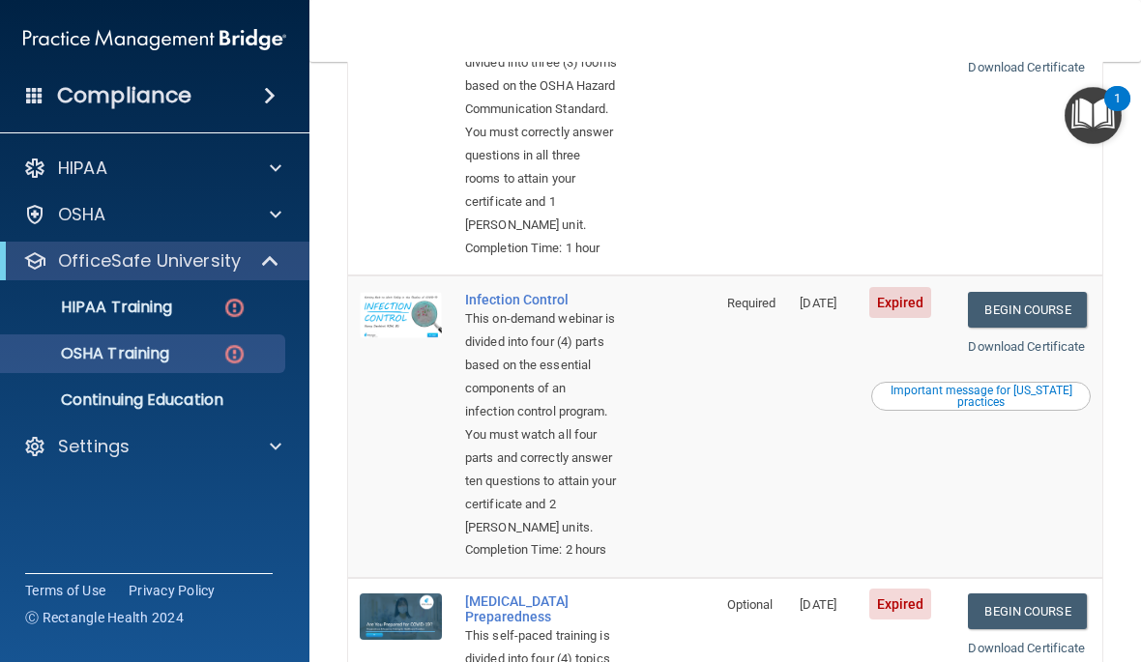
scroll to position [607, 0]
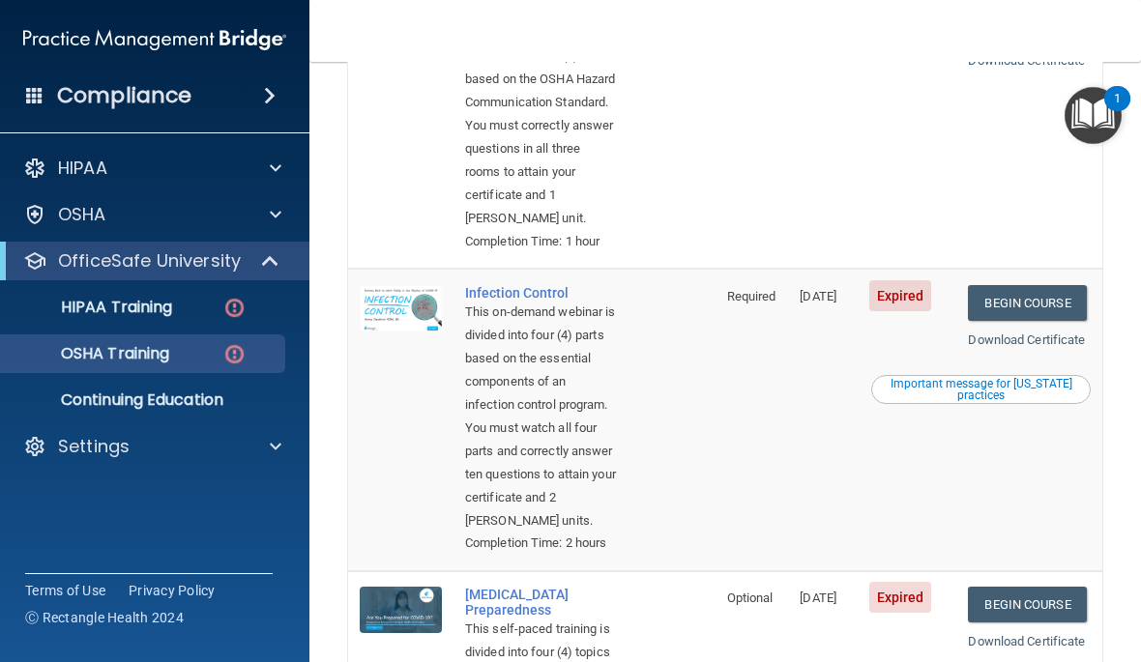
click at [1027, 321] on link "Begin Course" at bounding box center [1027, 303] width 118 height 36
click at [1030, 321] on link "Begin Course" at bounding box center [1027, 303] width 118 height 36
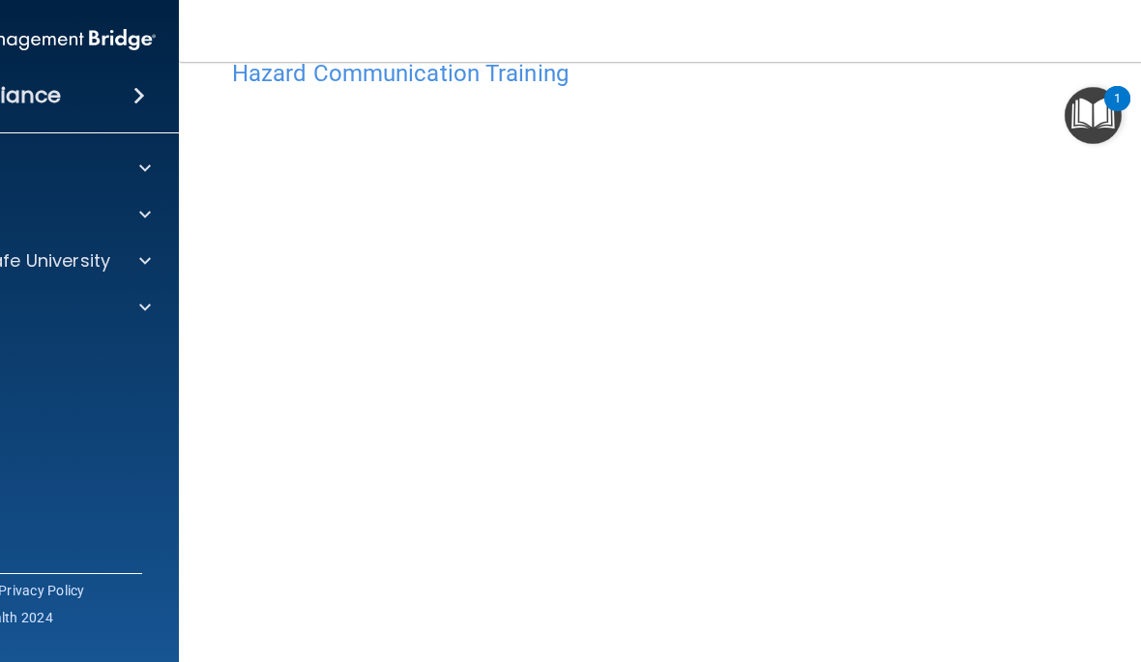
scroll to position [54, 0]
